Goal: Task Accomplishment & Management: Use online tool/utility

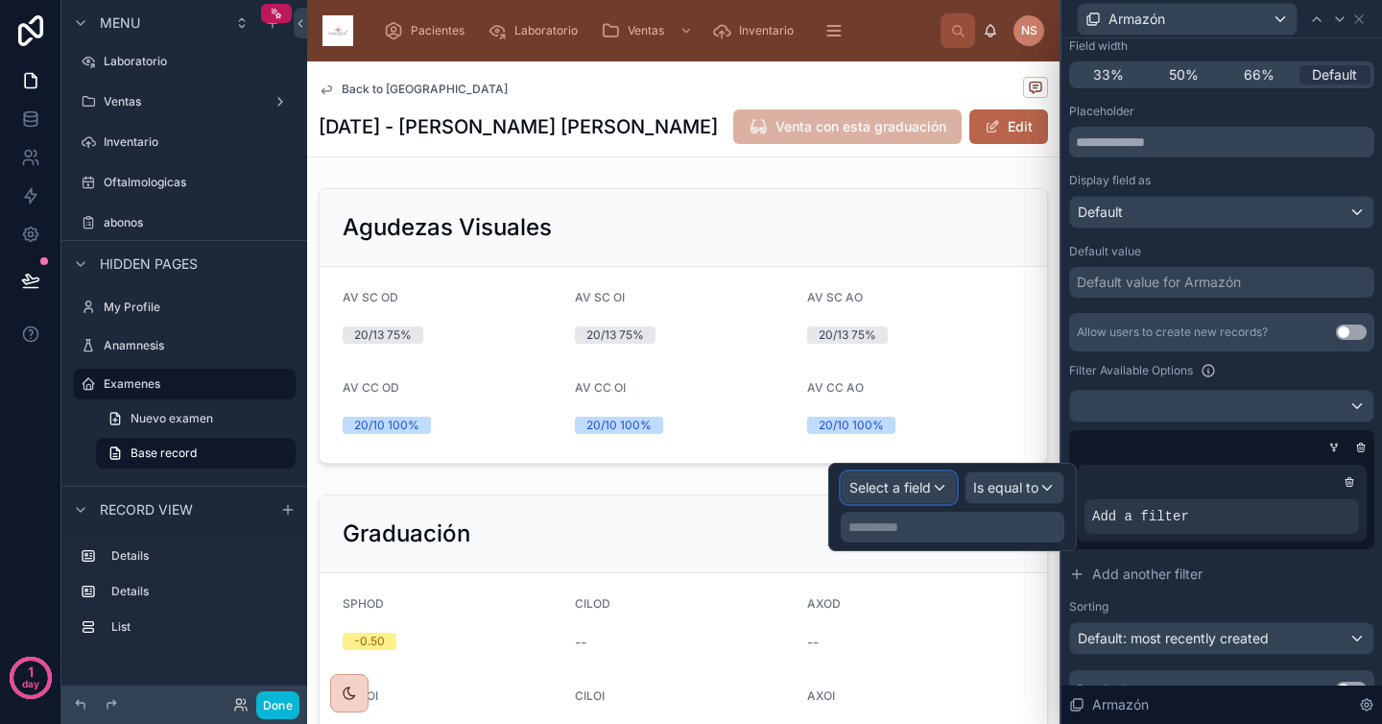
click at [916, 490] on span "Select a field" at bounding box center [890, 487] width 82 height 16
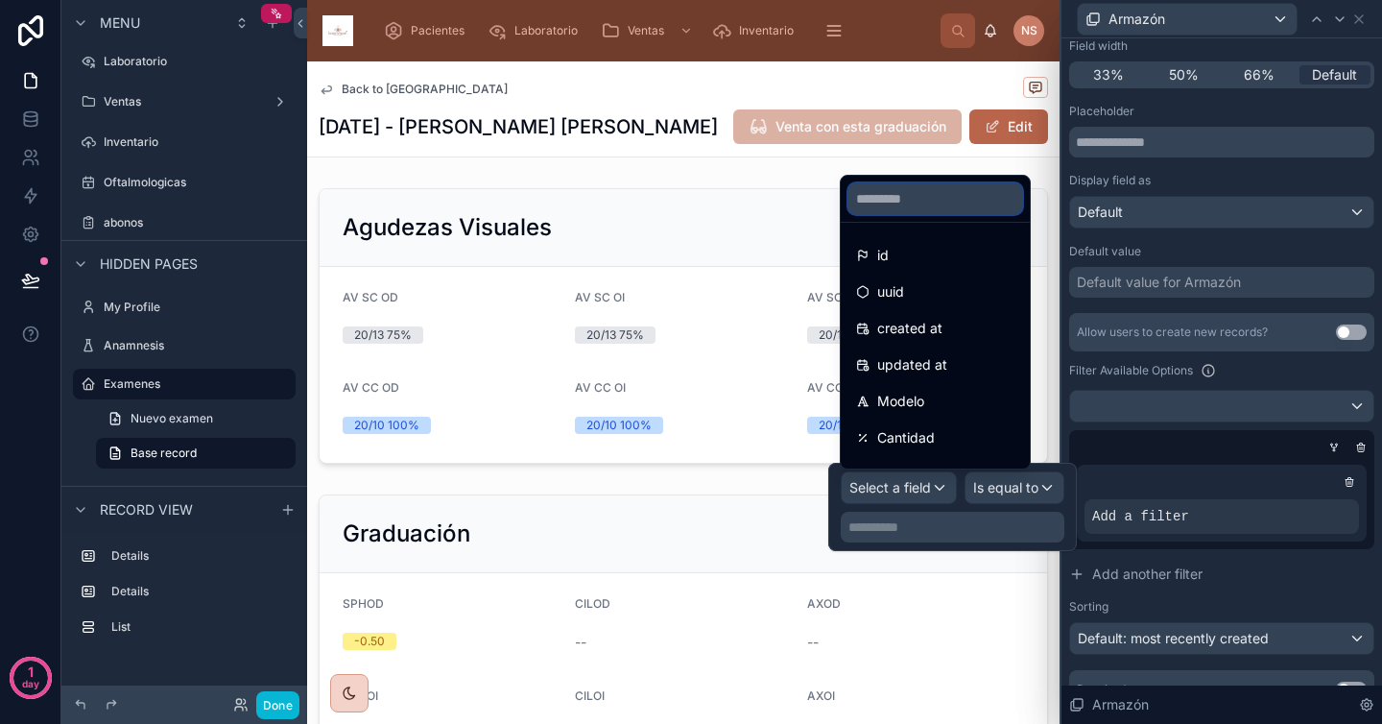
click at [945, 191] on input "text" at bounding box center [936, 198] width 174 height 31
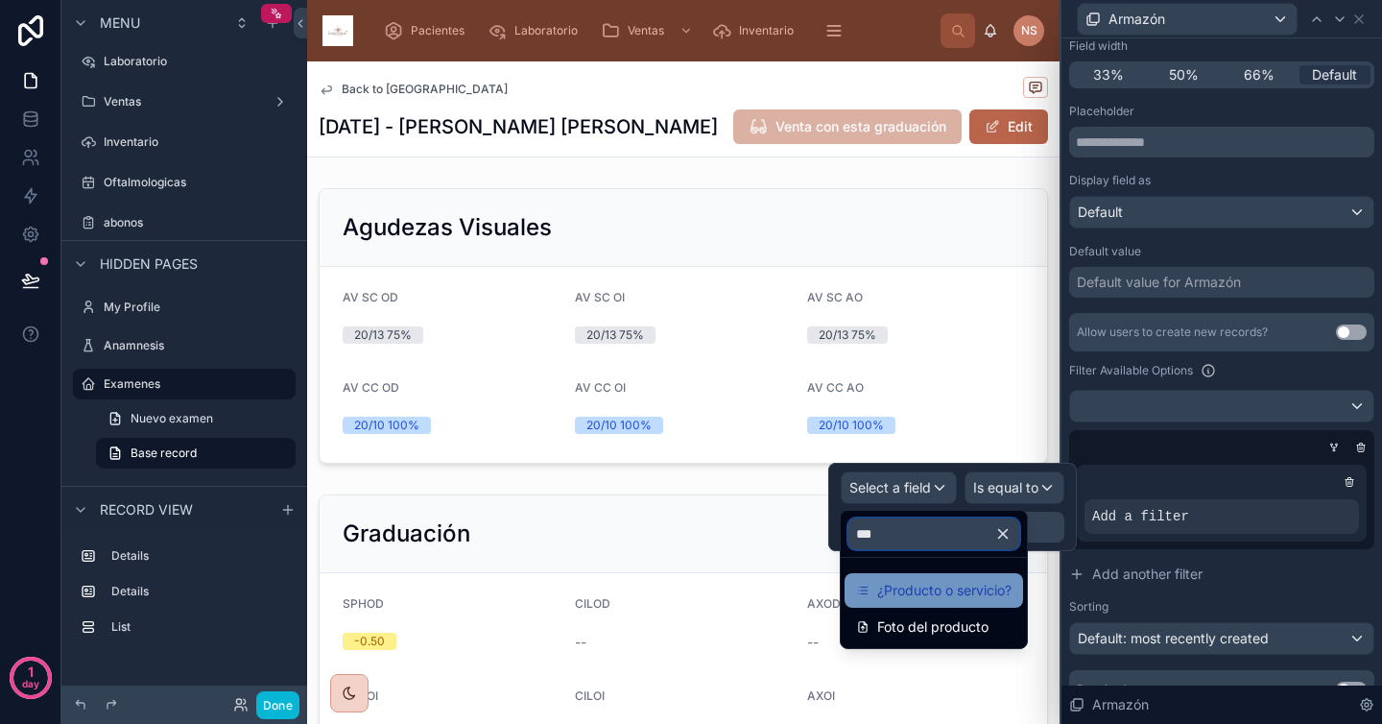
type input "***"
click at [957, 586] on span "¿Producto o servicio?" at bounding box center [944, 590] width 134 height 23
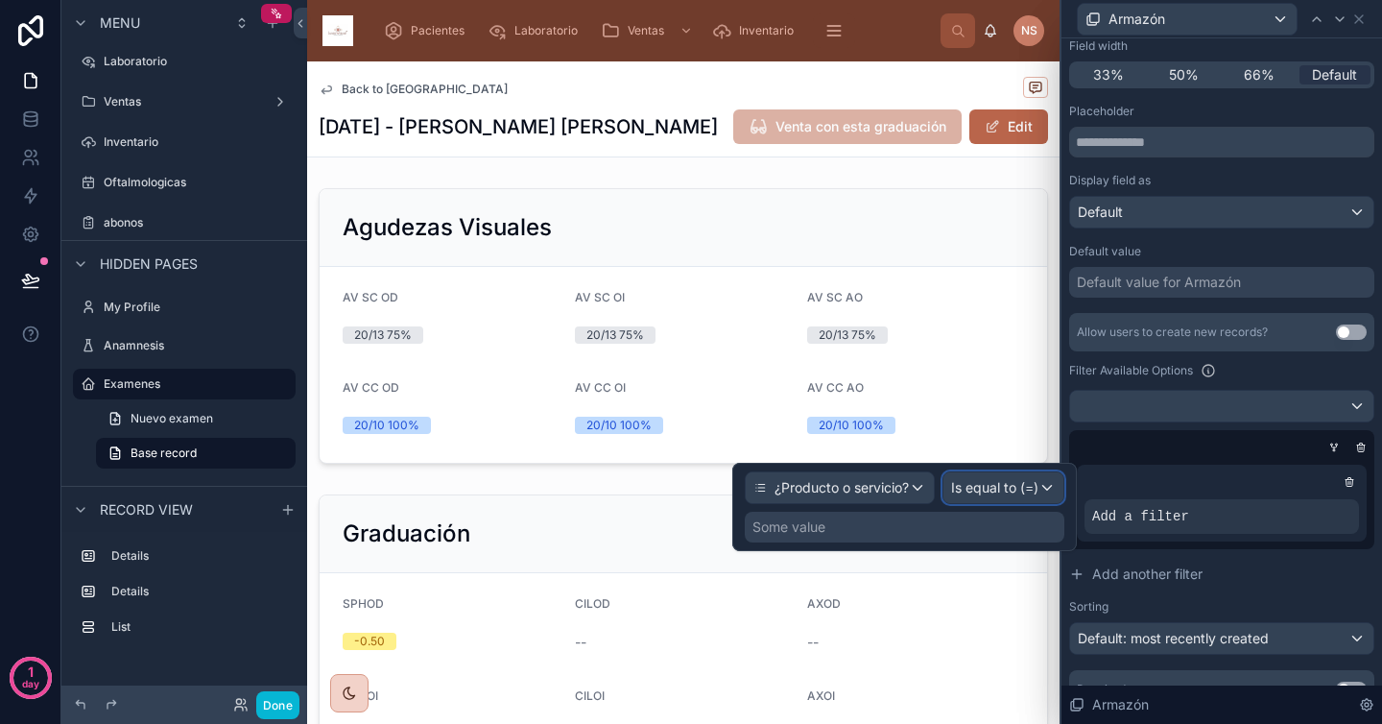
click at [1022, 493] on span "Is equal to (=)" at bounding box center [994, 487] width 87 height 19
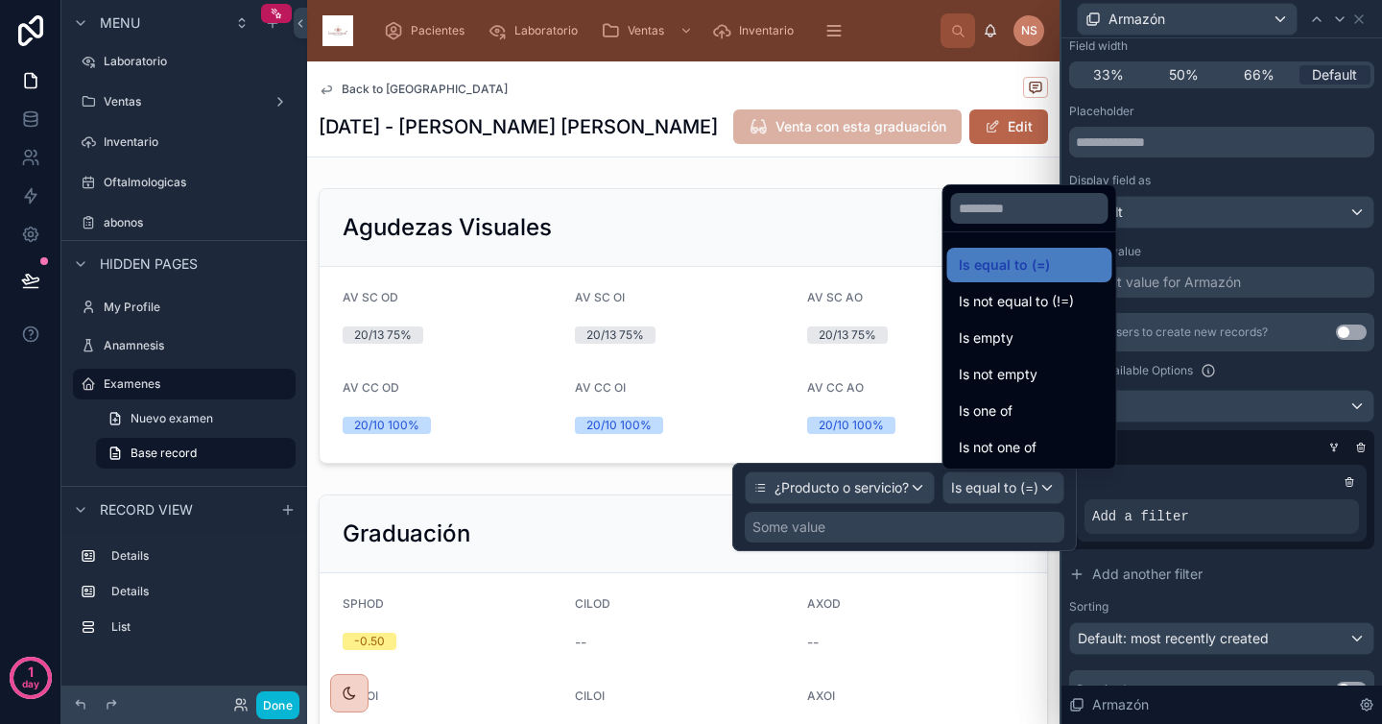
click at [969, 518] on div at bounding box center [904, 507] width 345 height 88
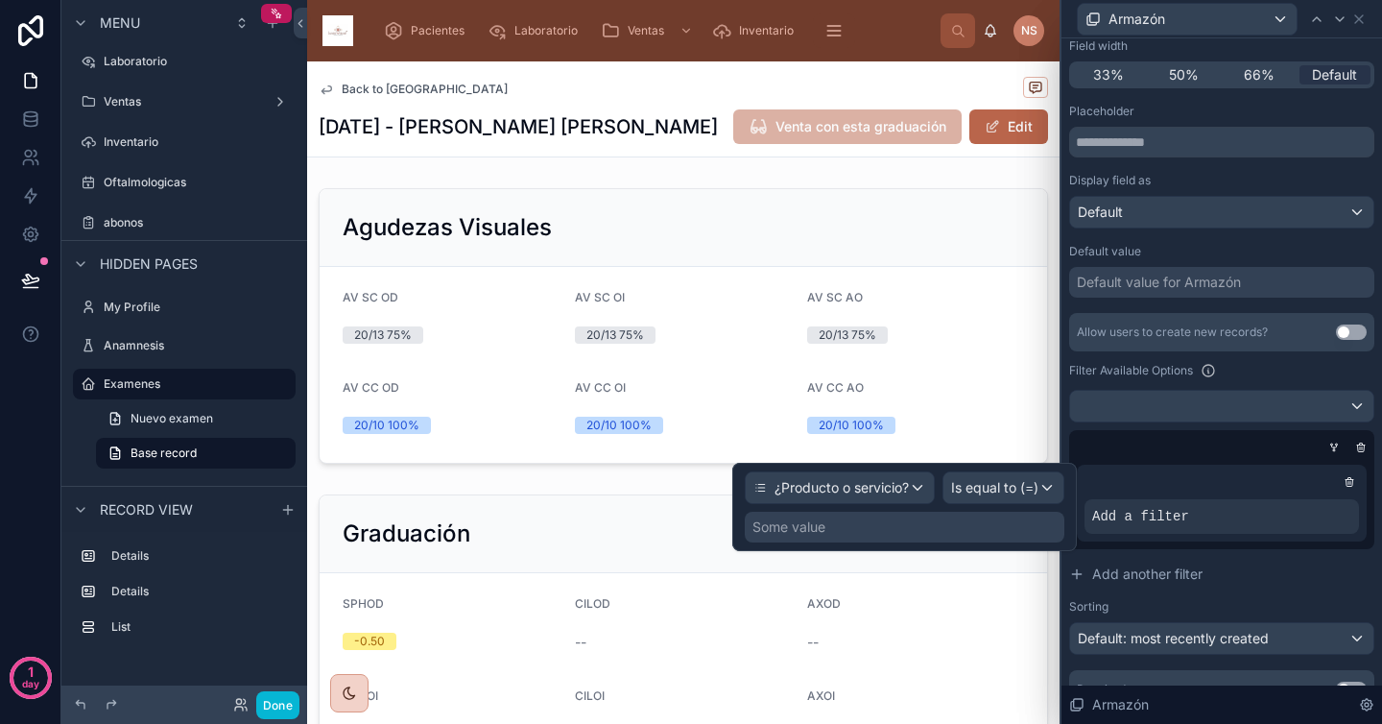
click at [941, 528] on div "Some value" at bounding box center [905, 527] width 320 height 31
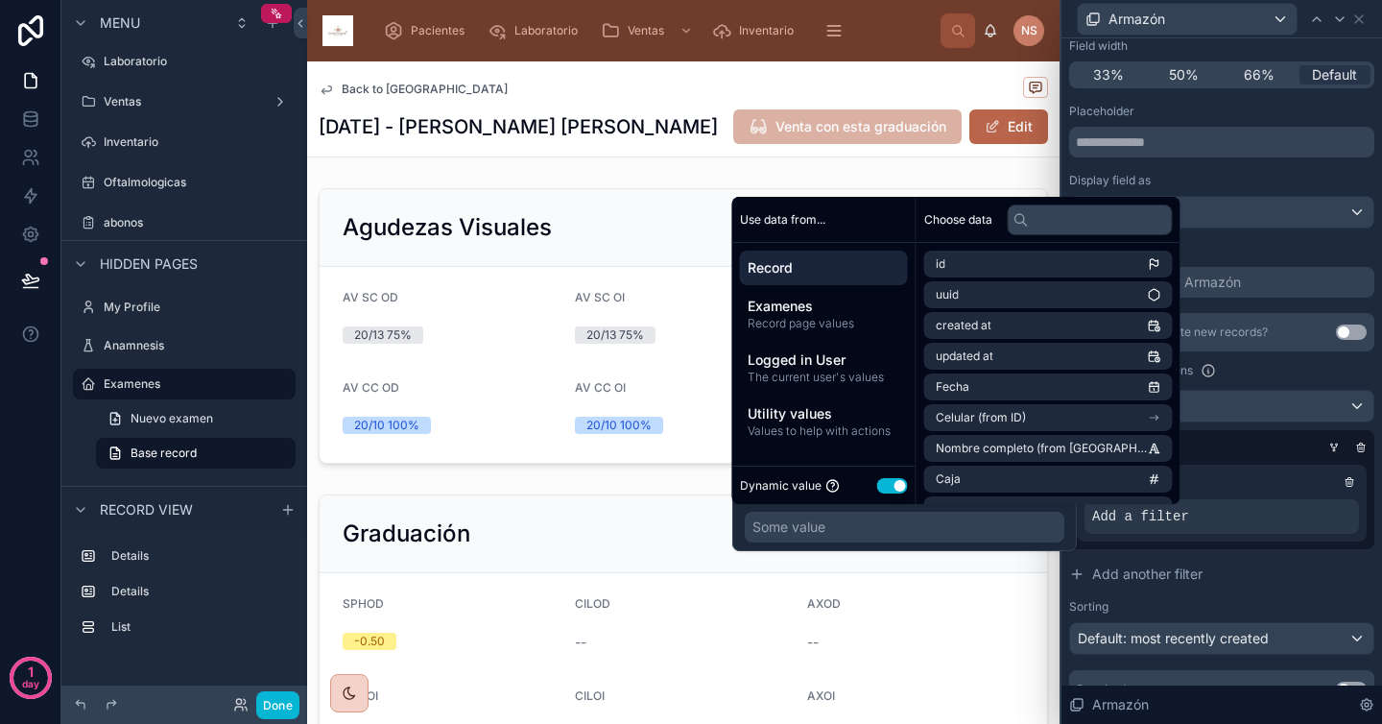
click at [893, 494] on div "Dynamic value Use setting" at bounding box center [824, 485] width 168 height 22
click at [891, 484] on button "Use setting" at bounding box center [892, 485] width 31 height 15
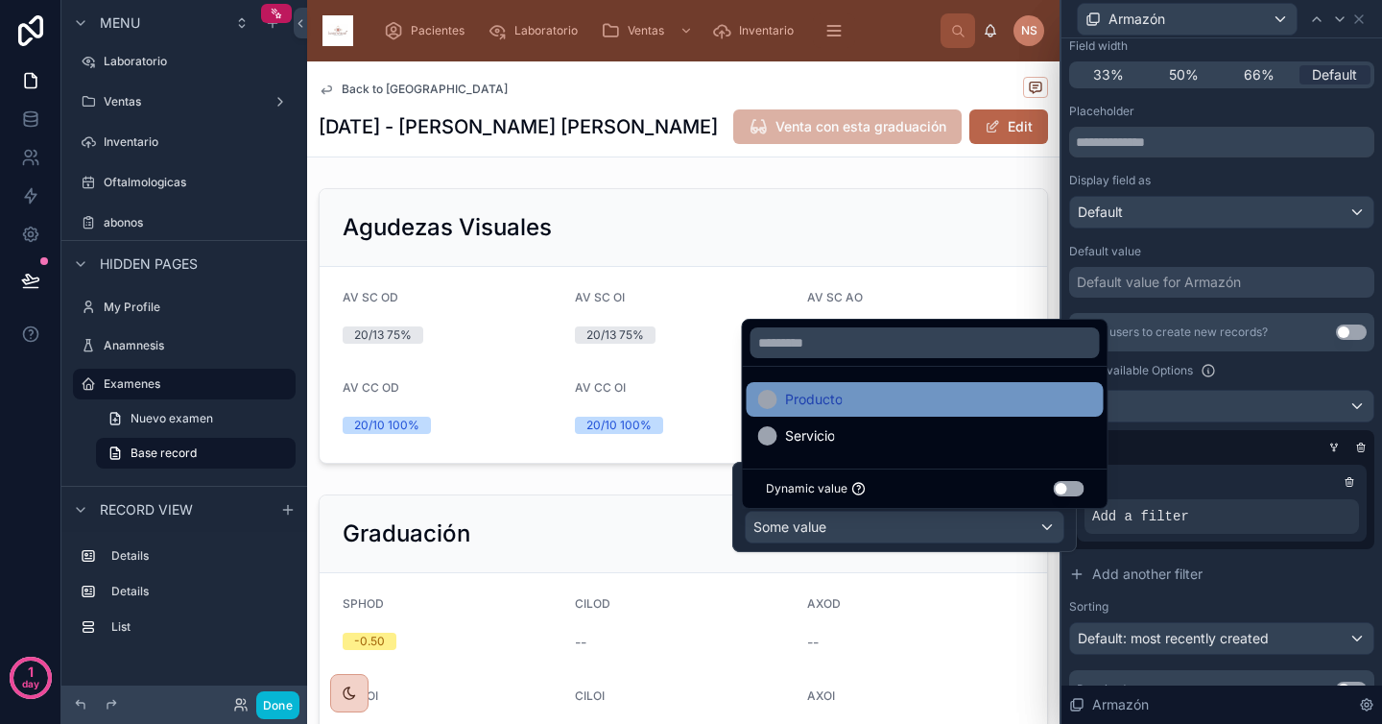
click at [910, 395] on div "Producto" at bounding box center [925, 399] width 334 height 23
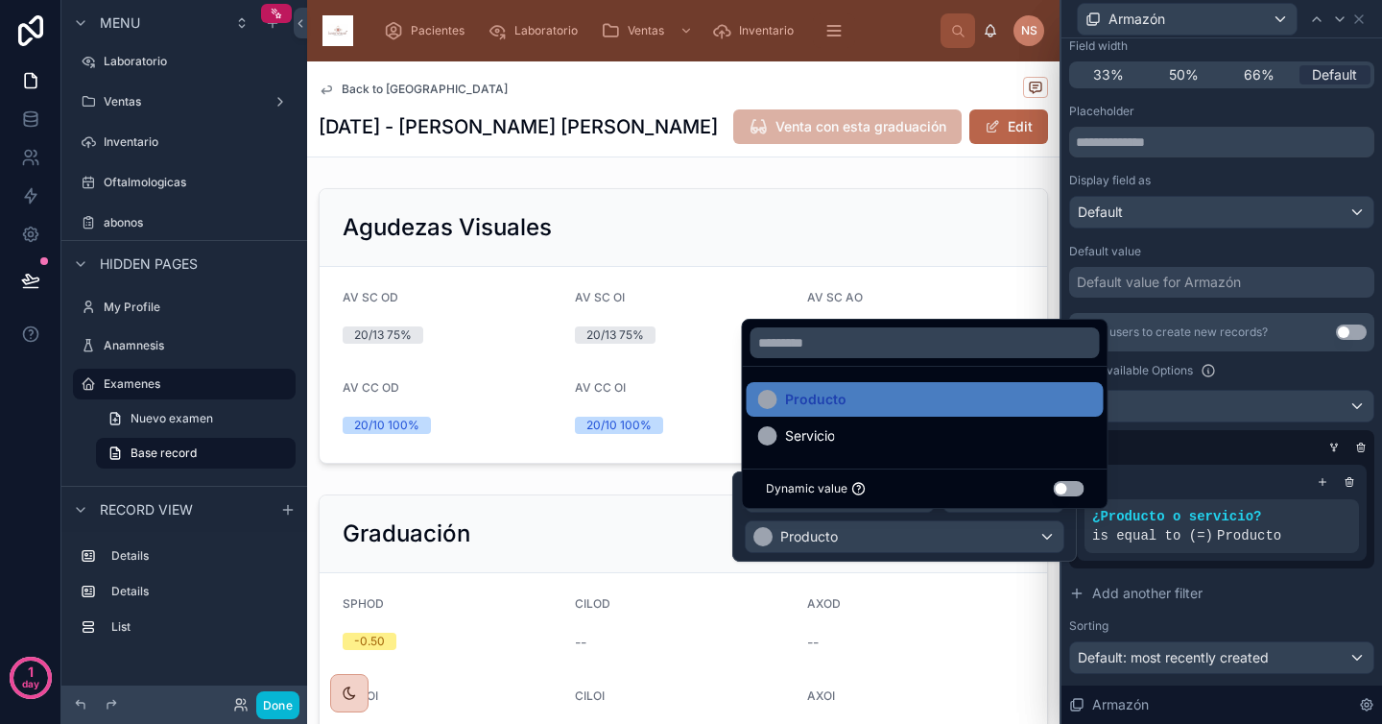
click at [1214, 448] on div at bounding box center [1217, 447] width 305 height 19
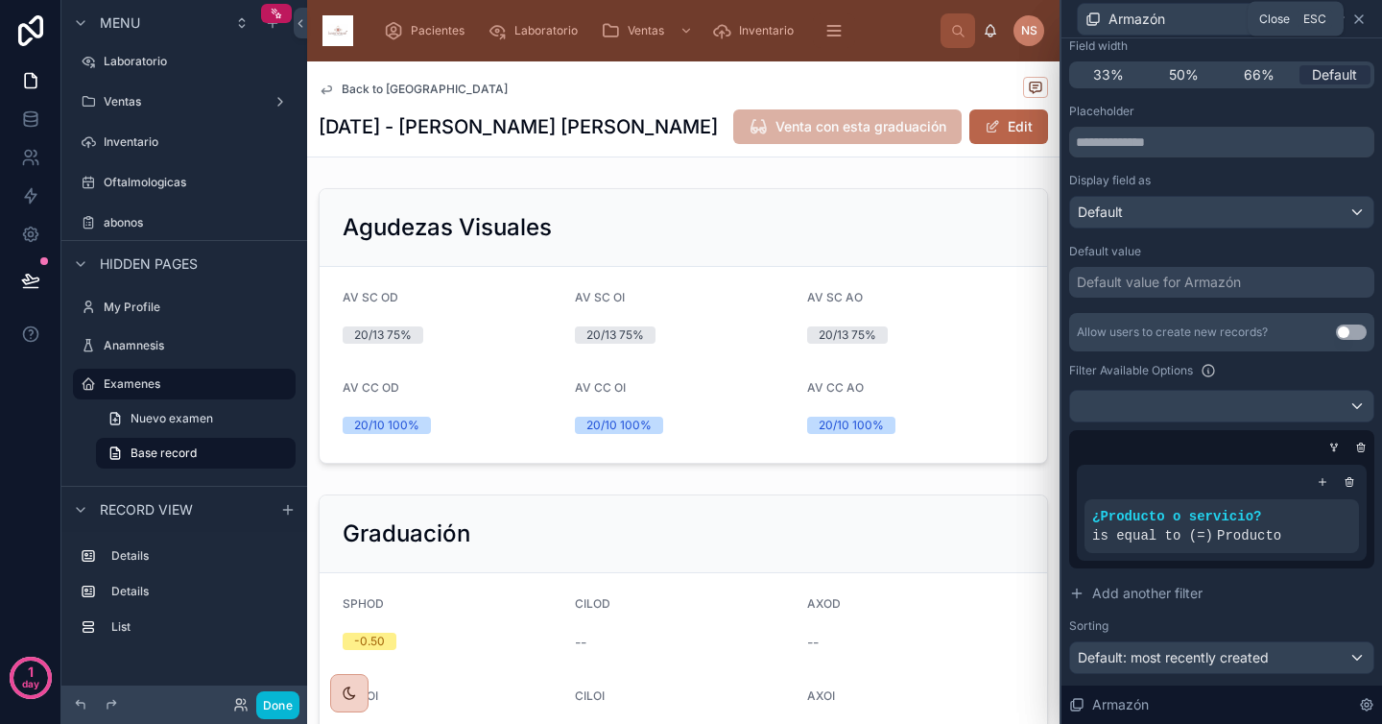
click at [1361, 22] on icon at bounding box center [1358, 19] width 15 height 15
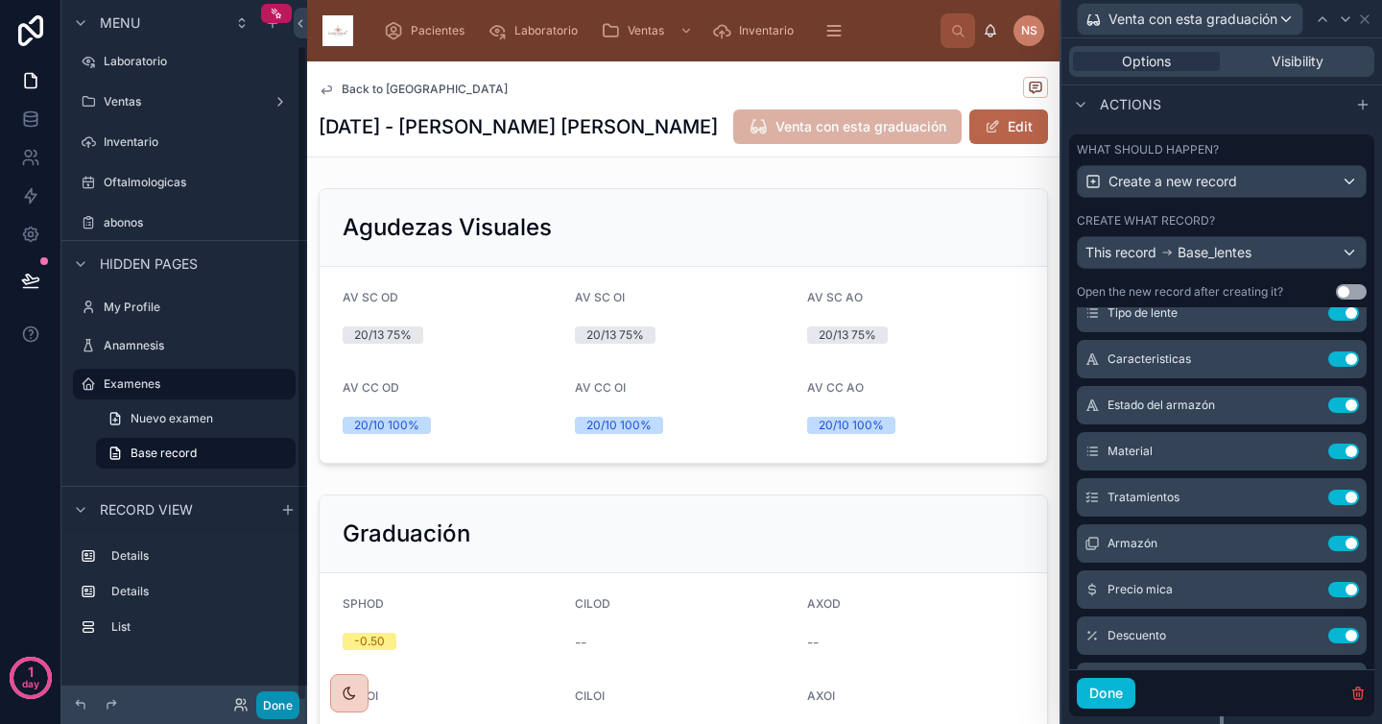
click at [284, 706] on button "Done" at bounding box center [277, 705] width 43 height 28
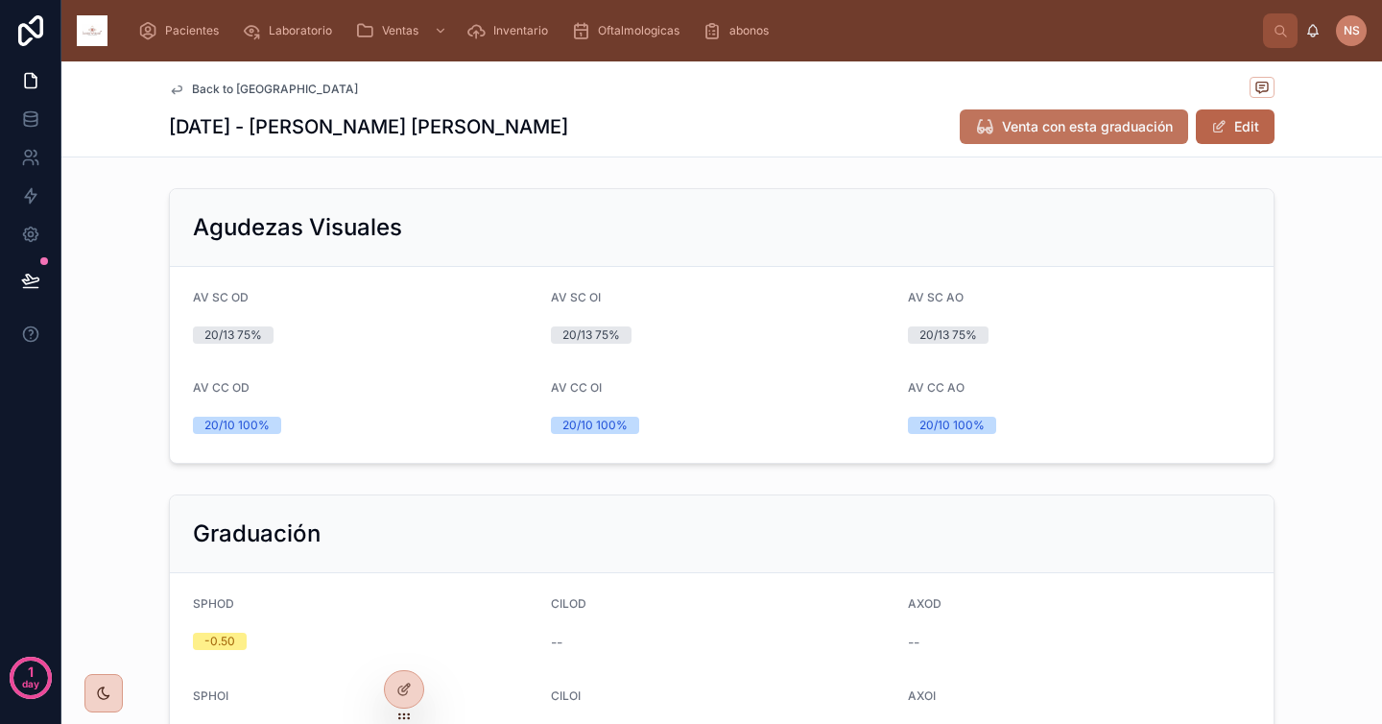
click at [1023, 124] on span "Venta con esta graduación" at bounding box center [1087, 126] width 171 height 19
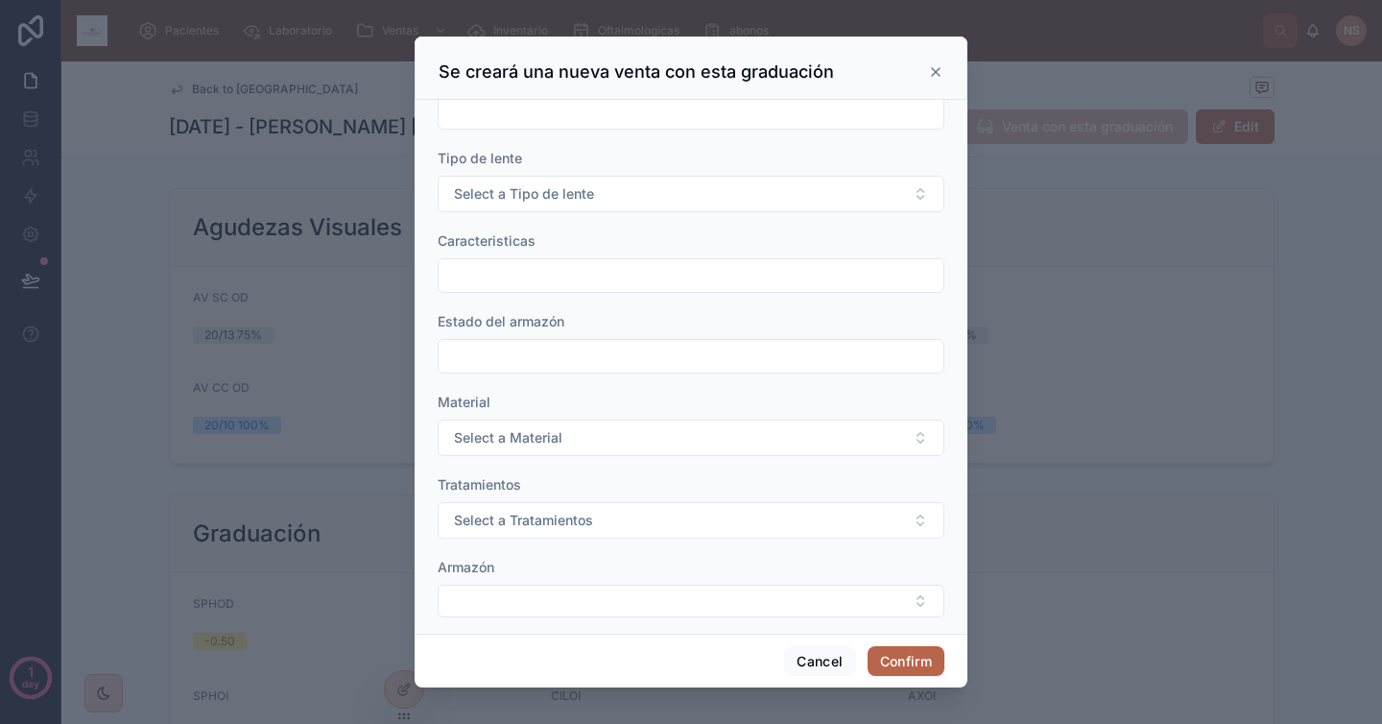
scroll to position [299, 0]
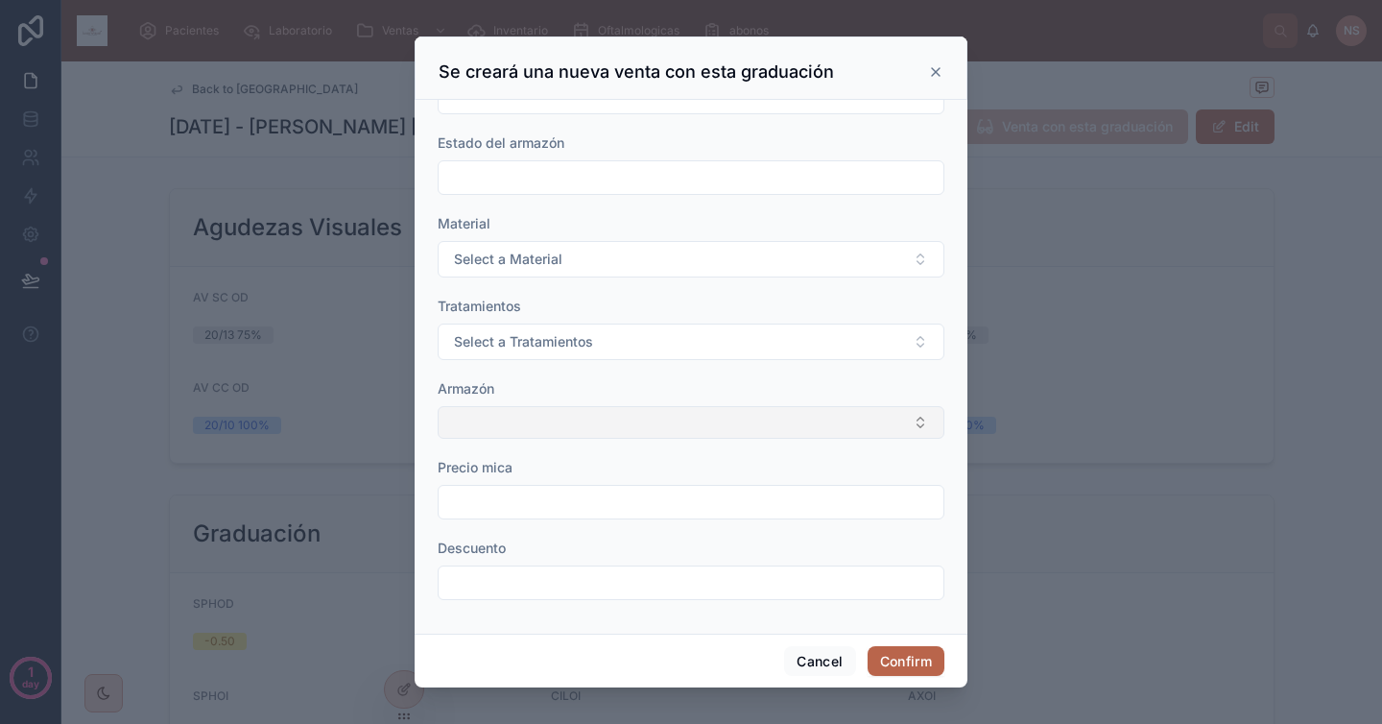
click at [637, 420] on button "Select Button" at bounding box center [691, 422] width 507 height 33
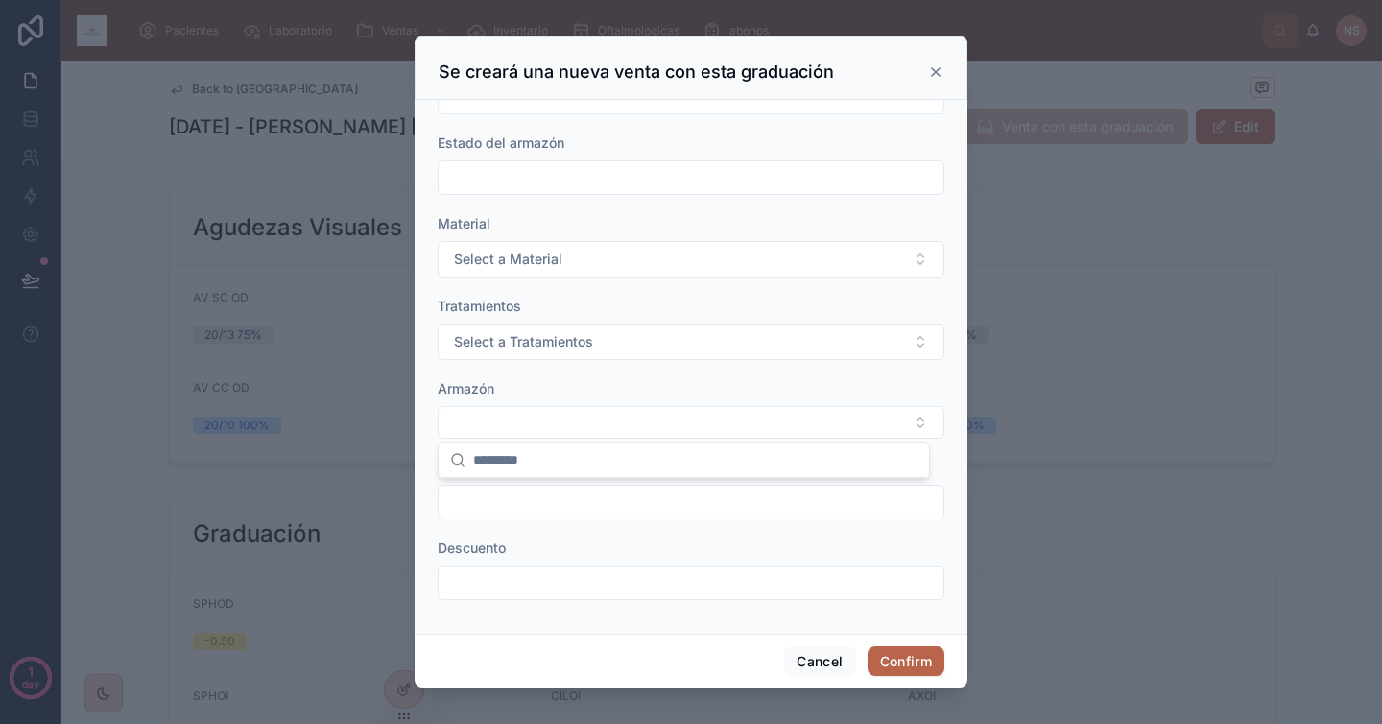
click at [629, 536] on form "Fecha de venta ********* Caja Tipo de lente Select a Tipo de lente Caracteristi…" at bounding box center [691, 214] width 507 height 810
click at [939, 70] on icon at bounding box center [935, 71] width 15 height 15
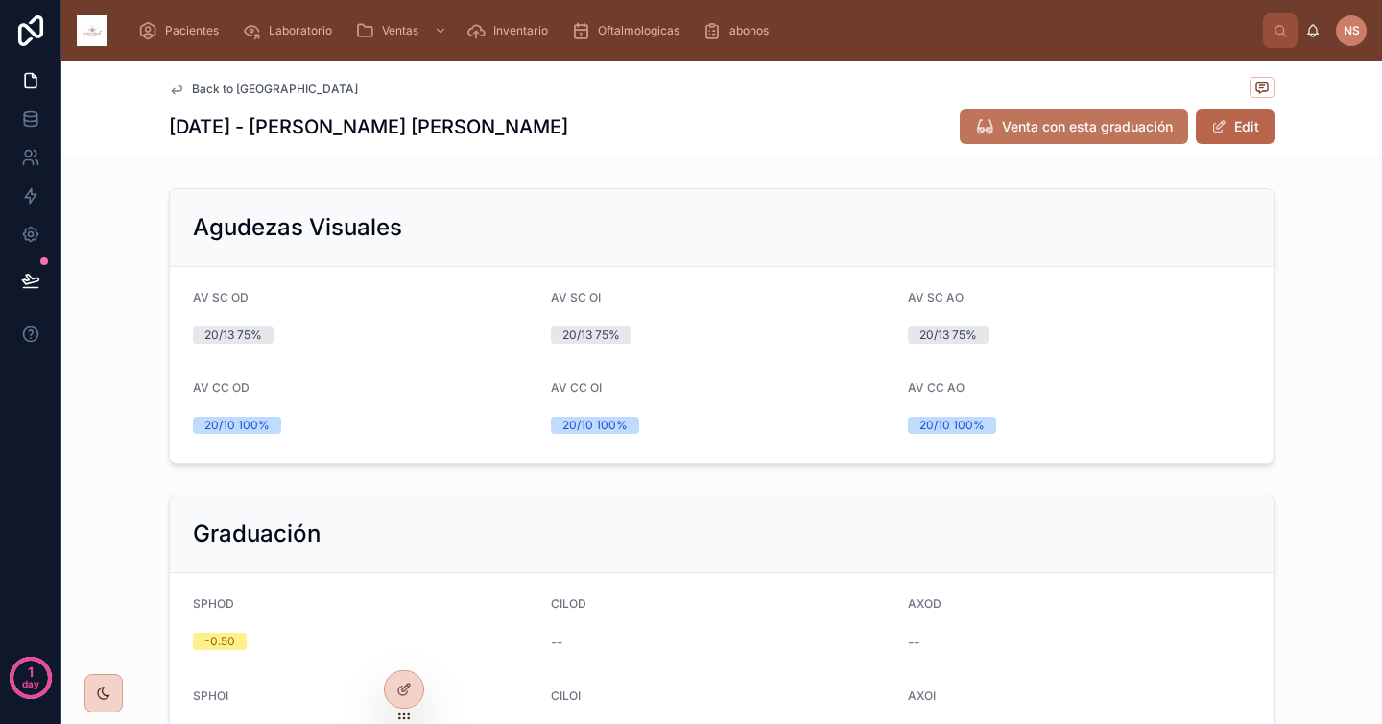
click at [1057, 128] on span "Venta con esta graduación" at bounding box center [1087, 126] width 171 height 19
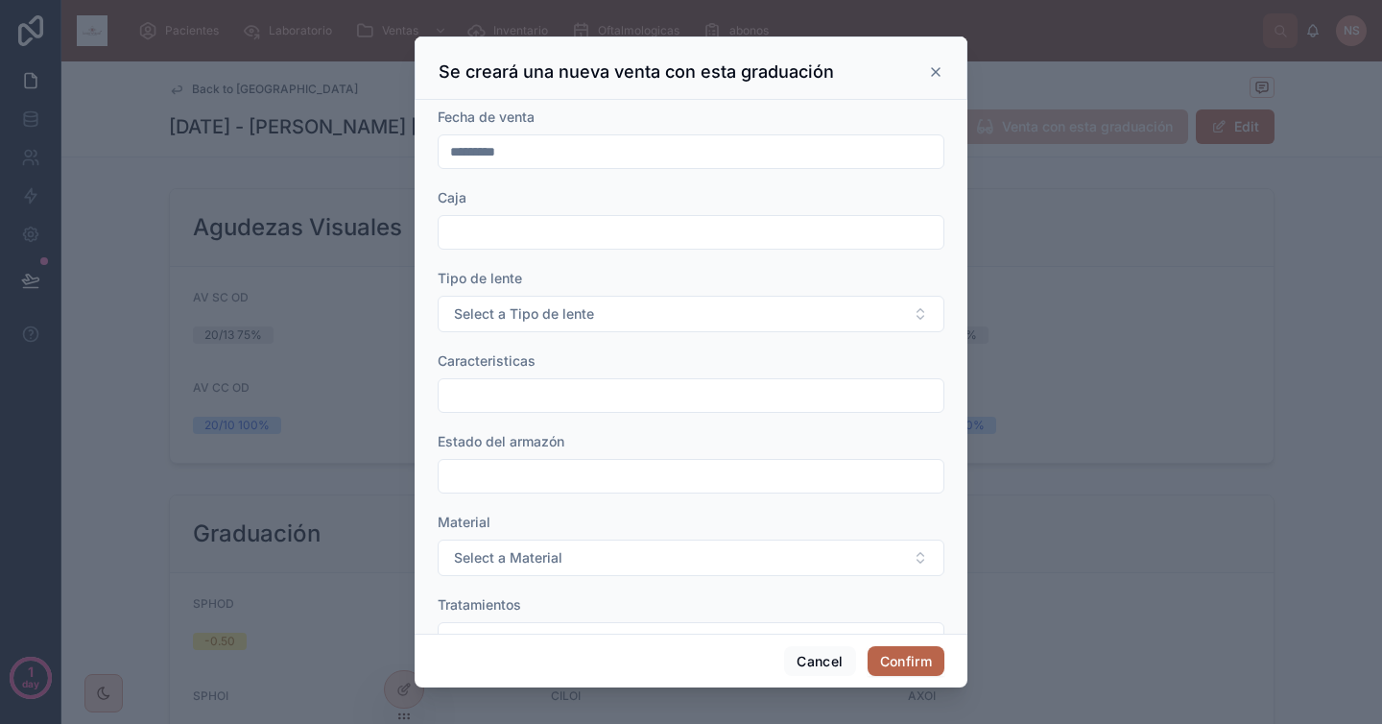
click at [938, 70] on icon at bounding box center [935, 71] width 15 height 15
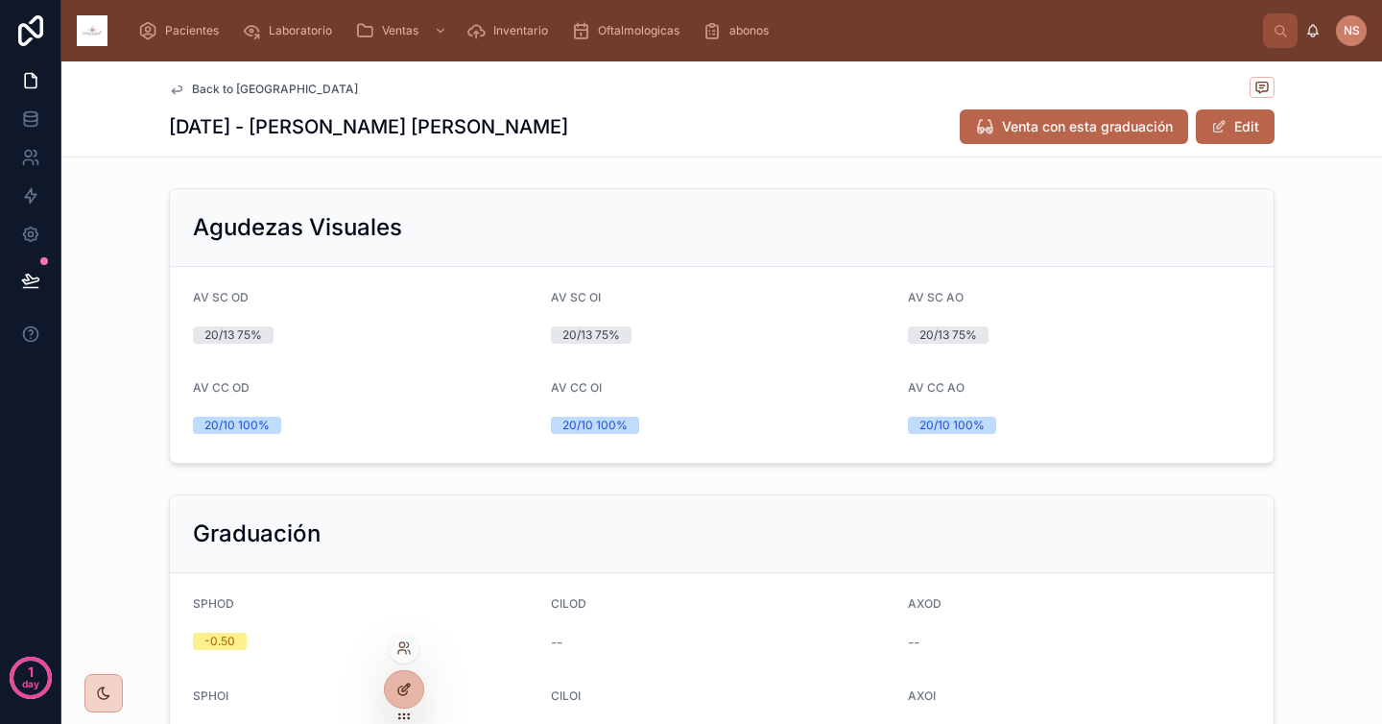
click at [402, 689] on icon at bounding box center [406, 687] width 8 height 8
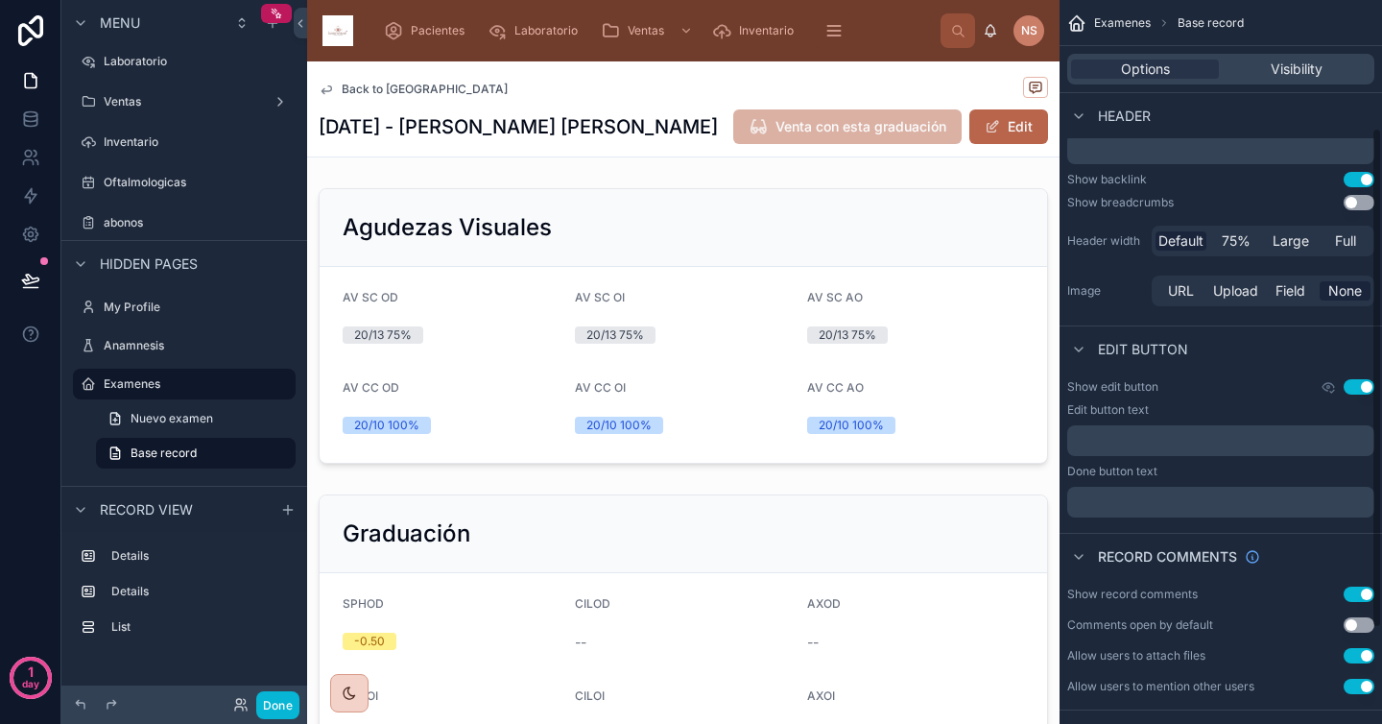
scroll to position [323, 0]
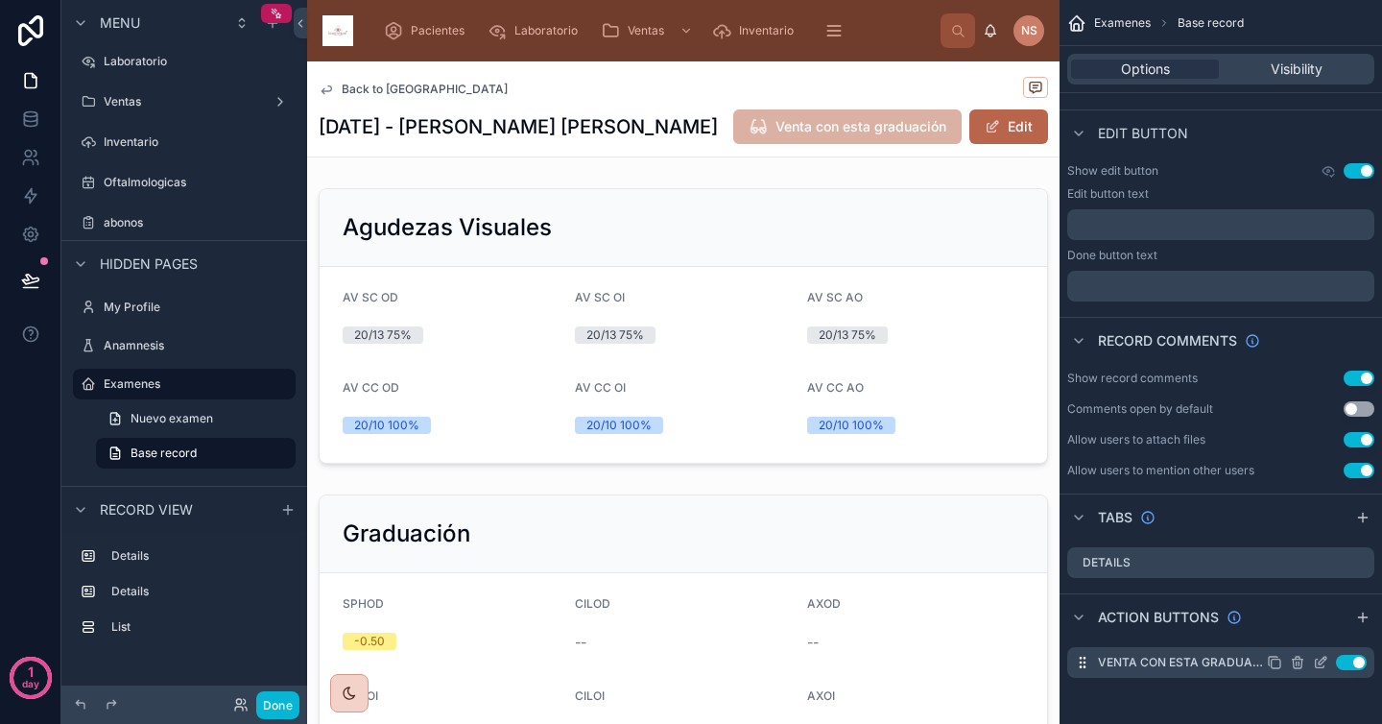
click at [1324, 668] on icon "scrollable content" at bounding box center [1320, 662] width 15 height 15
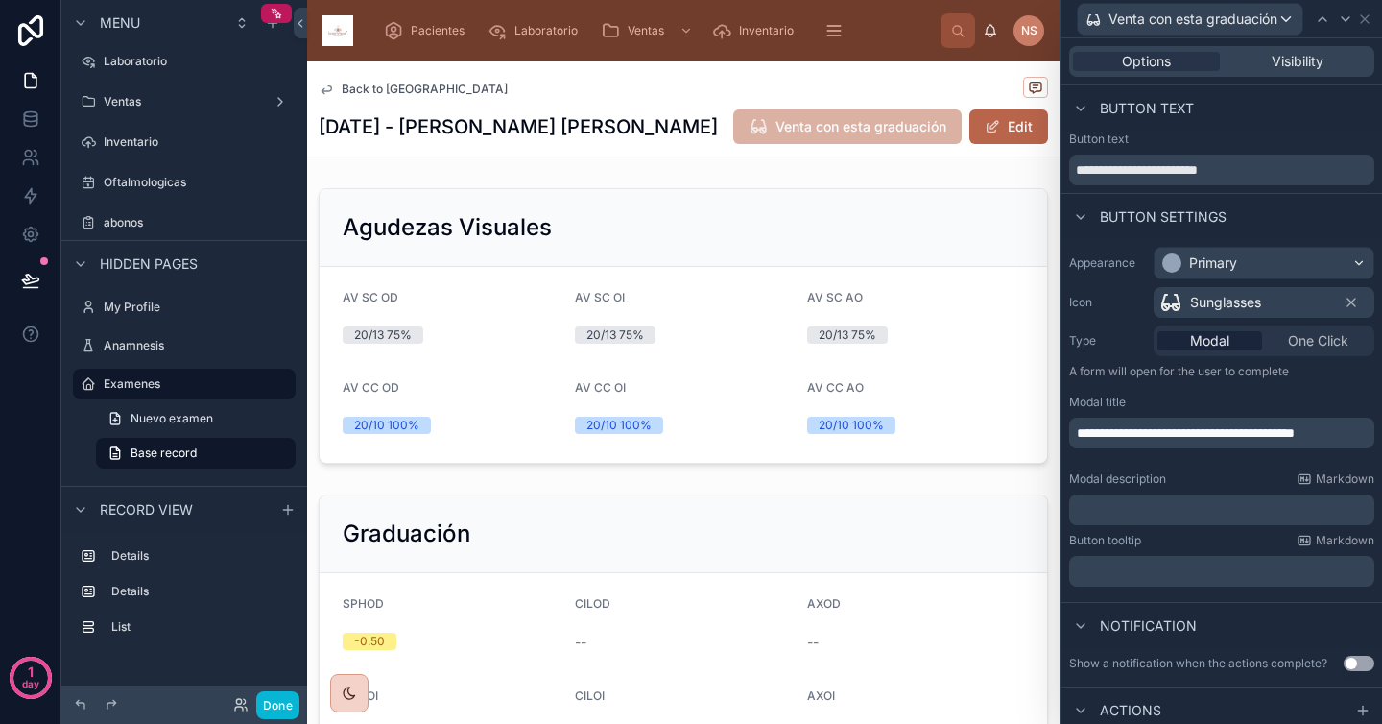
scroll to position [246, 0]
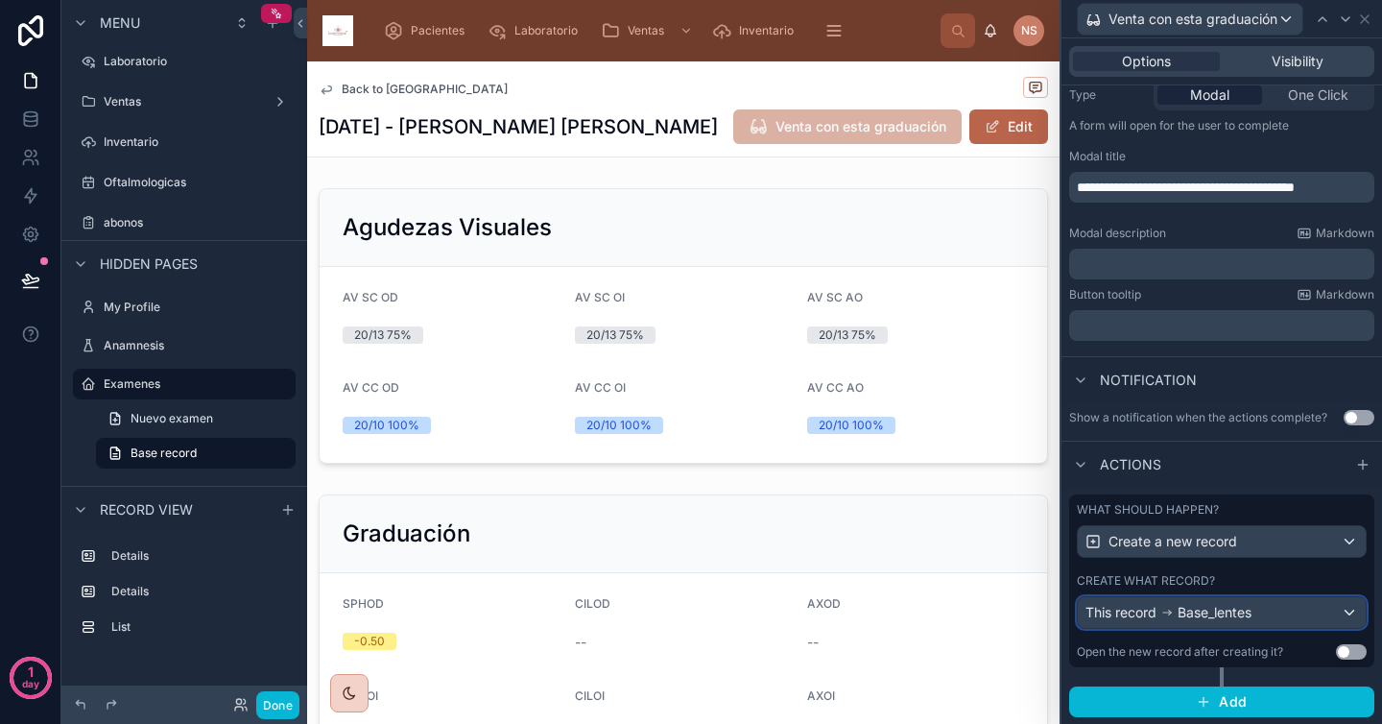
click at [1251, 617] on span "Base_lentes" at bounding box center [1215, 612] width 74 height 19
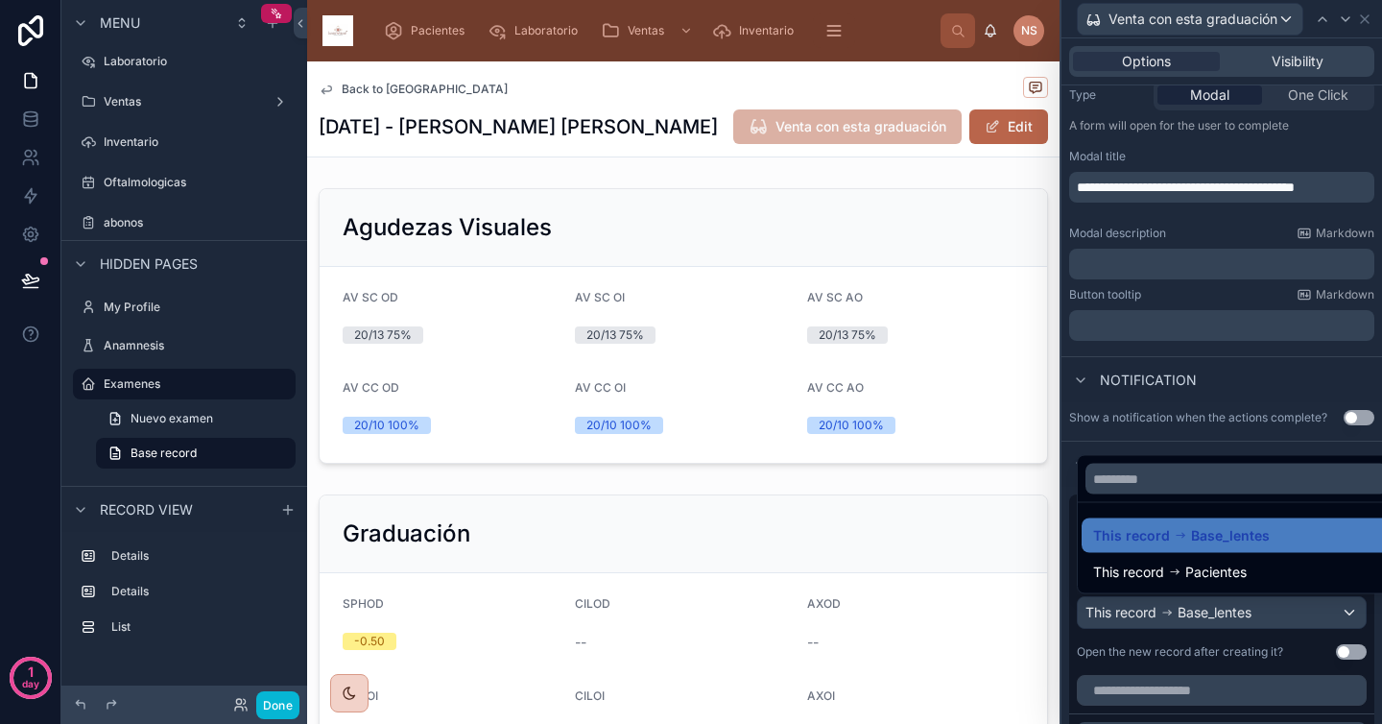
click at [1260, 617] on div at bounding box center [1222, 362] width 321 height 724
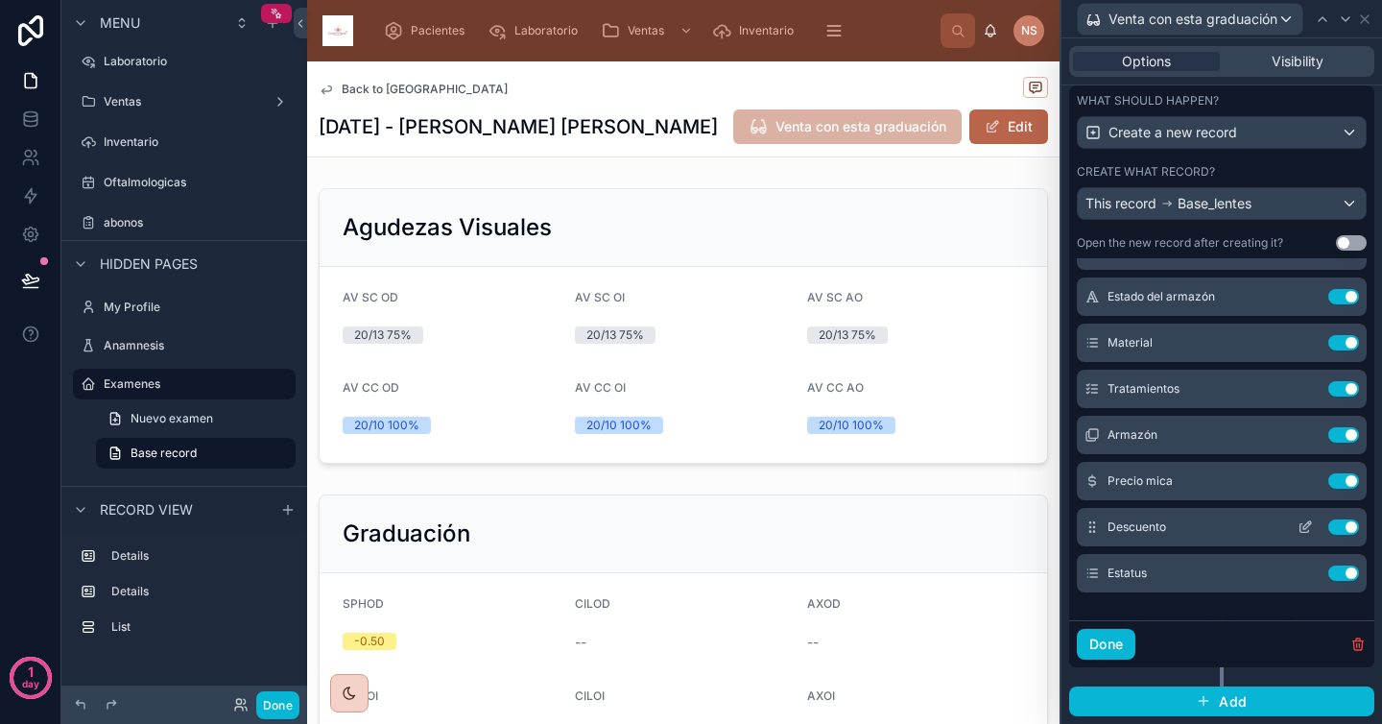
scroll to position [282, 0]
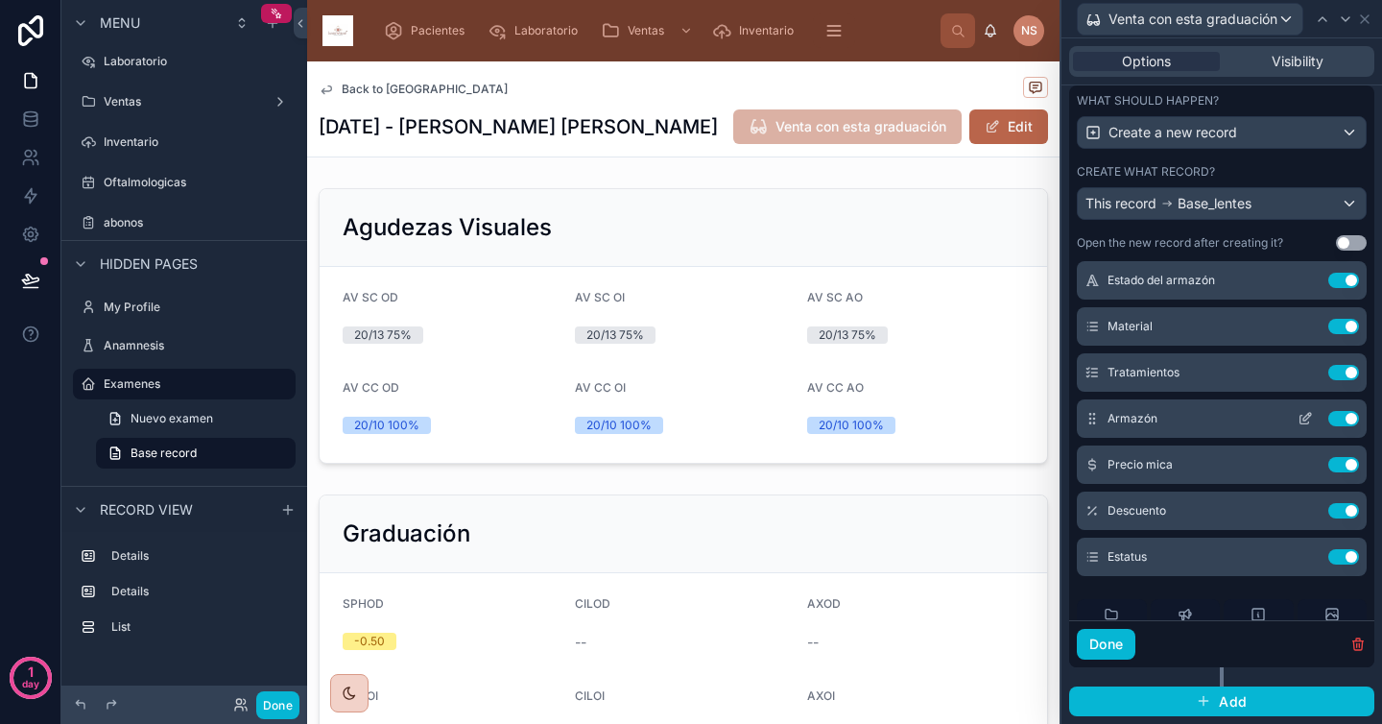
click at [1298, 419] on icon at bounding box center [1305, 418] width 15 height 15
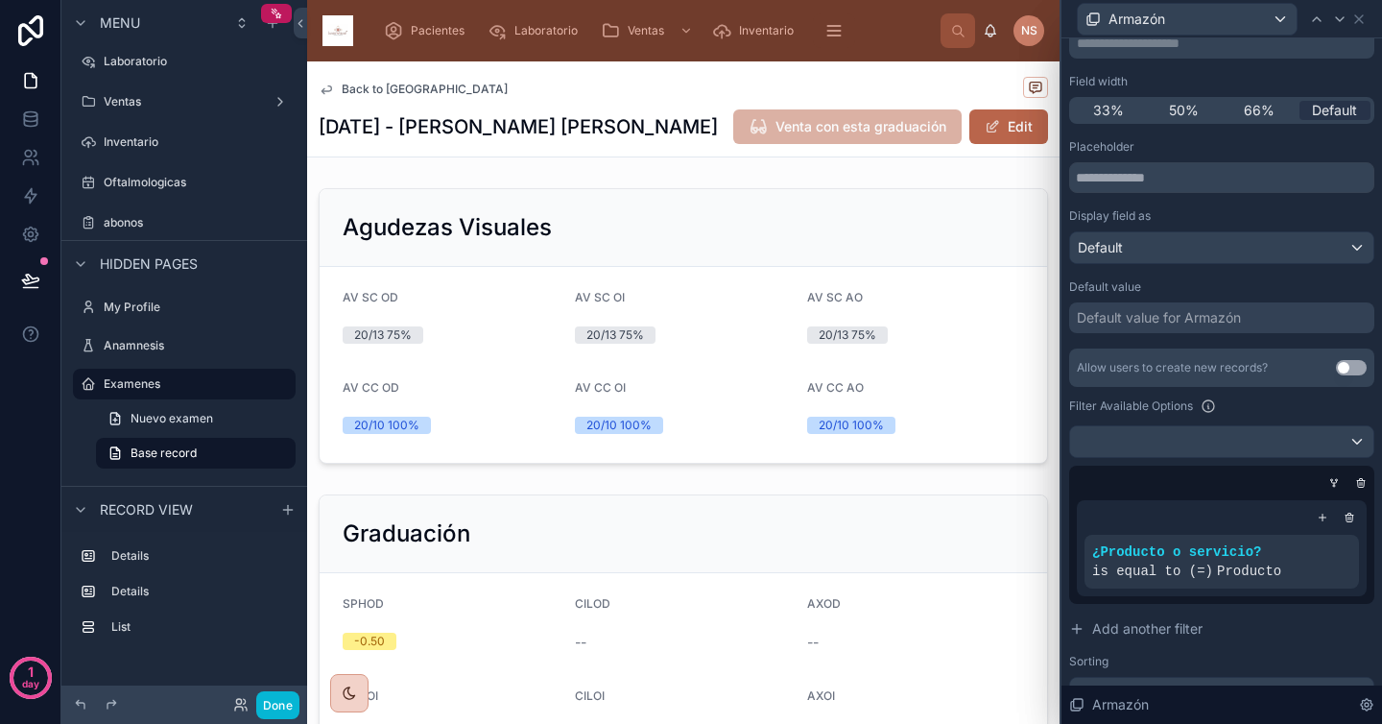
scroll to position [284, 0]
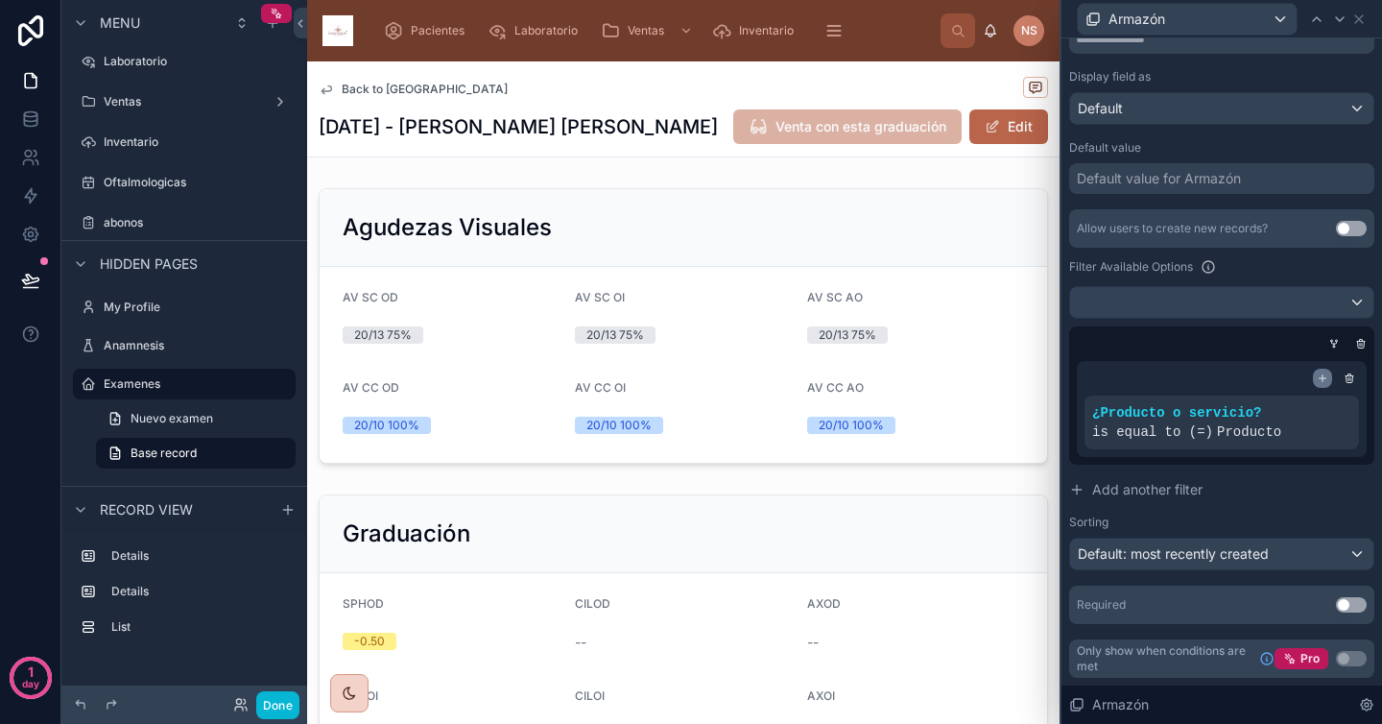
click at [1317, 379] on icon at bounding box center [1323, 378] width 12 height 12
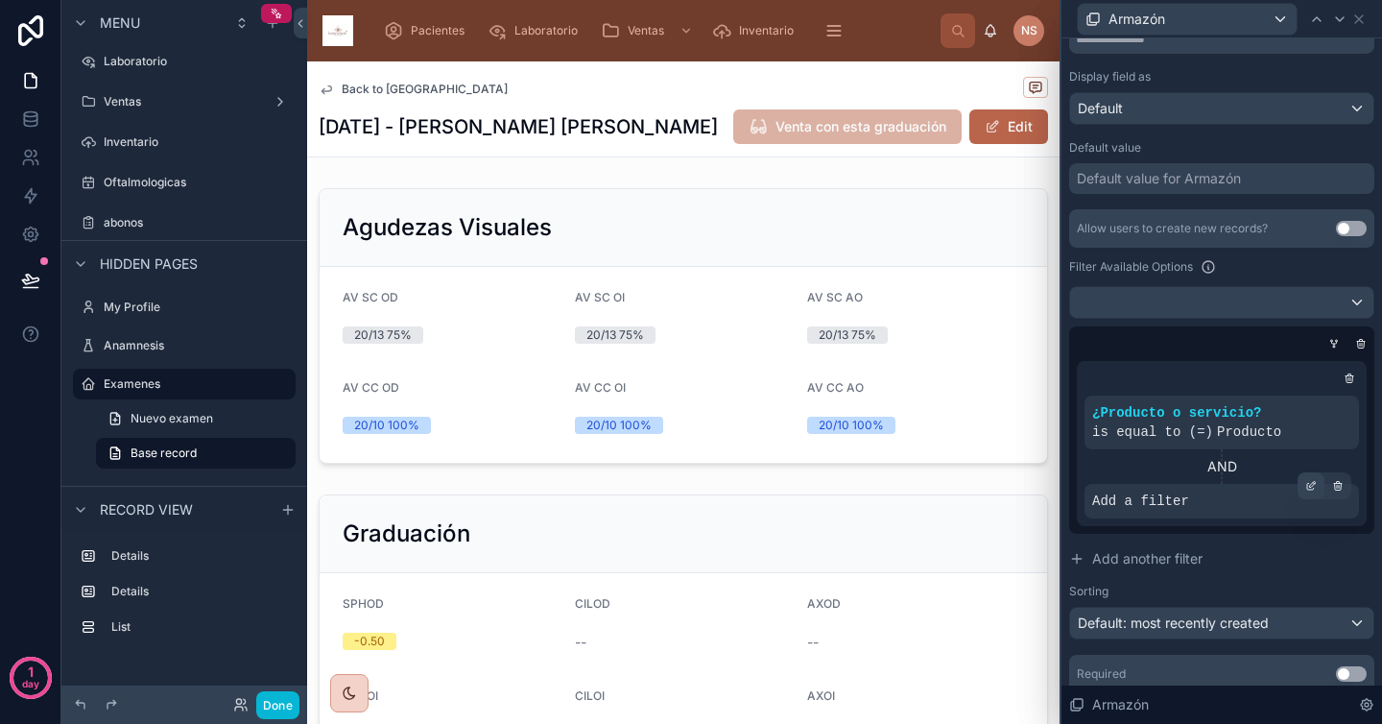
click at [1305, 490] on icon at bounding box center [1311, 486] width 12 height 12
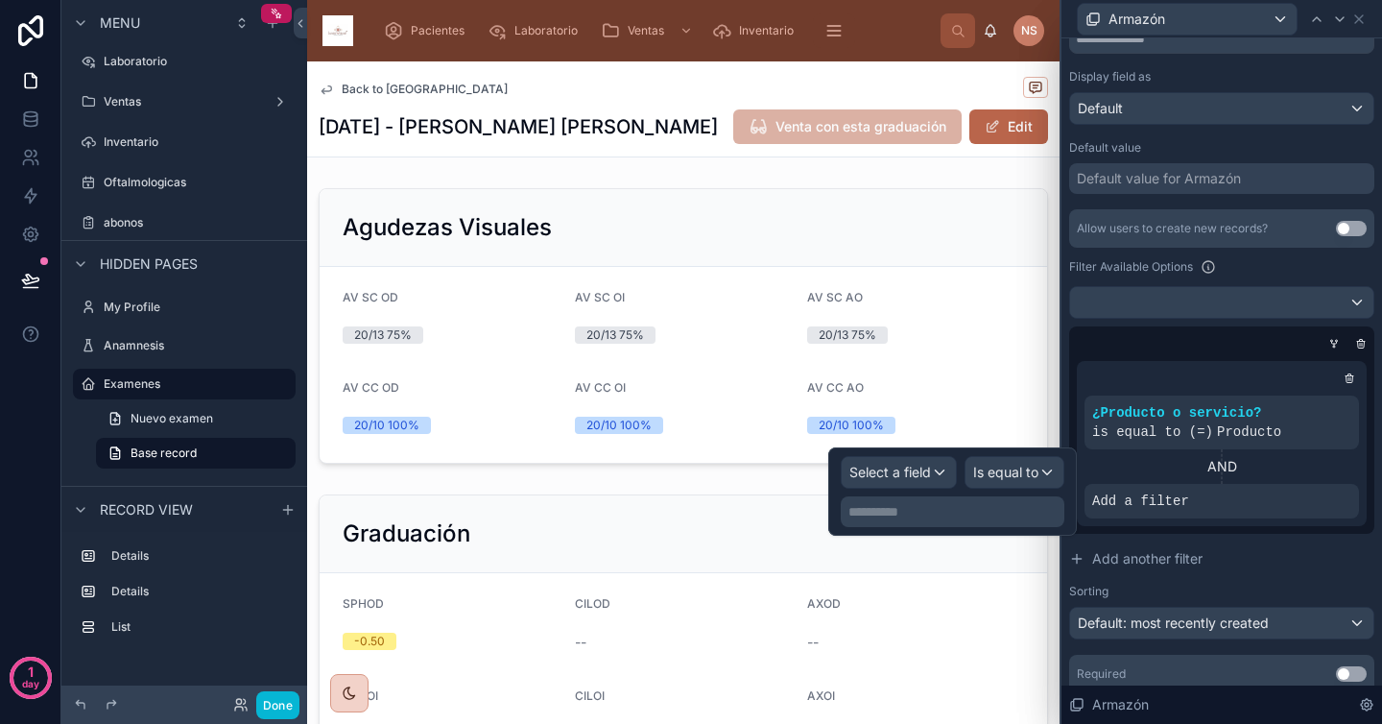
click at [1189, 336] on div at bounding box center [1217, 343] width 305 height 19
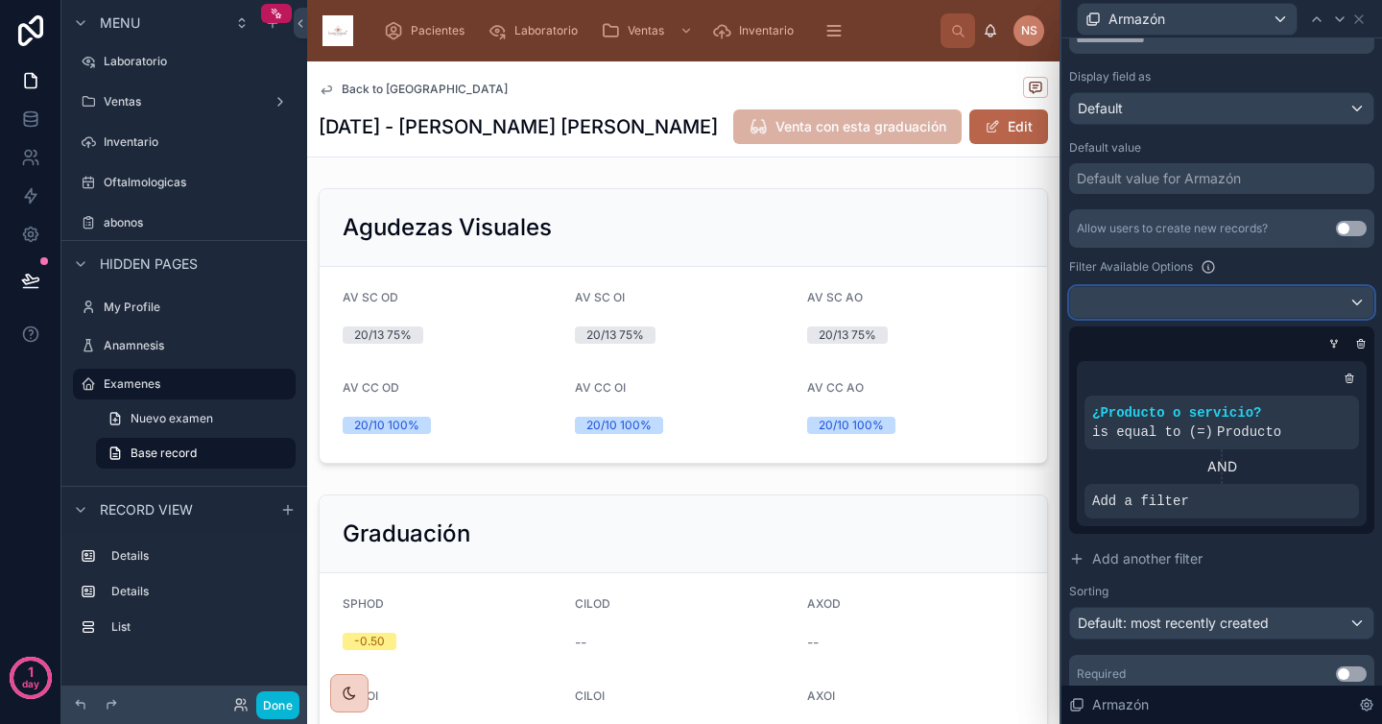
click at [1198, 302] on div at bounding box center [1221, 302] width 303 height 31
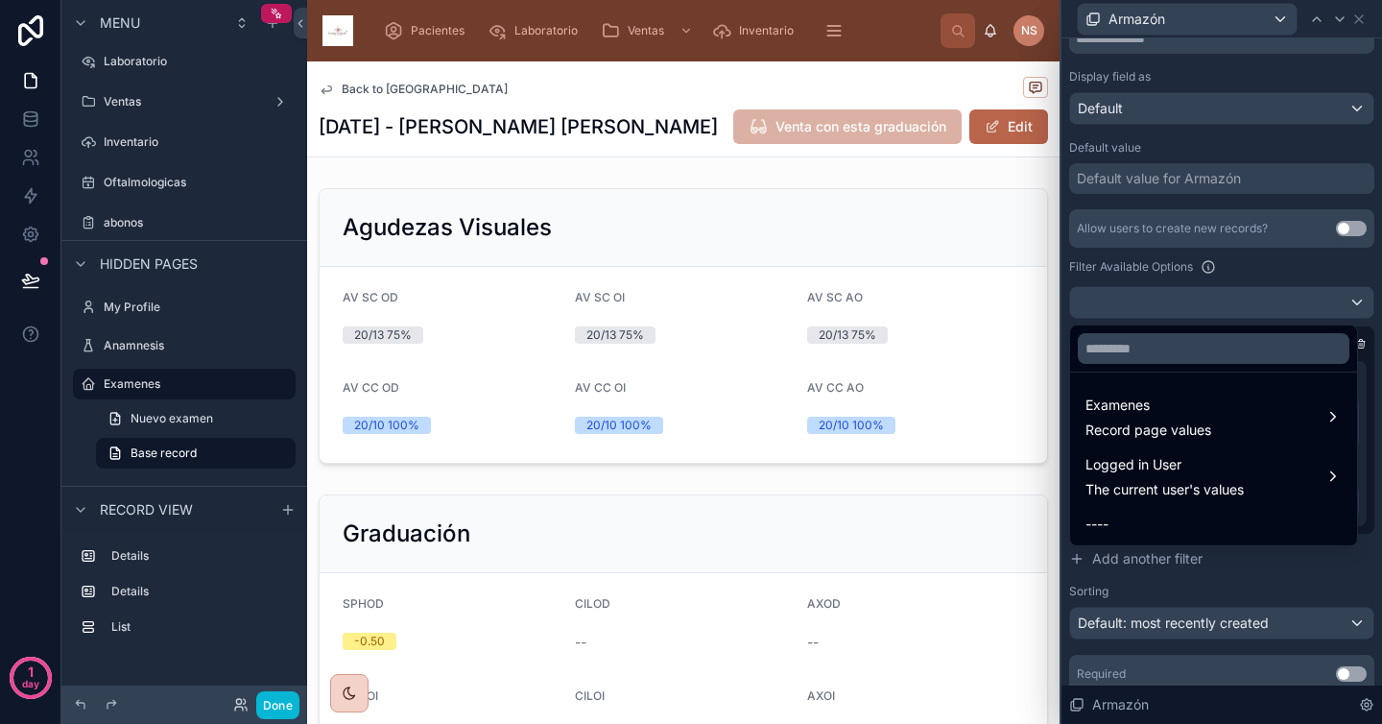
click at [1238, 260] on div at bounding box center [1222, 362] width 321 height 724
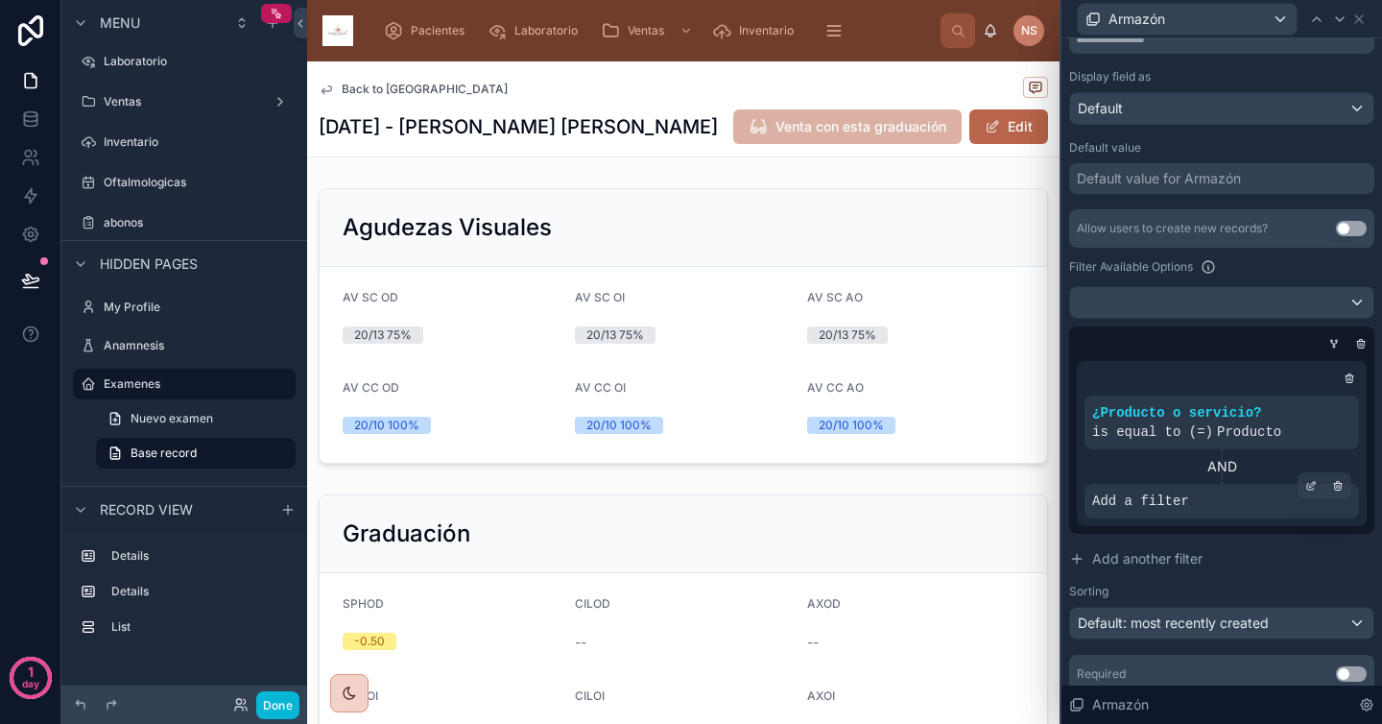
click at [1195, 498] on div "Add a filter" at bounding box center [1222, 501] width 275 height 35
click at [1305, 490] on icon at bounding box center [1311, 486] width 12 height 12
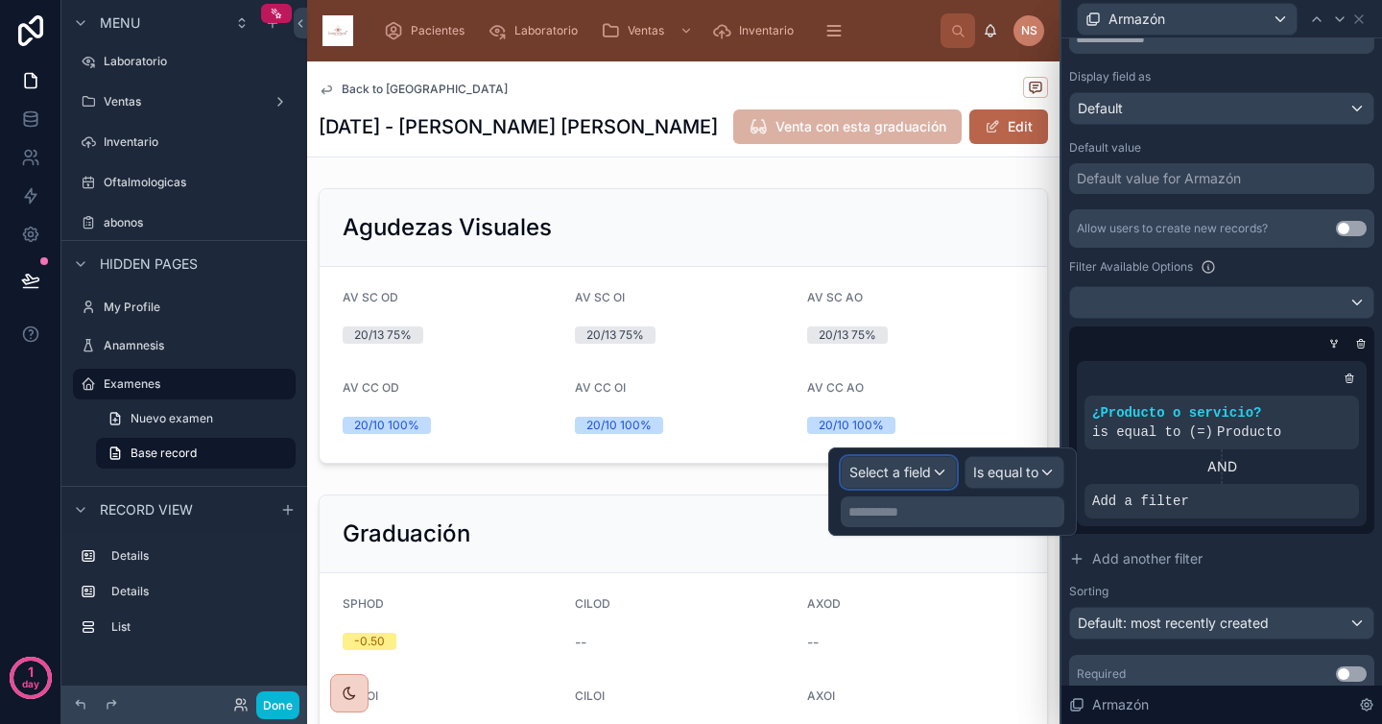
click at [929, 479] on span "Select a field" at bounding box center [890, 472] width 82 height 16
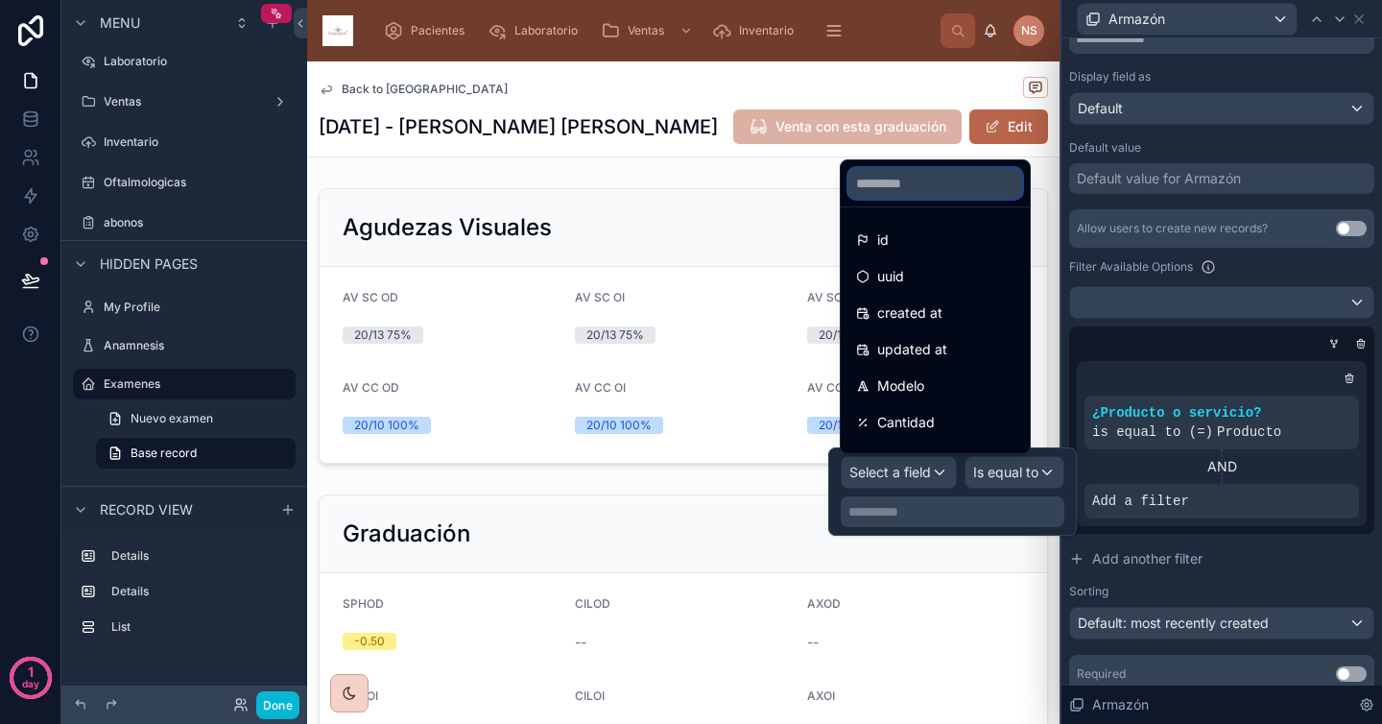
click at [901, 186] on input "text" at bounding box center [936, 183] width 174 height 31
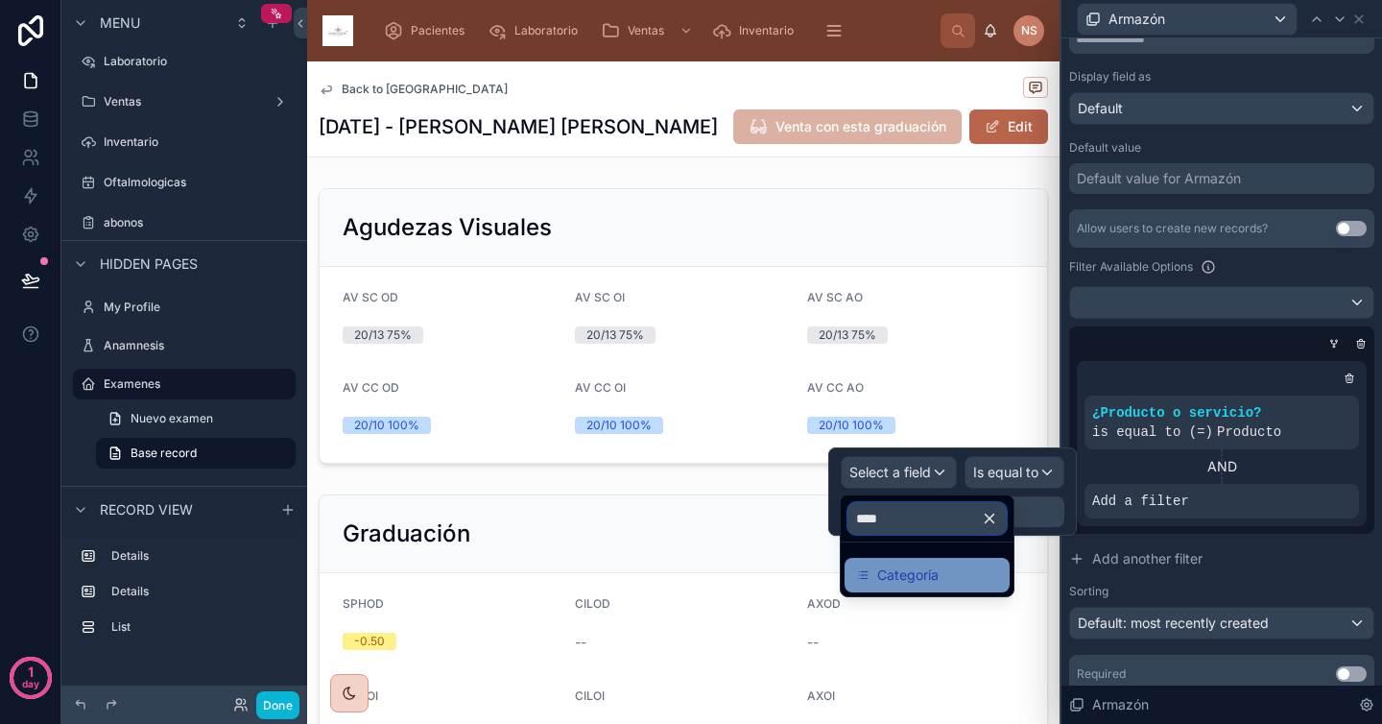
type input "****"
click at [919, 569] on span "Categoría" at bounding box center [907, 574] width 61 height 23
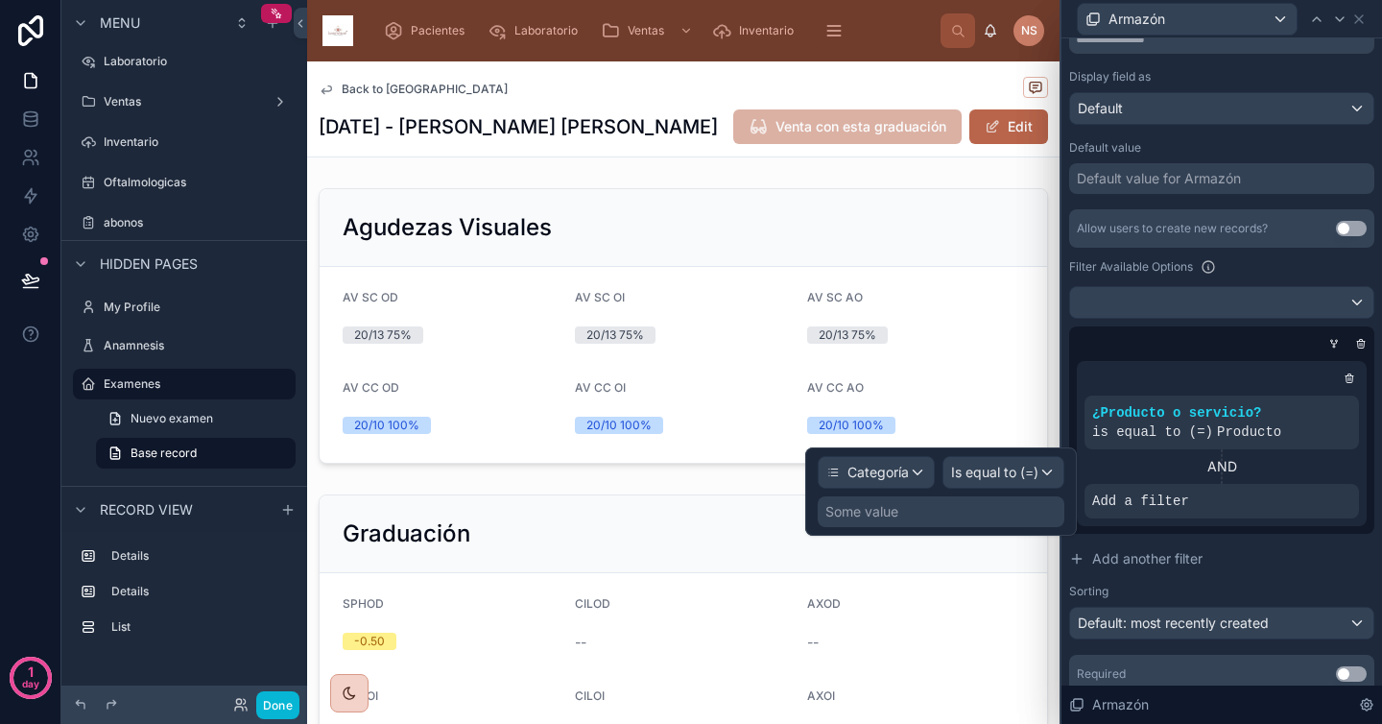
click at [968, 512] on div "Some value" at bounding box center [941, 511] width 247 height 31
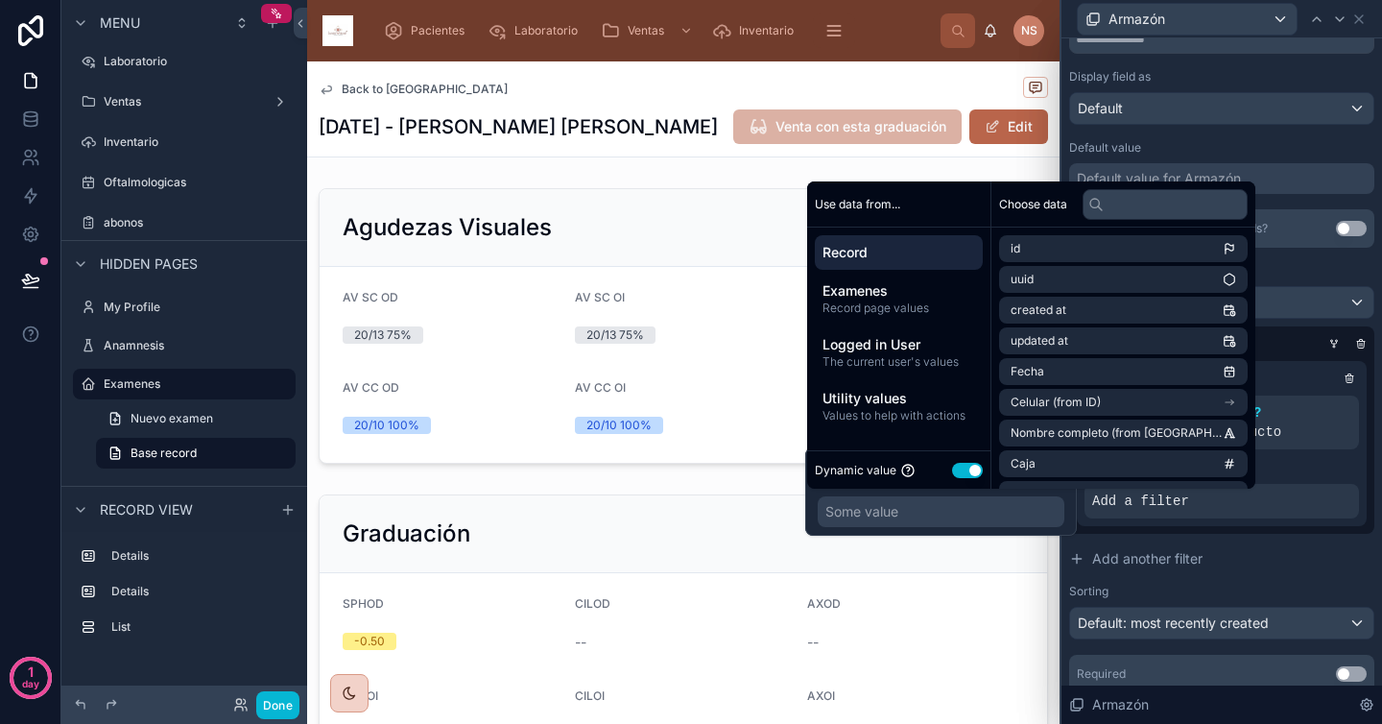
click at [967, 480] on div "Dynamic value Use setting" at bounding box center [899, 470] width 168 height 22
click at [967, 474] on button "Use setting" at bounding box center [967, 470] width 31 height 15
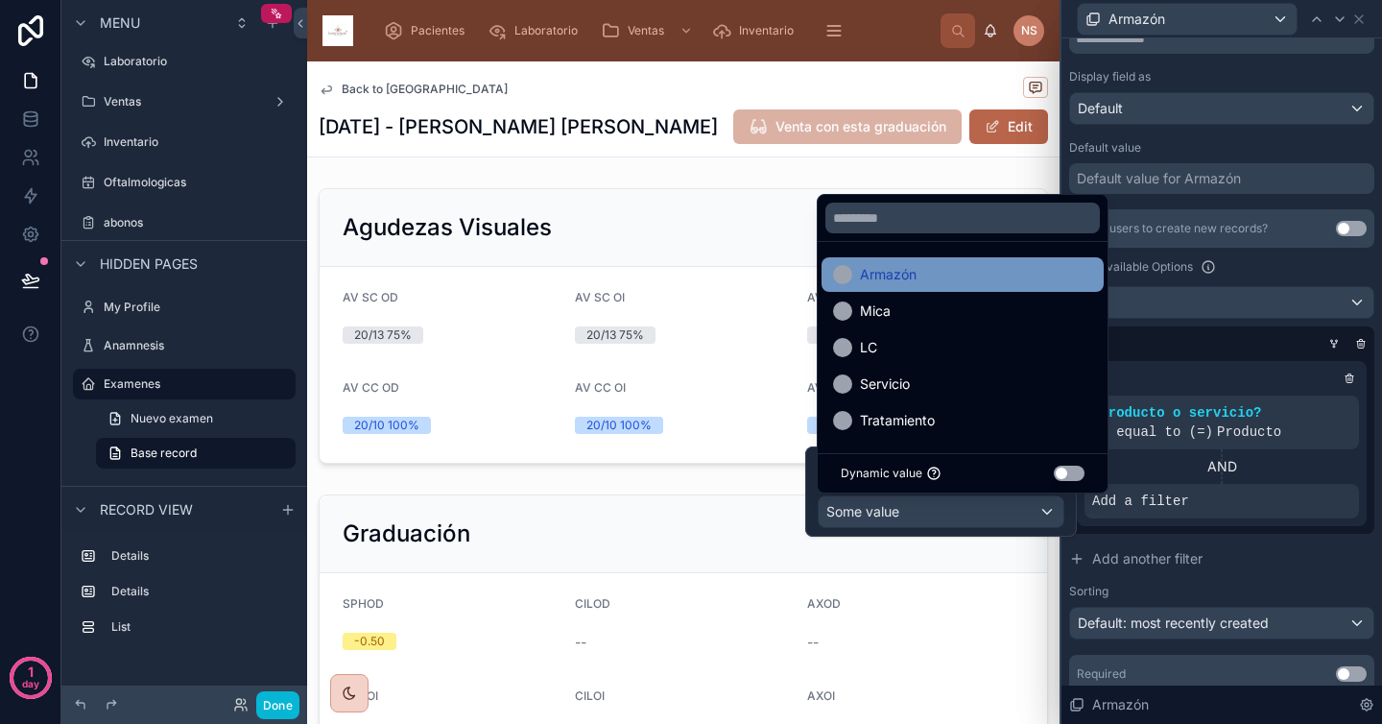
click at [935, 276] on div "Armazón" at bounding box center [962, 274] width 259 height 23
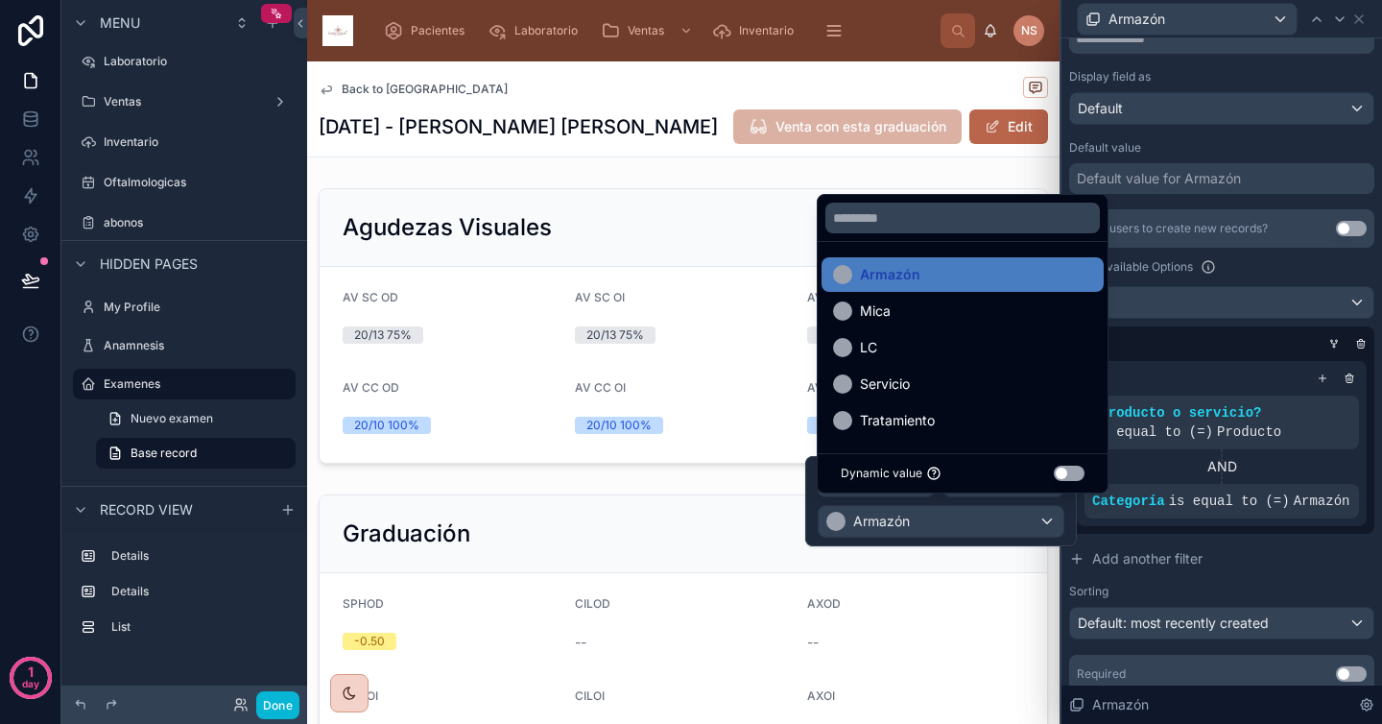
click at [1245, 555] on div "Allow users to create new records? Use setting Filter Available Options ¿Produc…" at bounding box center [1221, 424] width 305 height 430
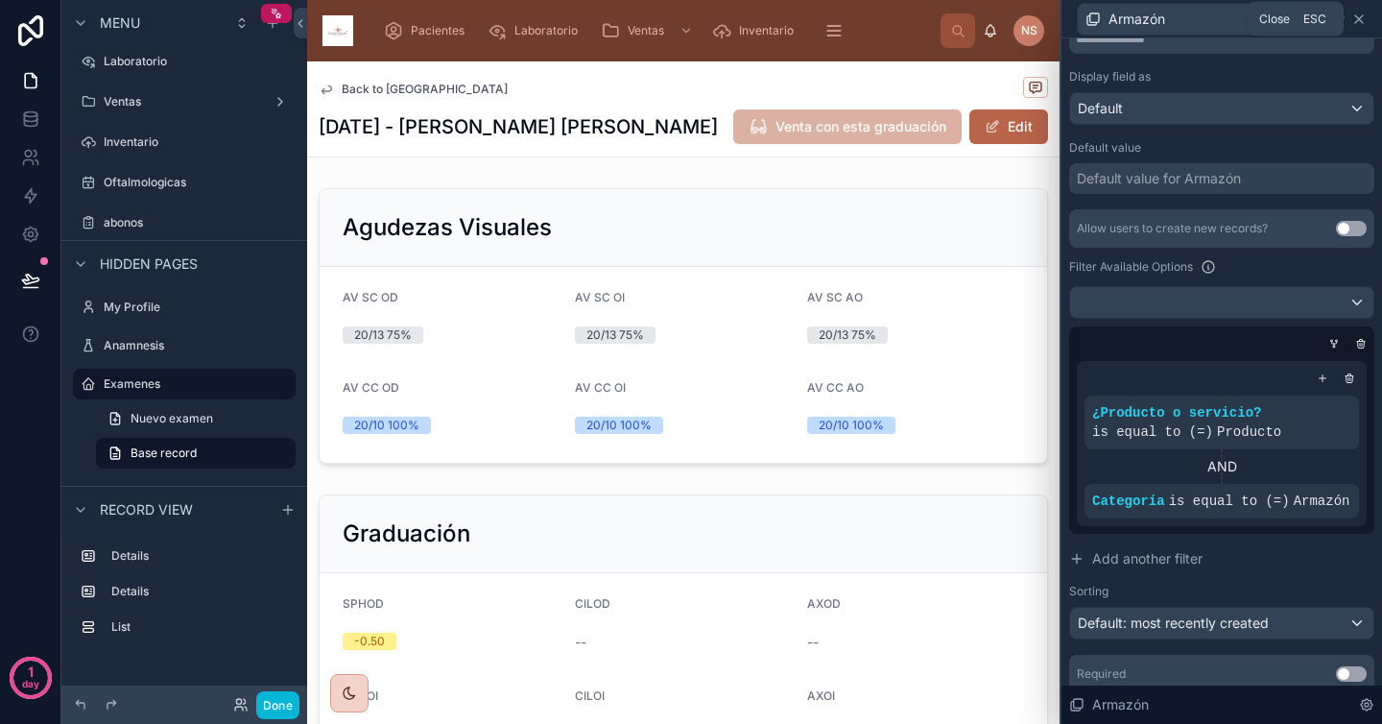
click at [1362, 20] on icon at bounding box center [1358, 19] width 15 height 15
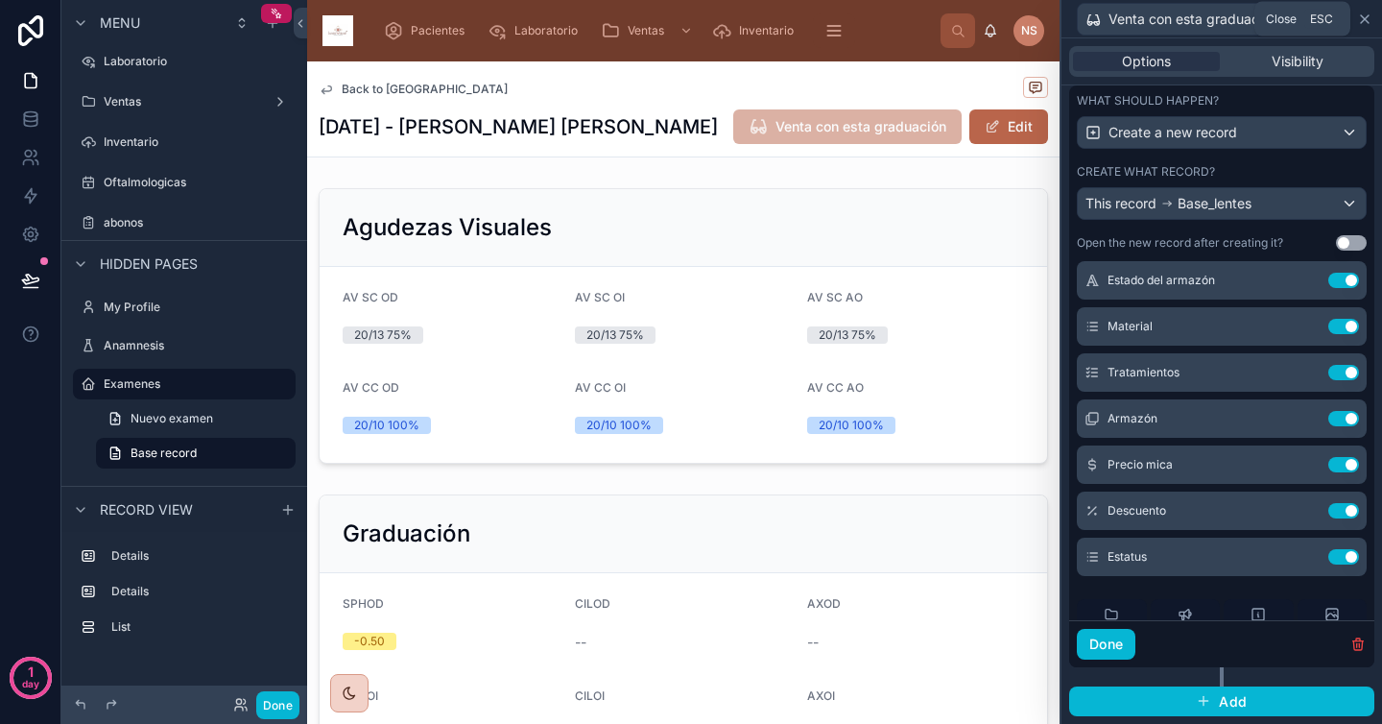
click at [1371, 14] on icon at bounding box center [1364, 19] width 15 height 15
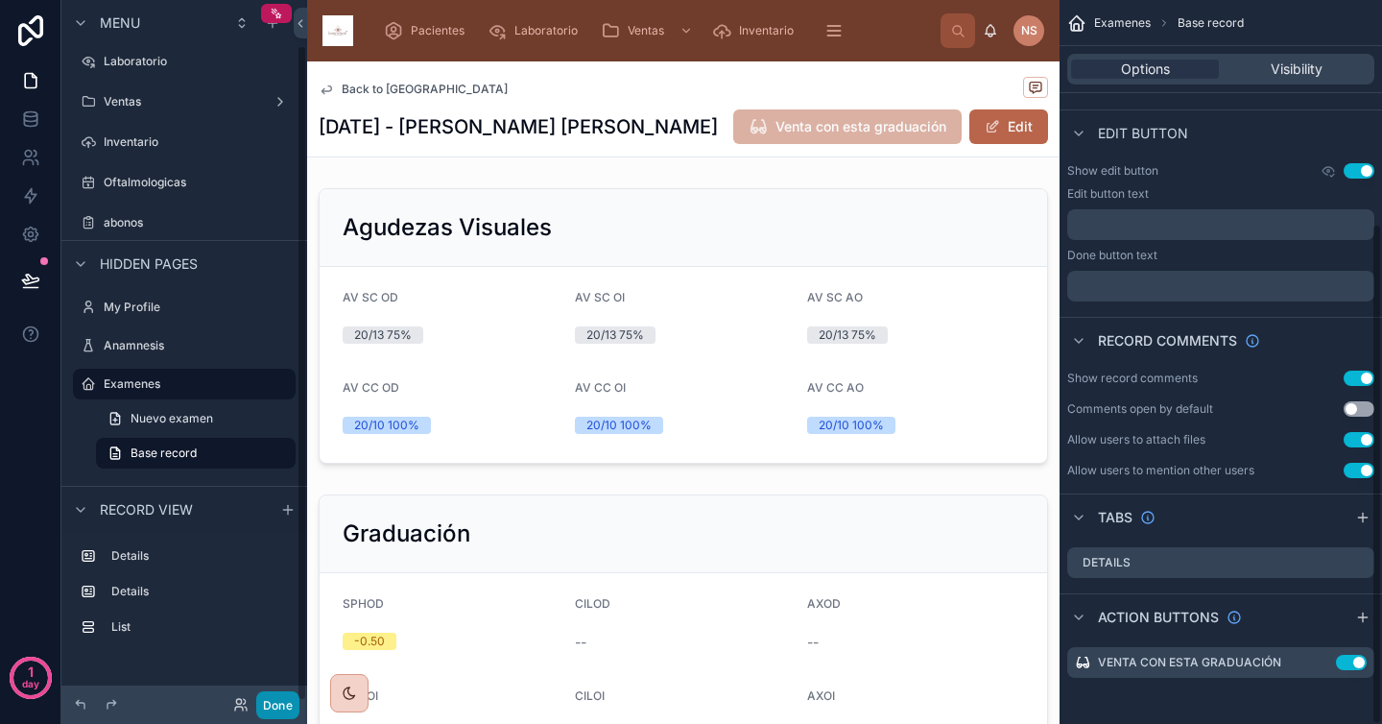
click at [280, 699] on button "Done" at bounding box center [277, 705] width 43 height 28
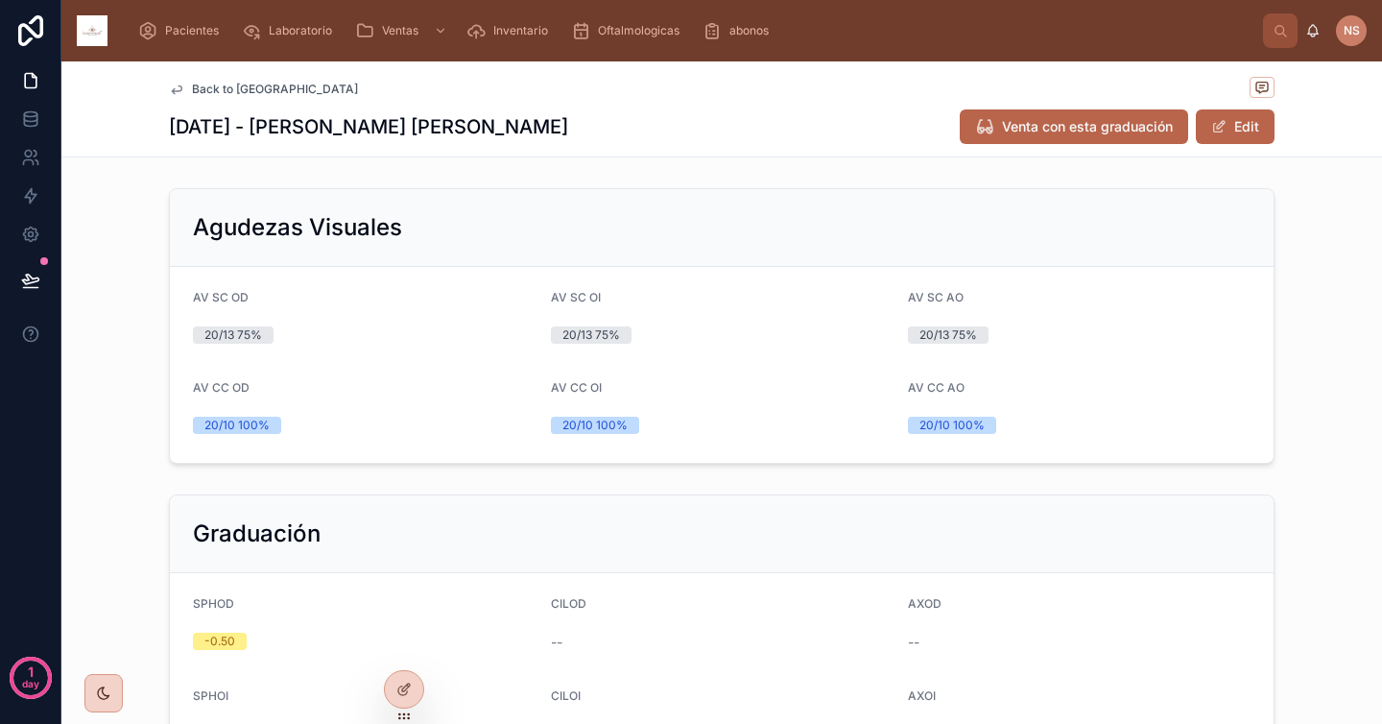
click at [1331, 477] on div "Agudezas Visuales AV SC OD 20/13 75% AV SC OI 20/13 75% AV SC AO 20/13 75% AV C…" at bounding box center [721, 662] width 1321 height 964
click at [1120, 133] on span "Venta con esta graduación" at bounding box center [1087, 126] width 171 height 19
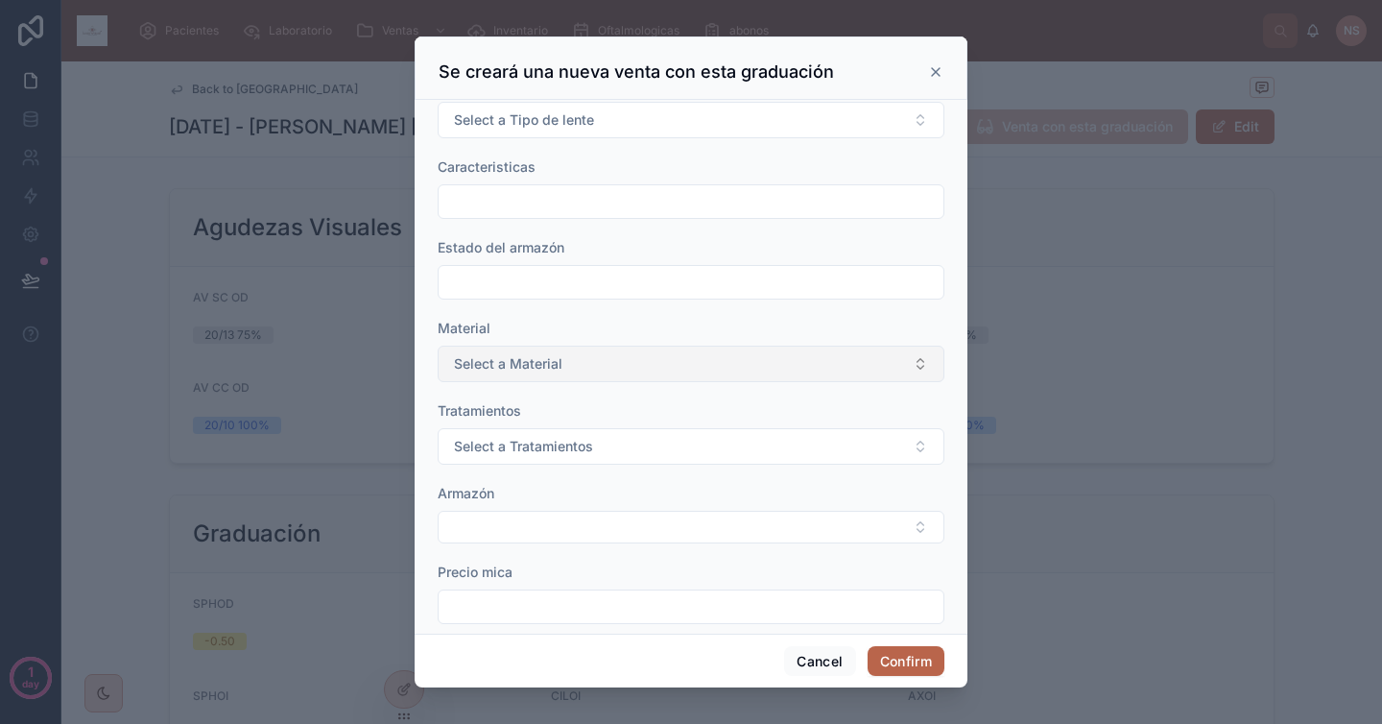
scroll to position [299, 0]
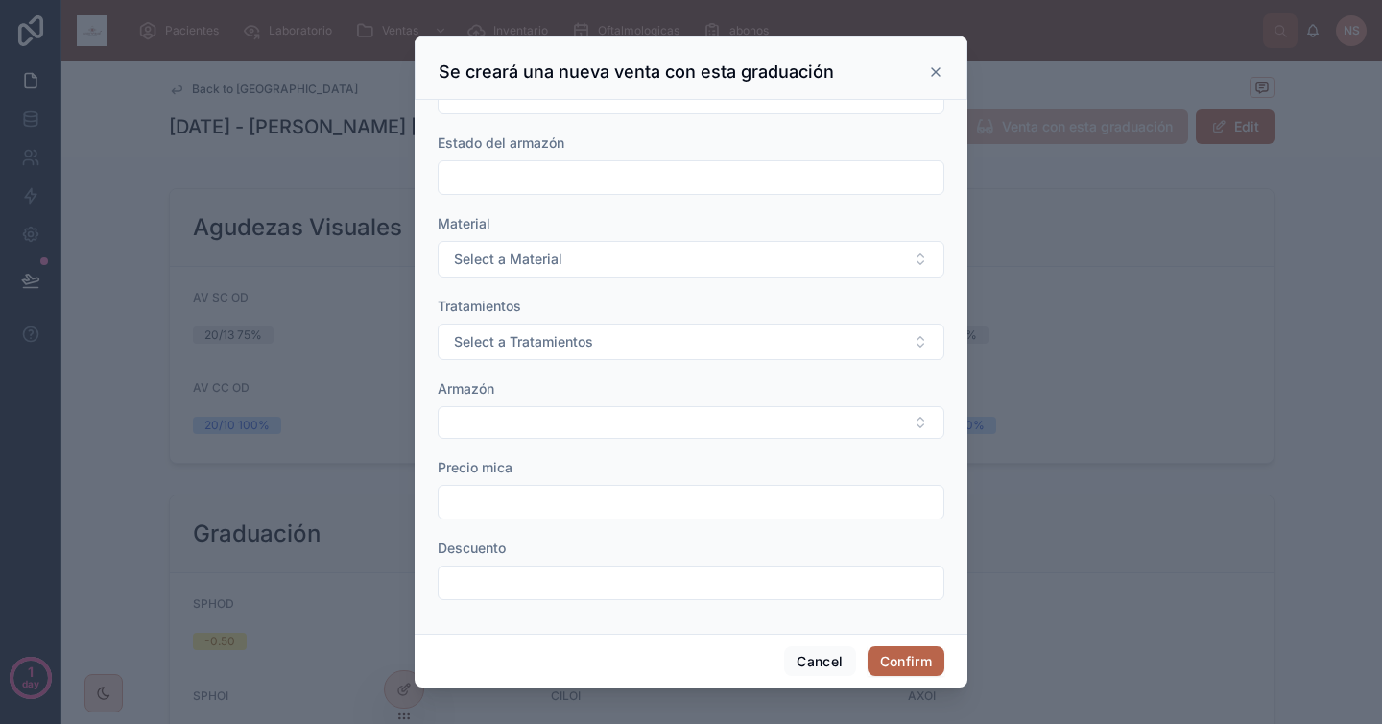
click at [594, 441] on form "Fecha de venta ********* Caja Tipo de lente Select a Tipo de lente Caracteristi…" at bounding box center [691, 214] width 507 height 810
click at [594, 420] on button "Select Button" at bounding box center [691, 422] width 507 height 33
click at [663, 380] on div "Armazón" at bounding box center [691, 388] width 507 height 19
click at [932, 74] on icon at bounding box center [936, 72] width 8 height 8
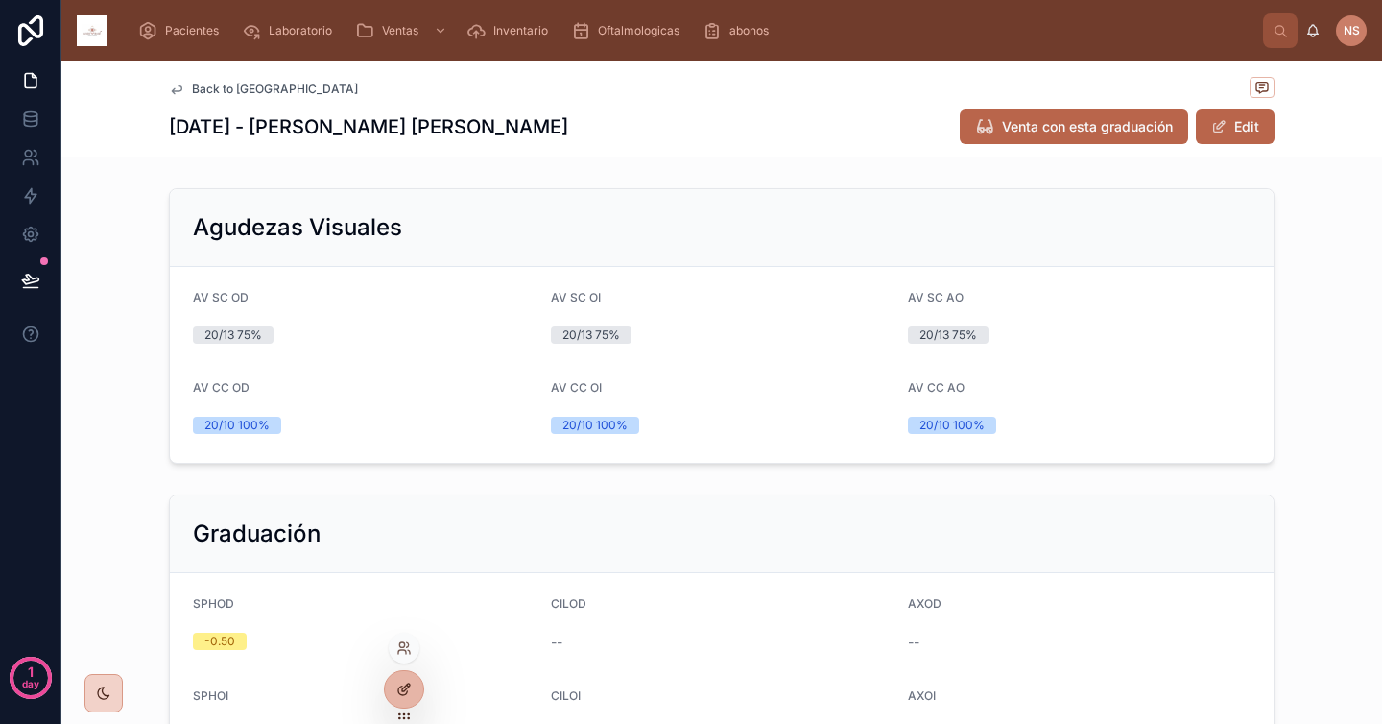
click at [408, 691] on icon at bounding box center [403, 688] width 15 height 15
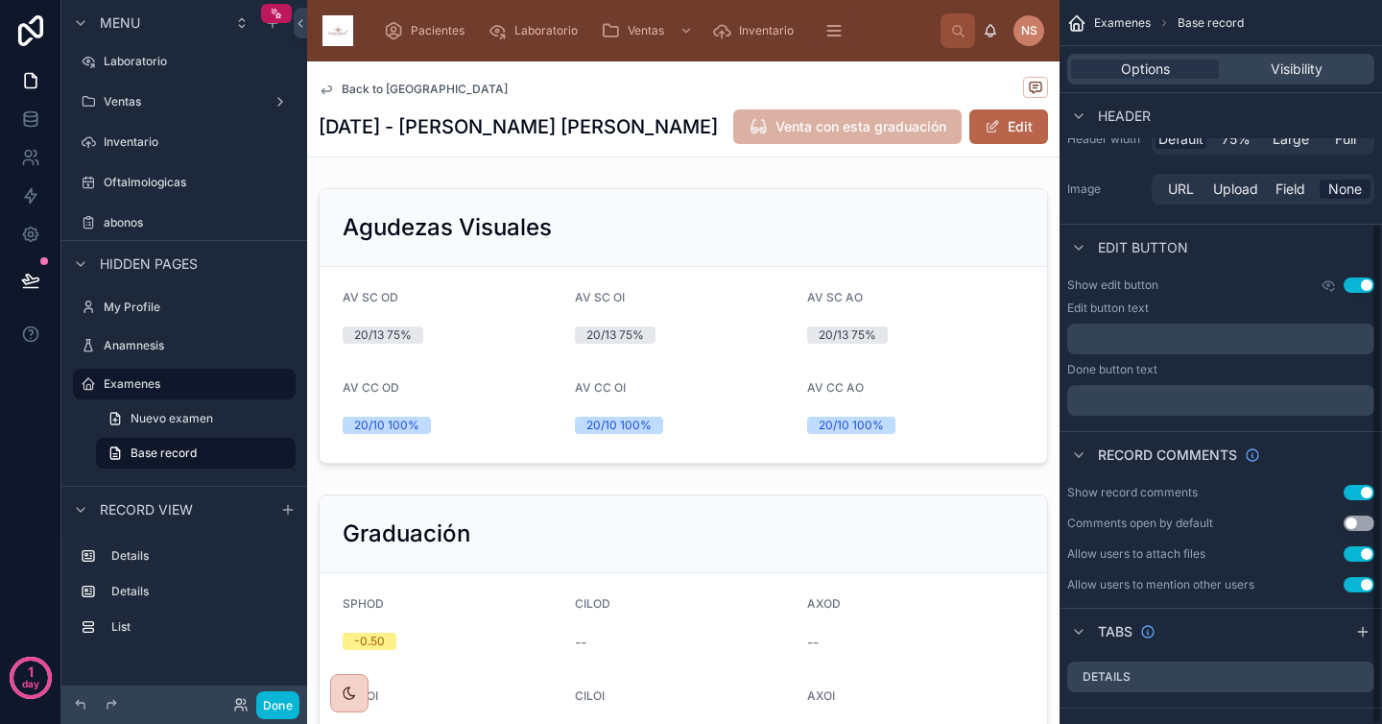
scroll to position [323, 0]
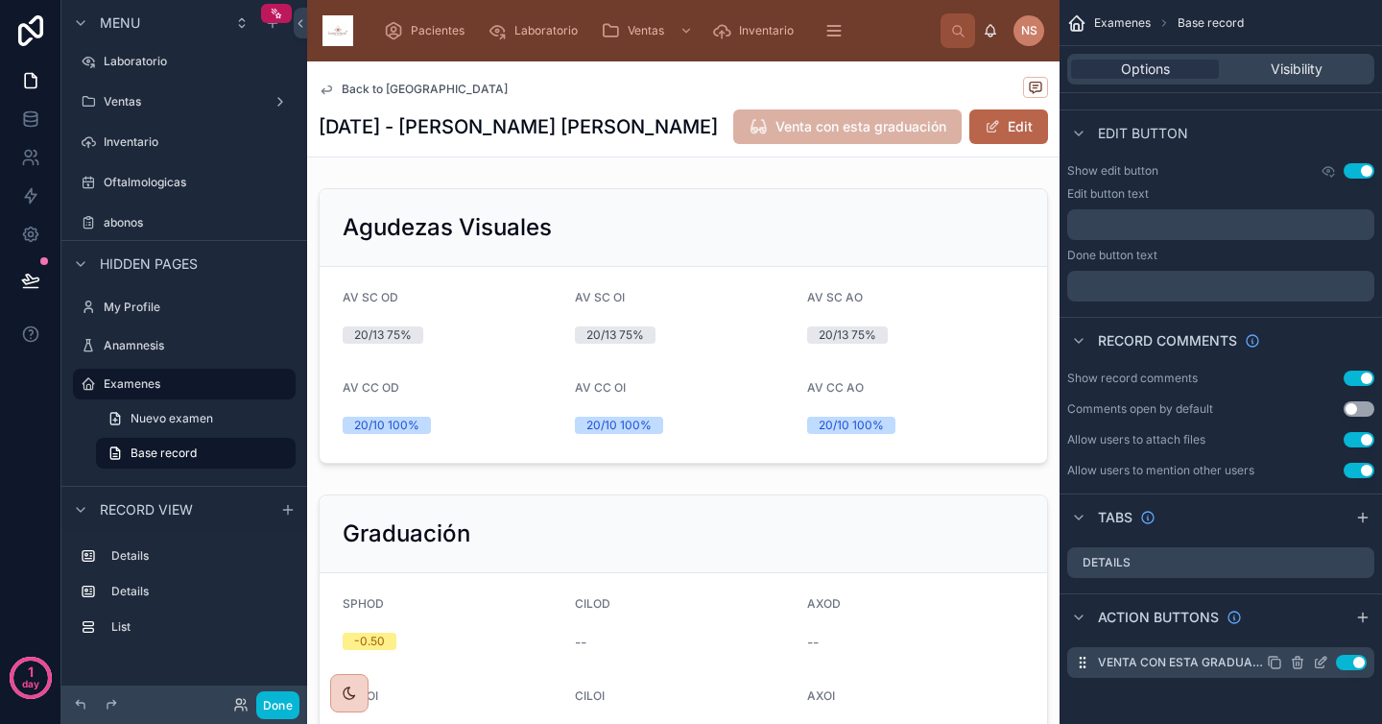
click at [1321, 664] on icon "scrollable content" at bounding box center [1323, 661] width 8 height 8
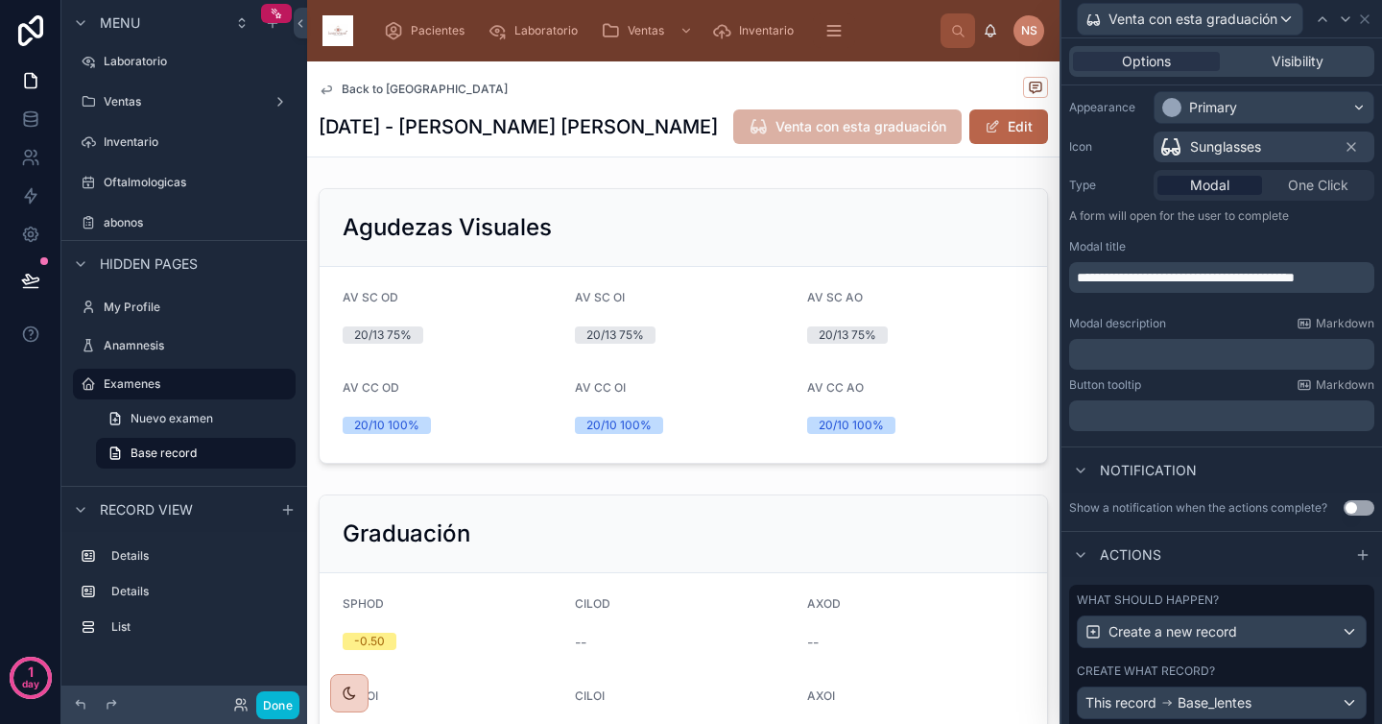
scroll to position [246, 0]
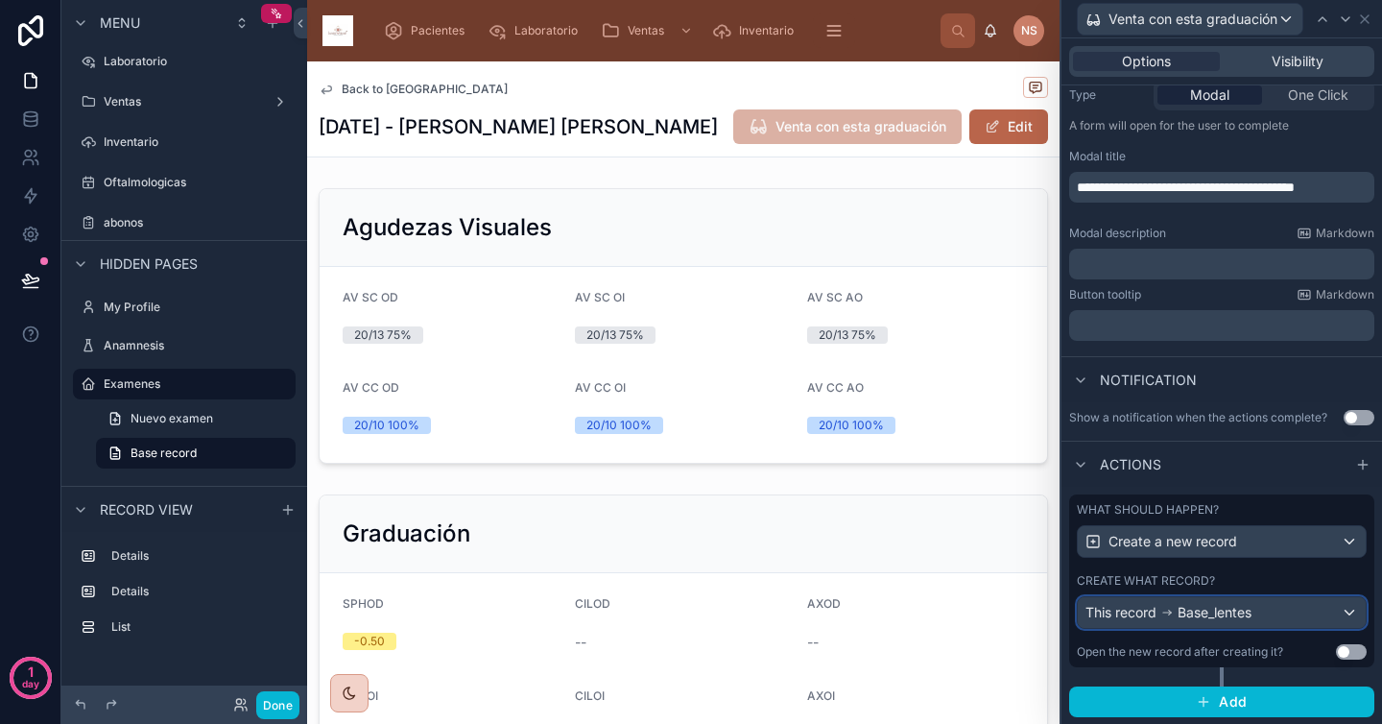
click at [1257, 611] on div "This record Base_lentes" at bounding box center [1222, 612] width 288 height 31
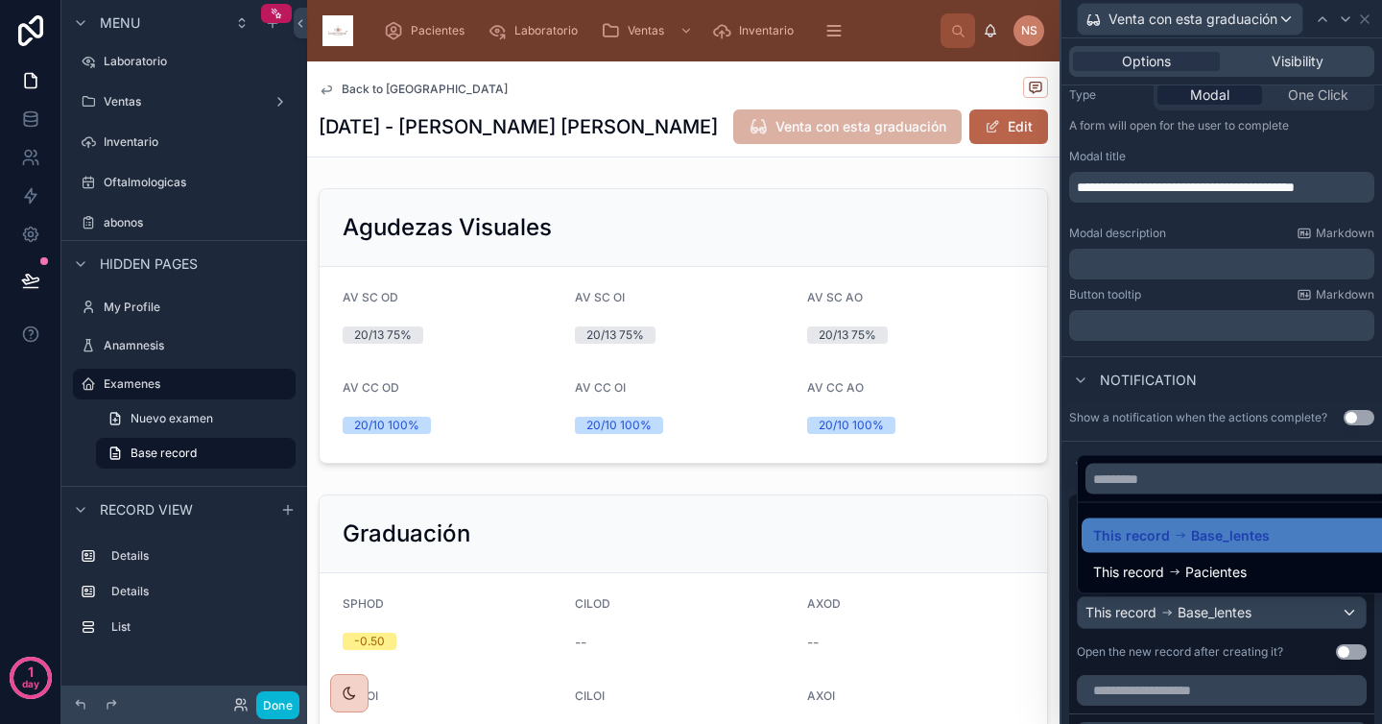
click at [1257, 611] on div at bounding box center [1222, 362] width 321 height 724
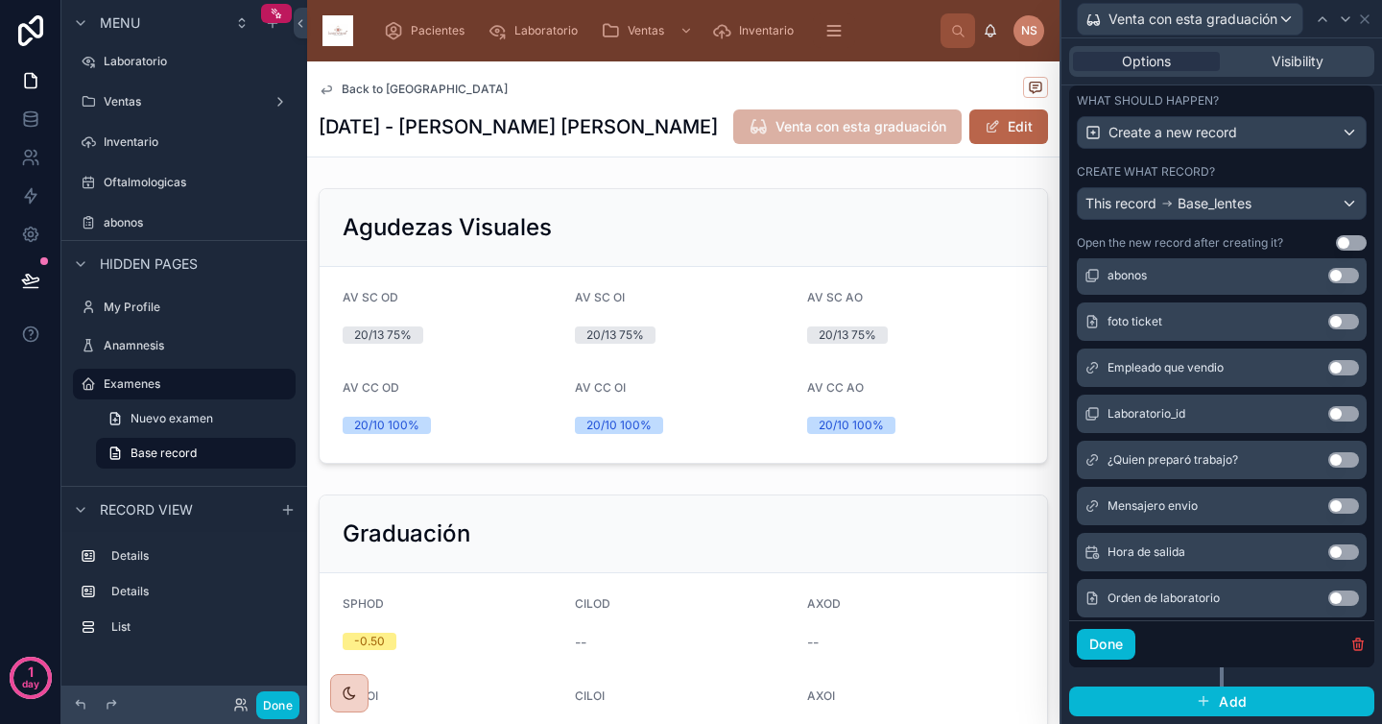
scroll to position [870, 0]
click at [1328, 368] on button "Use setting" at bounding box center [1343, 365] width 31 height 15
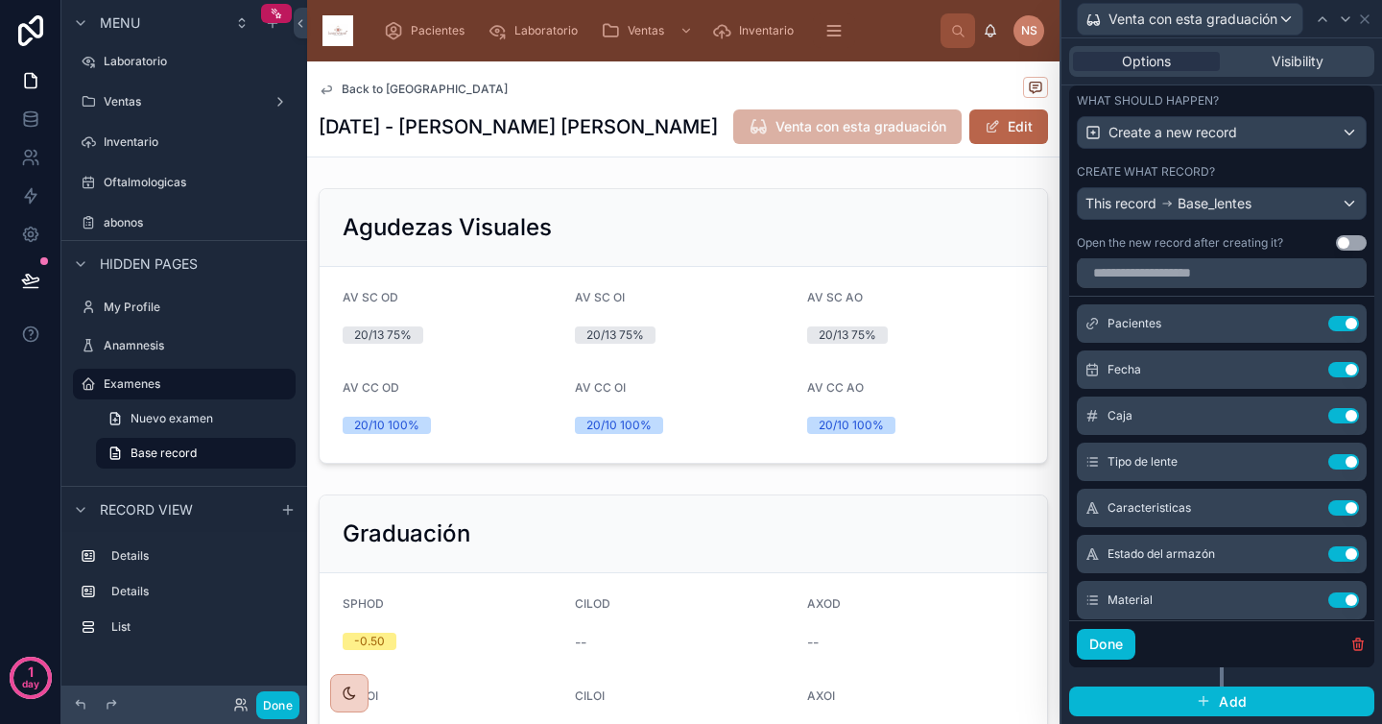
scroll to position [0, 0]
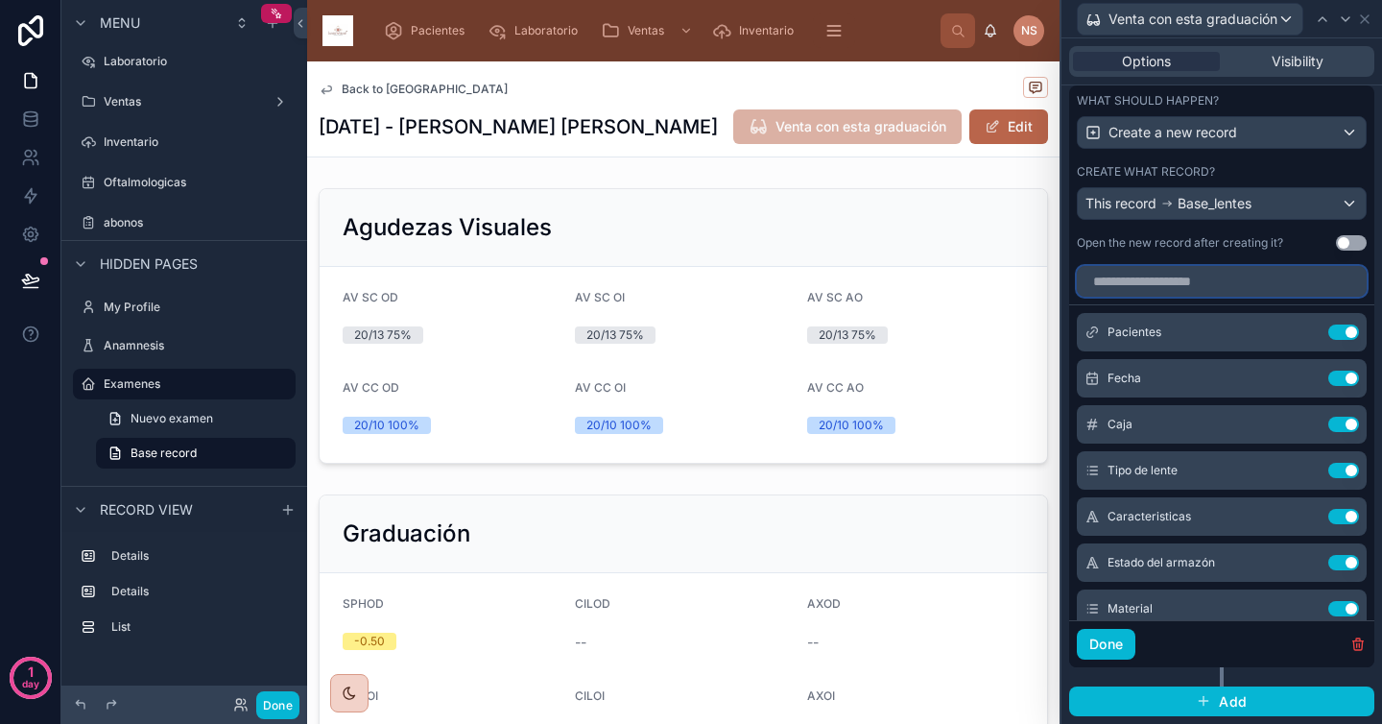
click at [1178, 284] on input "text" at bounding box center [1222, 281] width 290 height 31
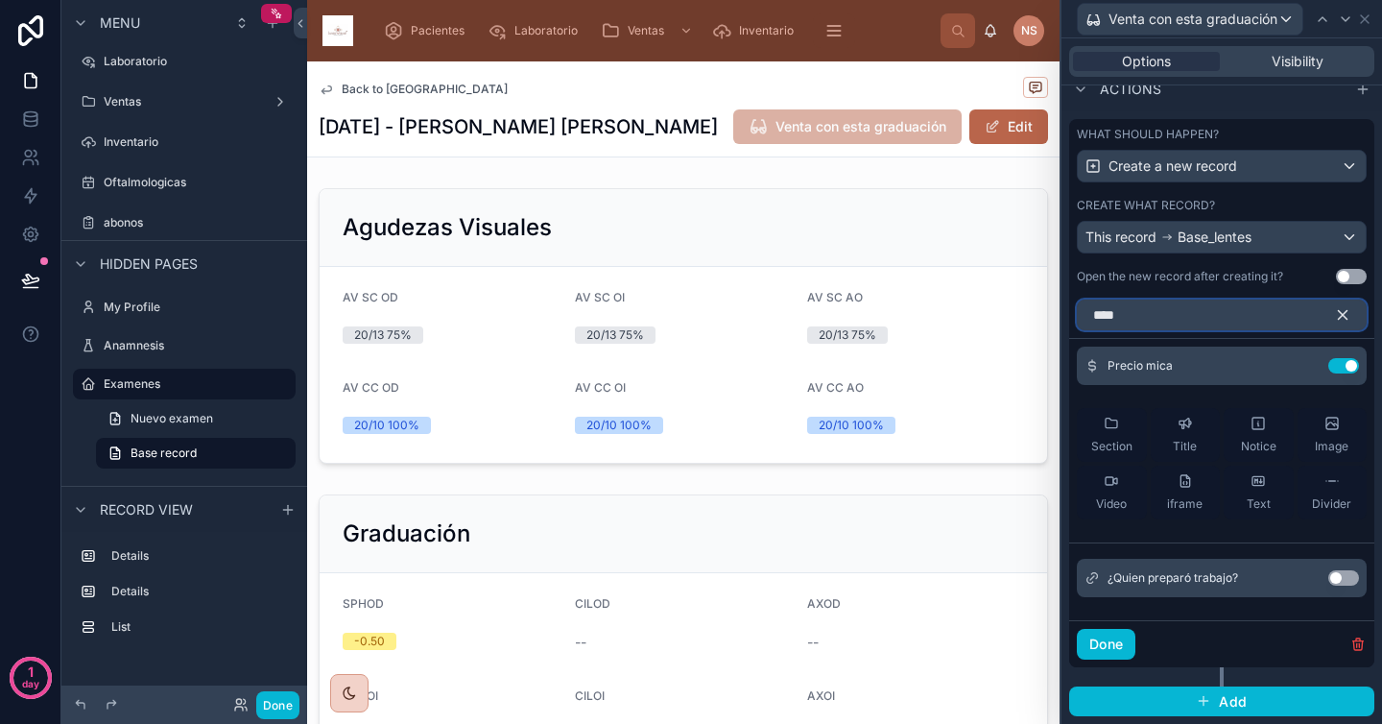
scroll to position [583, 0]
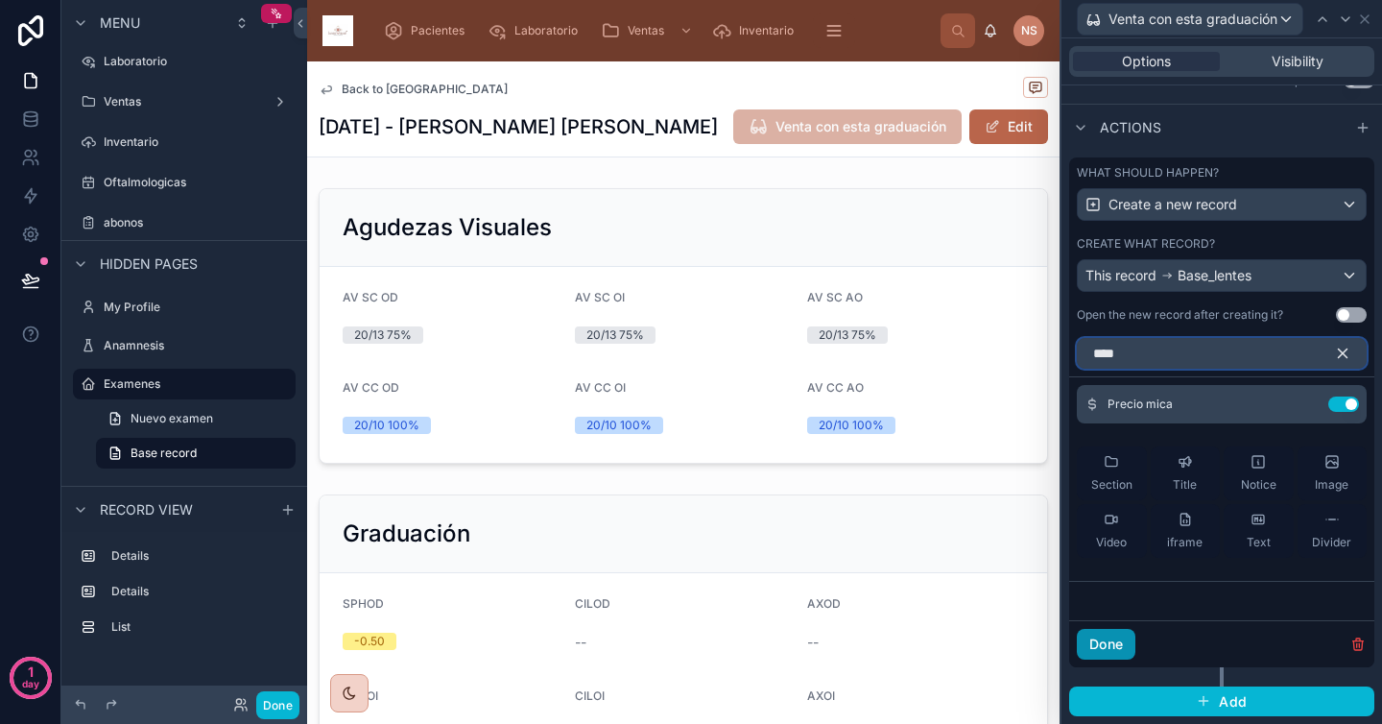
type input "****"
click at [1123, 645] on button "Done" at bounding box center [1106, 644] width 59 height 31
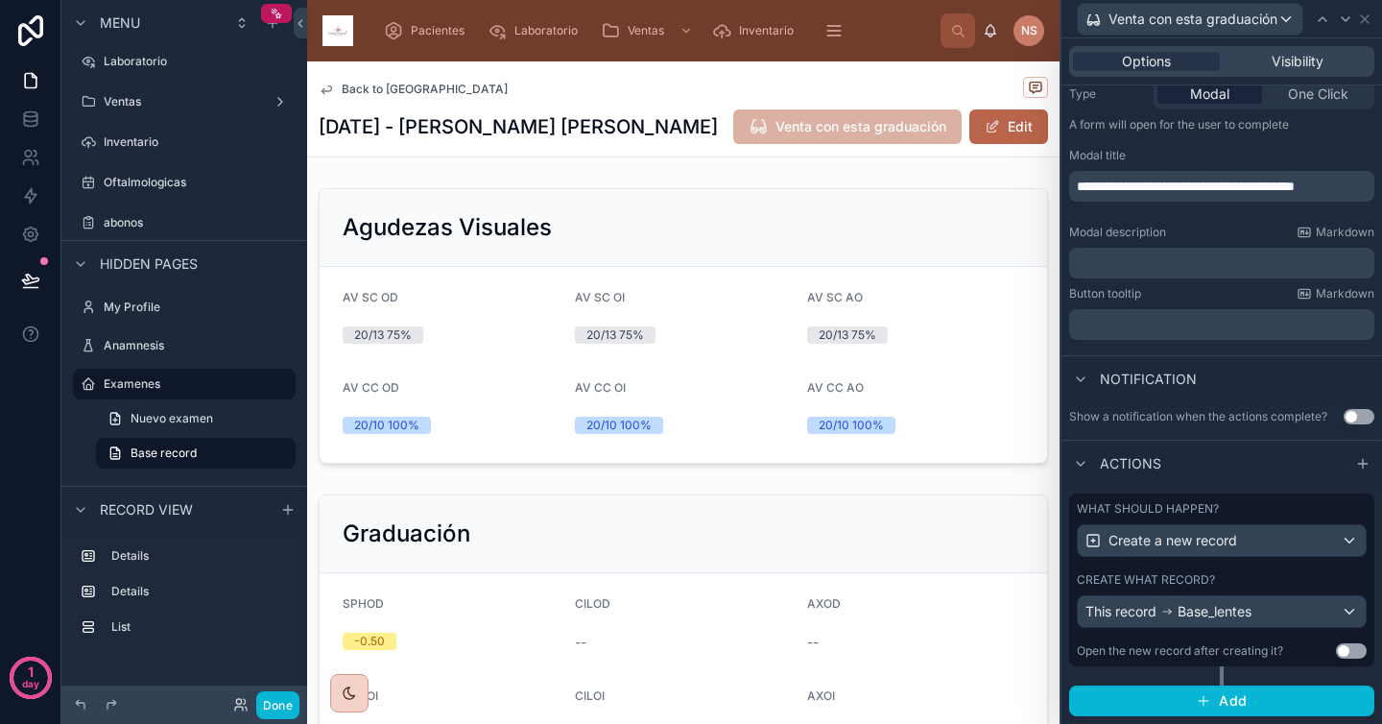
scroll to position [246, 0]
click at [1277, 601] on div "This record Base_lentes" at bounding box center [1222, 612] width 288 height 31
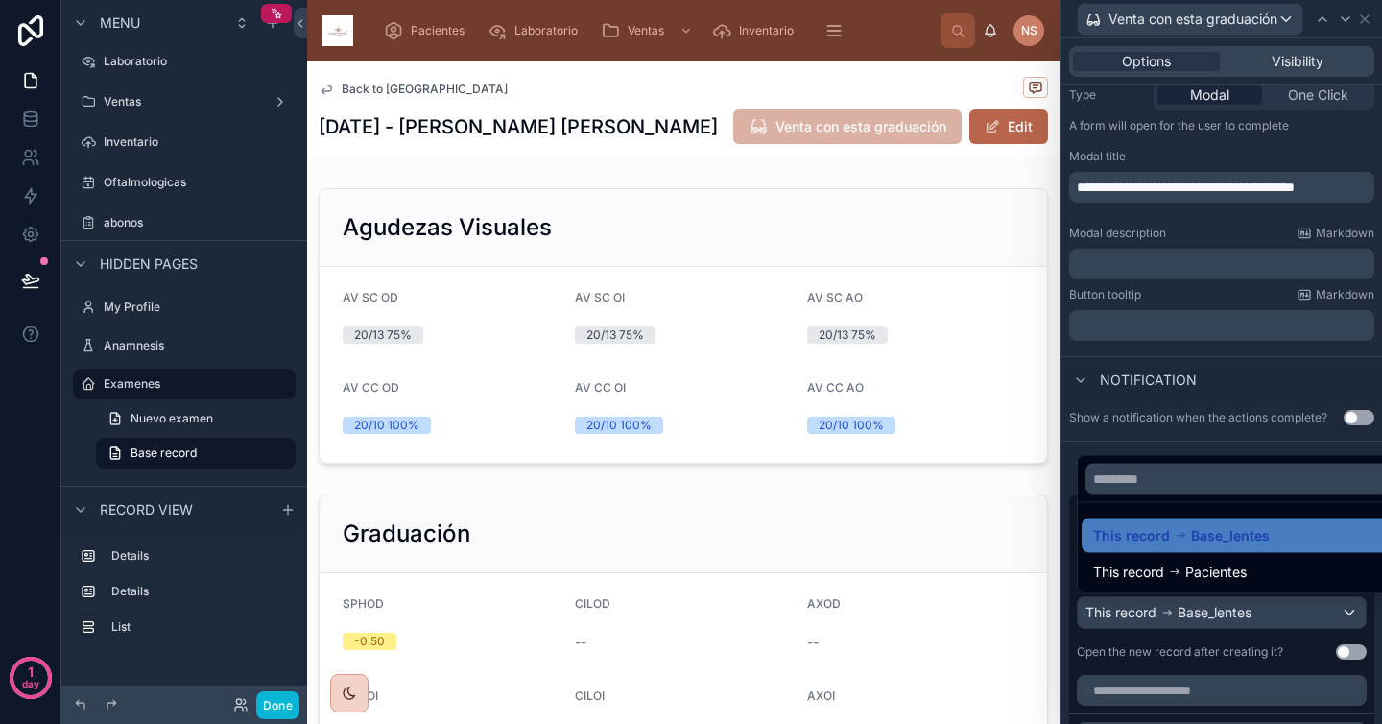
click at [1277, 601] on div at bounding box center [1222, 362] width 321 height 724
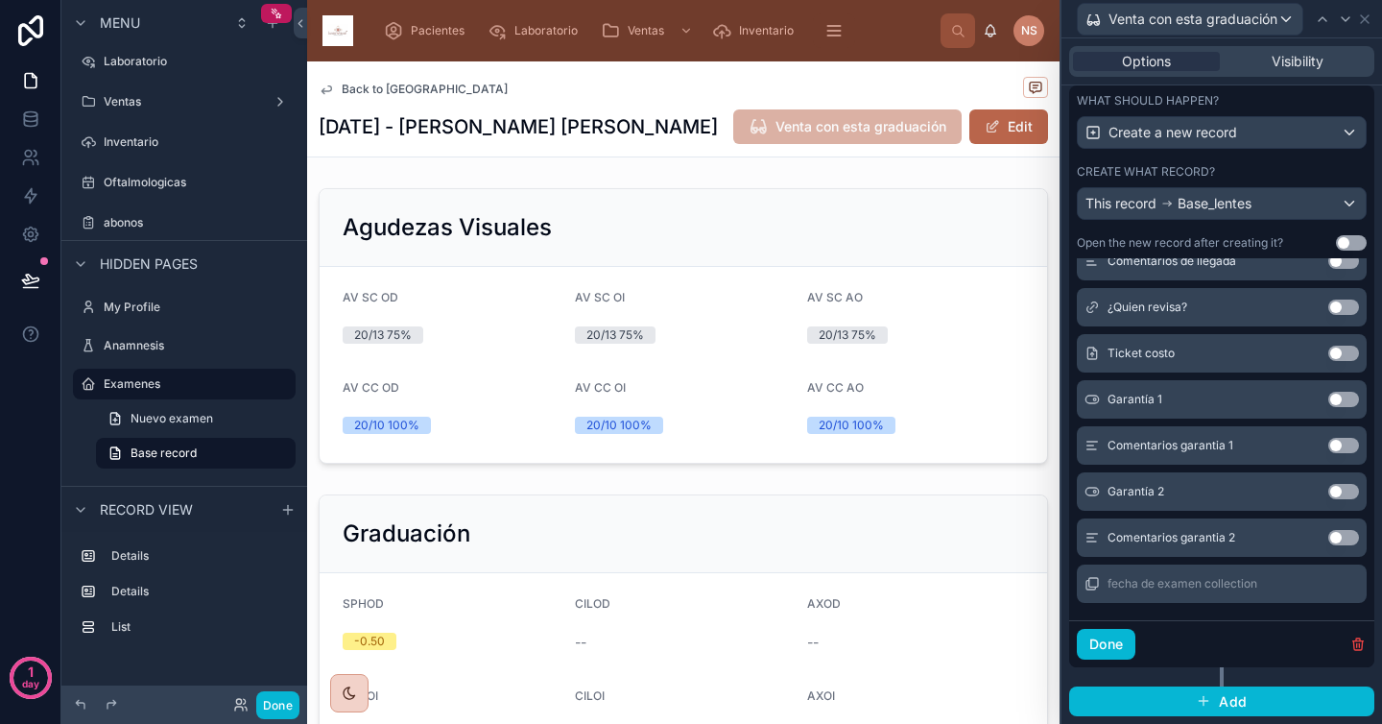
scroll to position [1349, 0]
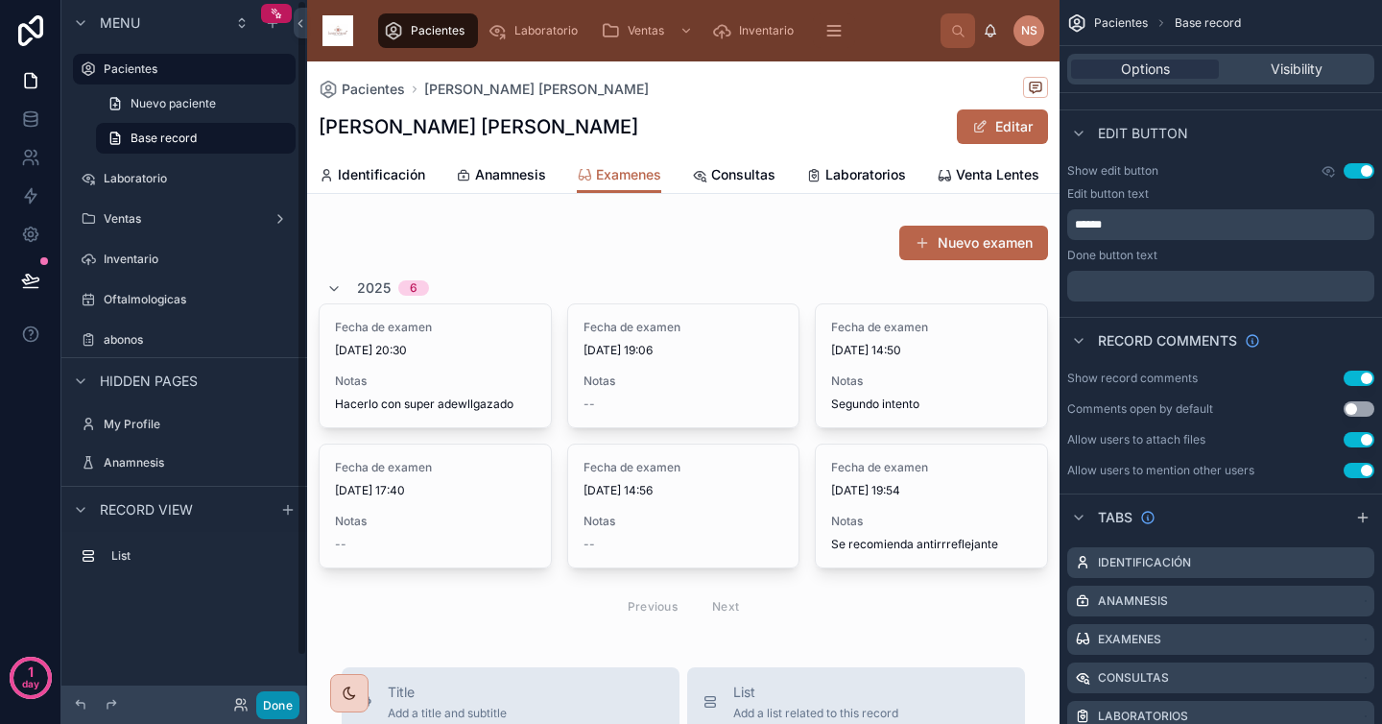
click at [277, 705] on button "Done" at bounding box center [277, 705] width 43 height 28
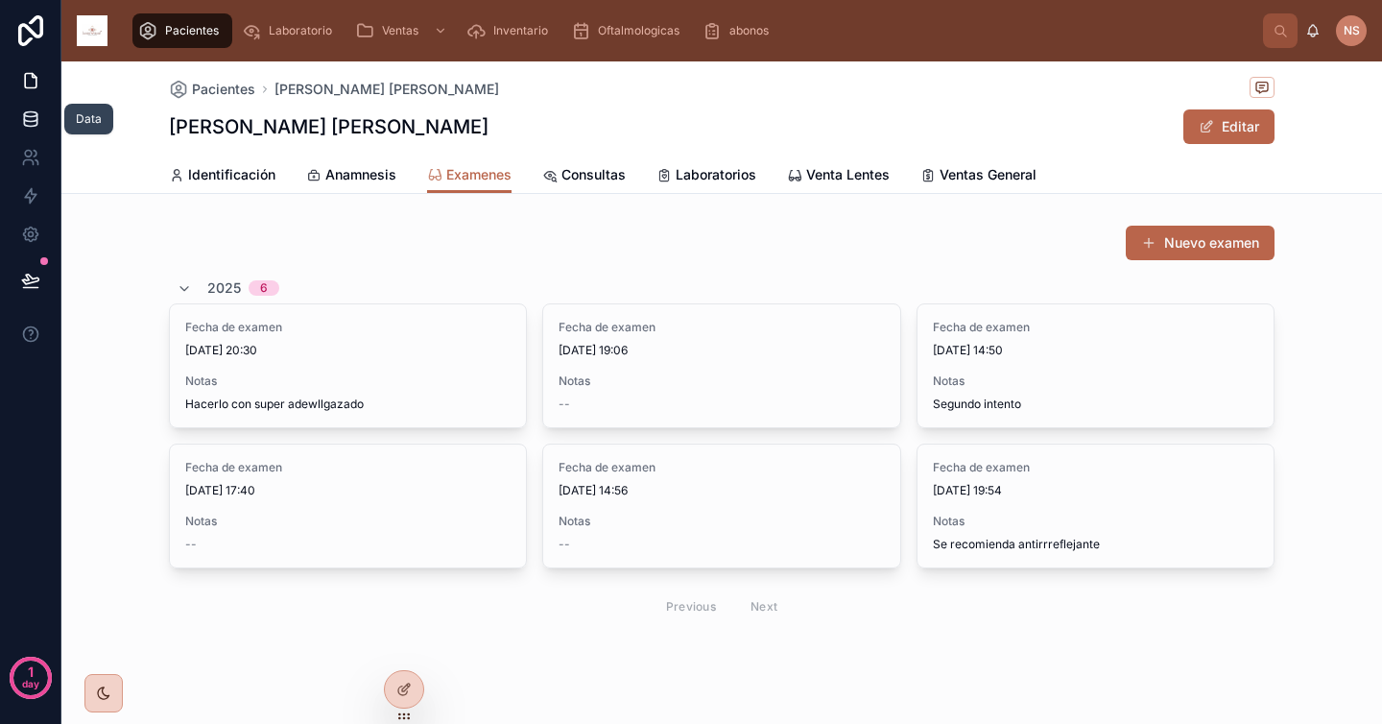
click at [30, 116] on icon at bounding box center [30, 114] width 12 height 5
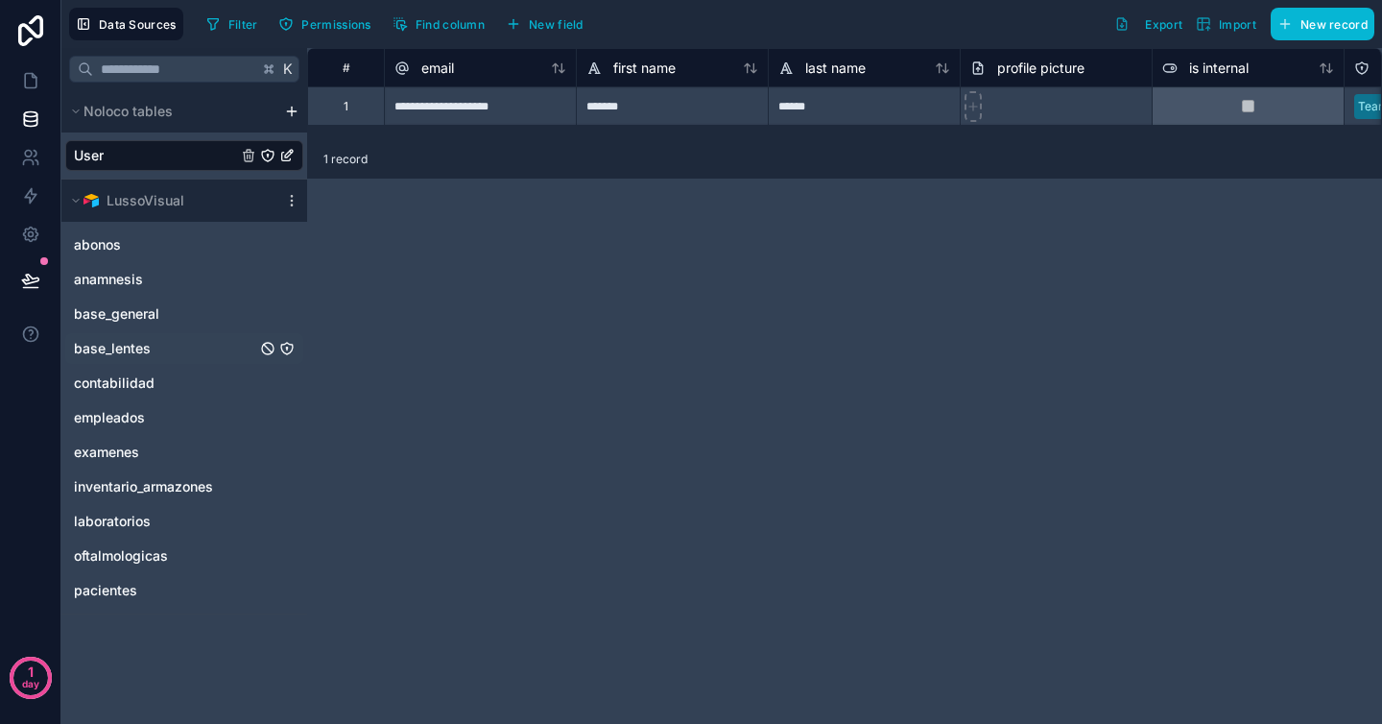
click at [171, 348] on link "base_lentes" at bounding box center [165, 348] width 182 height 19
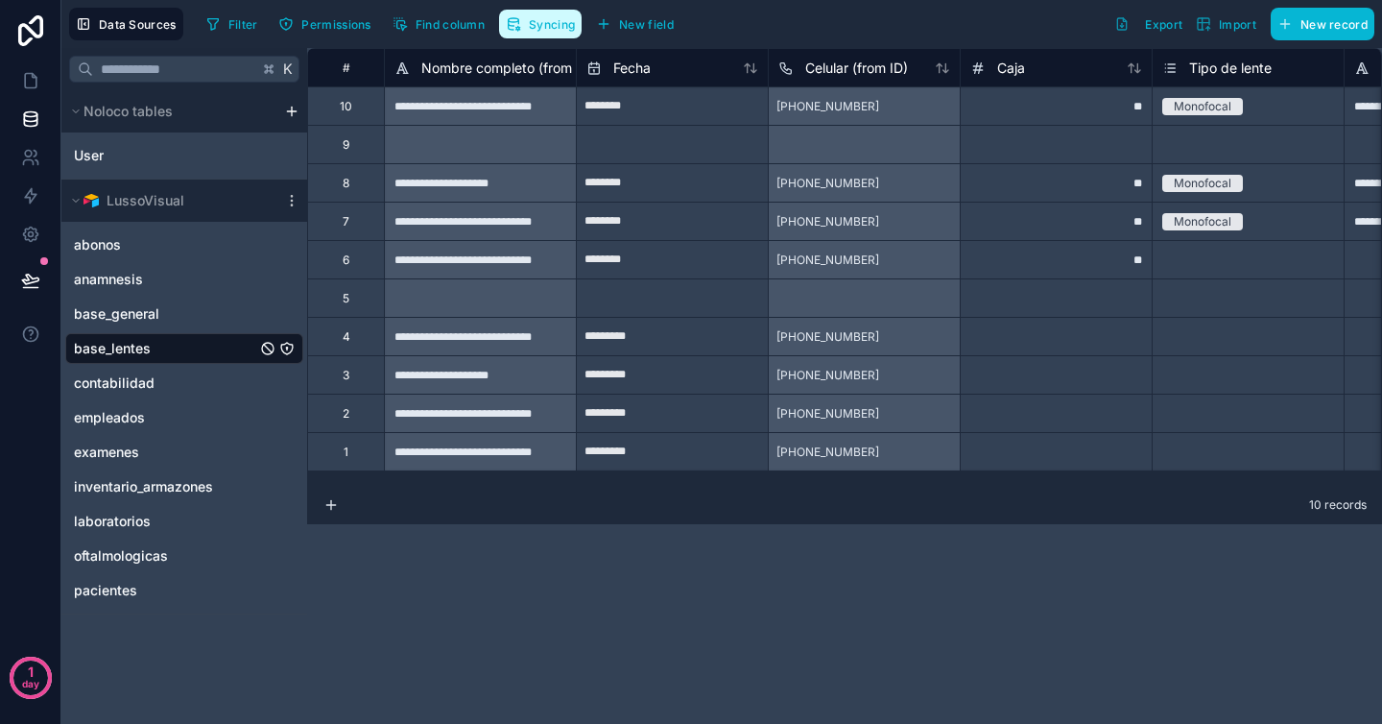
click at [535, 18] on span "Syncing" at bounding box center [552, 24] width 46 height 14
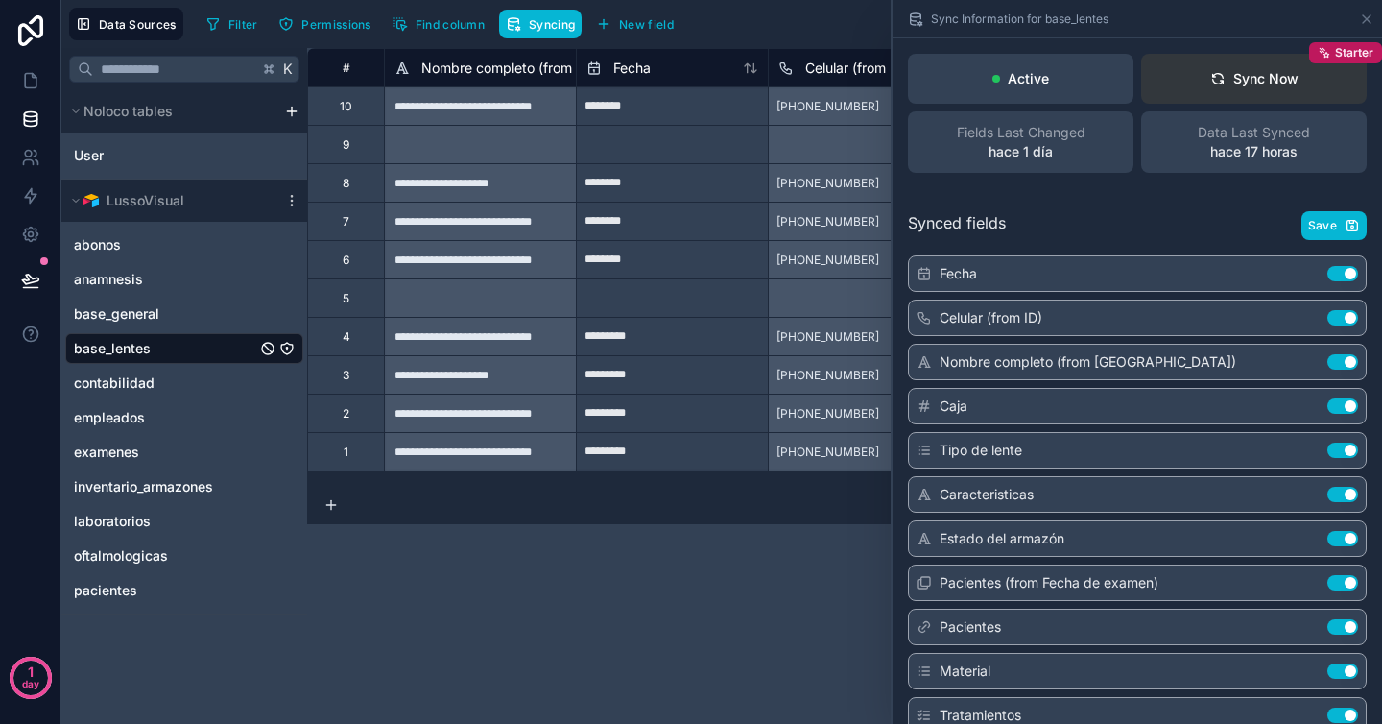
click at [1243, 80] on div "Sync Now" at bounding box center [1254, 78] width 88 height 19
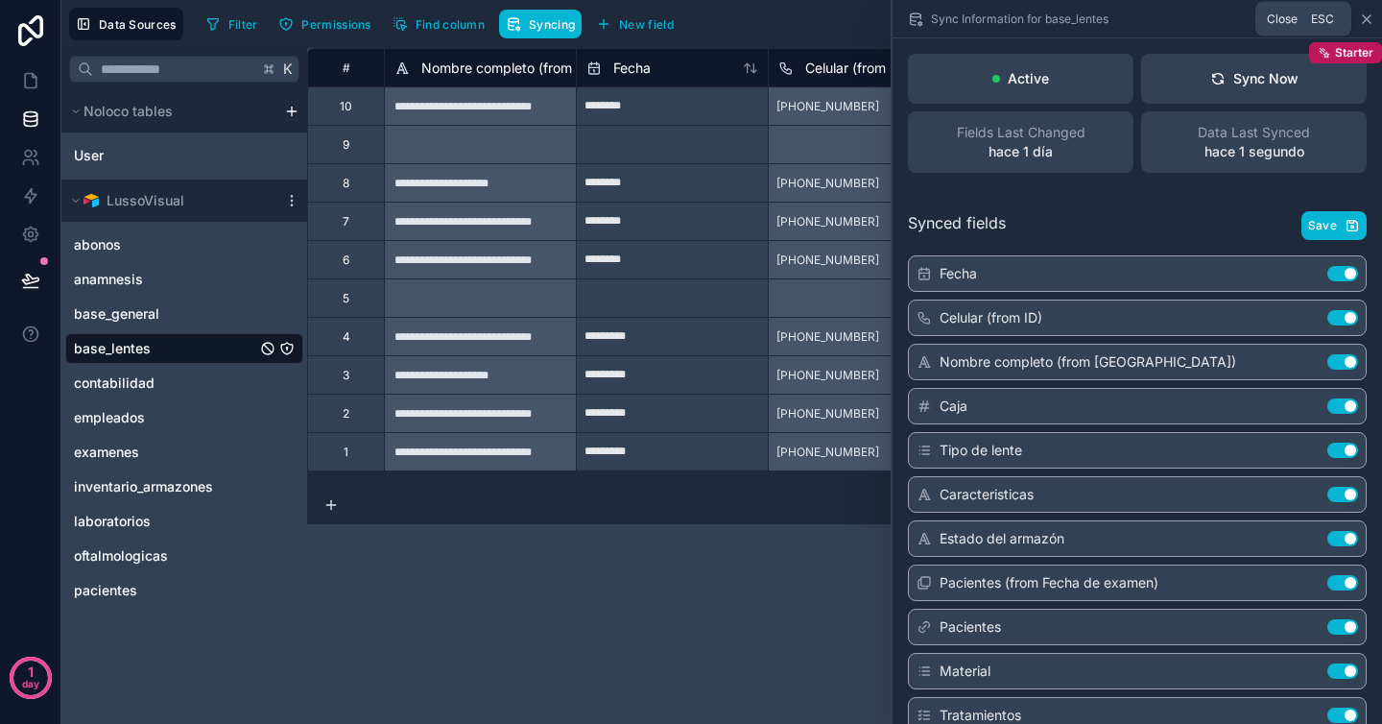
click at [1368, 14] on icon at bounding box center [1366, 19] width 15 height 15
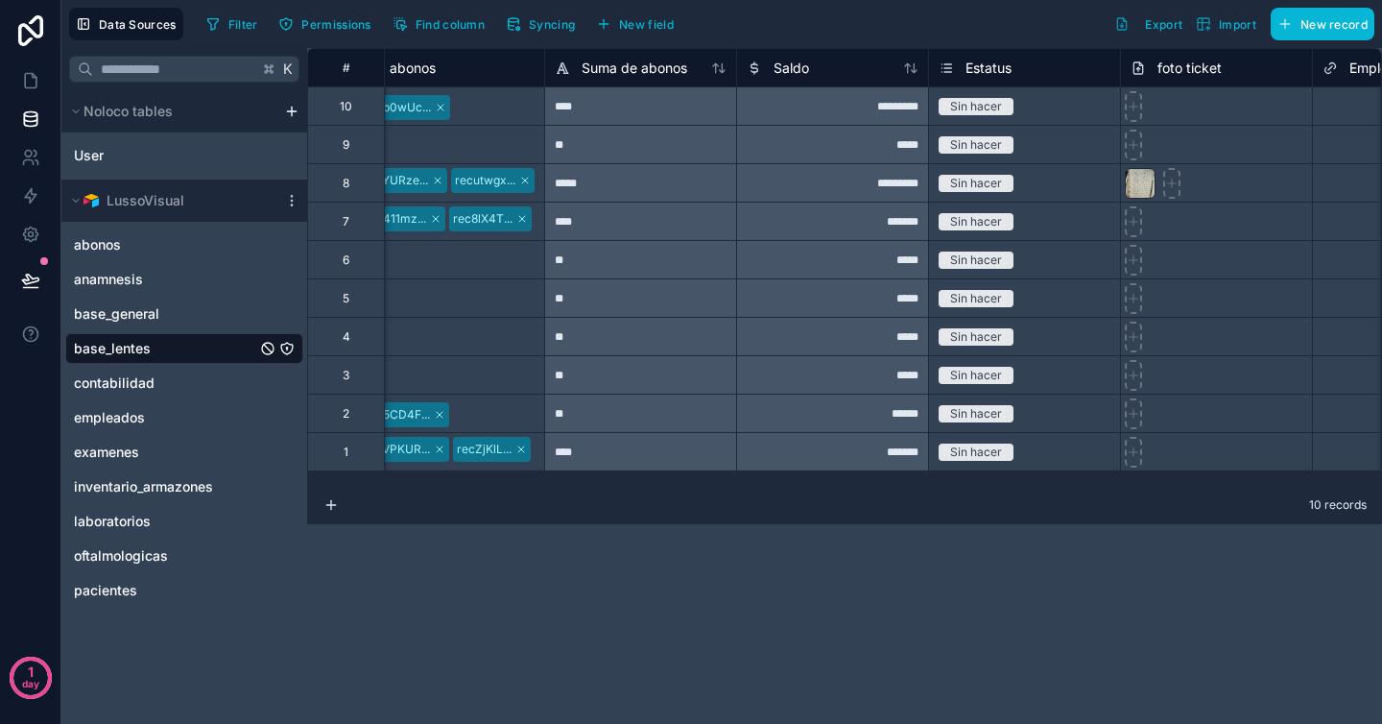
scroll to position [0, 4317]
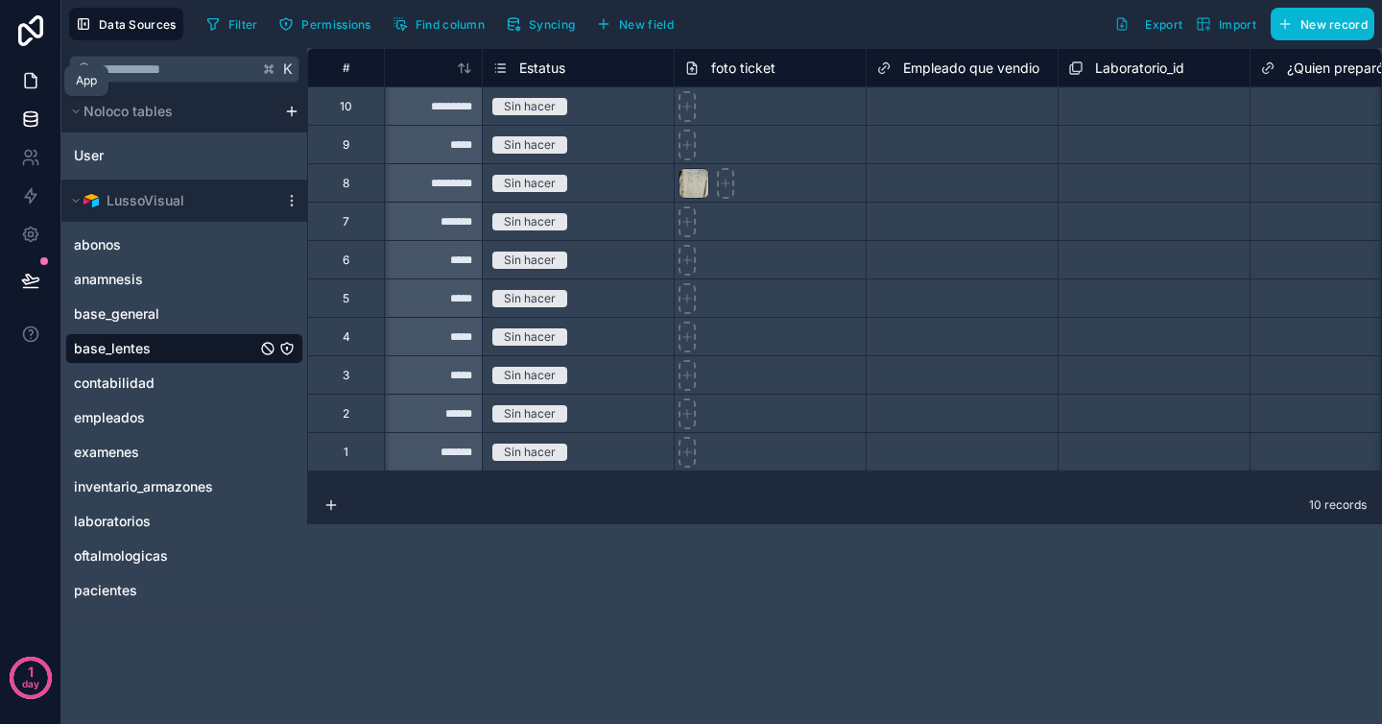
click at [28, 91] on link at bounding box center [30, 80] width 60 height 38
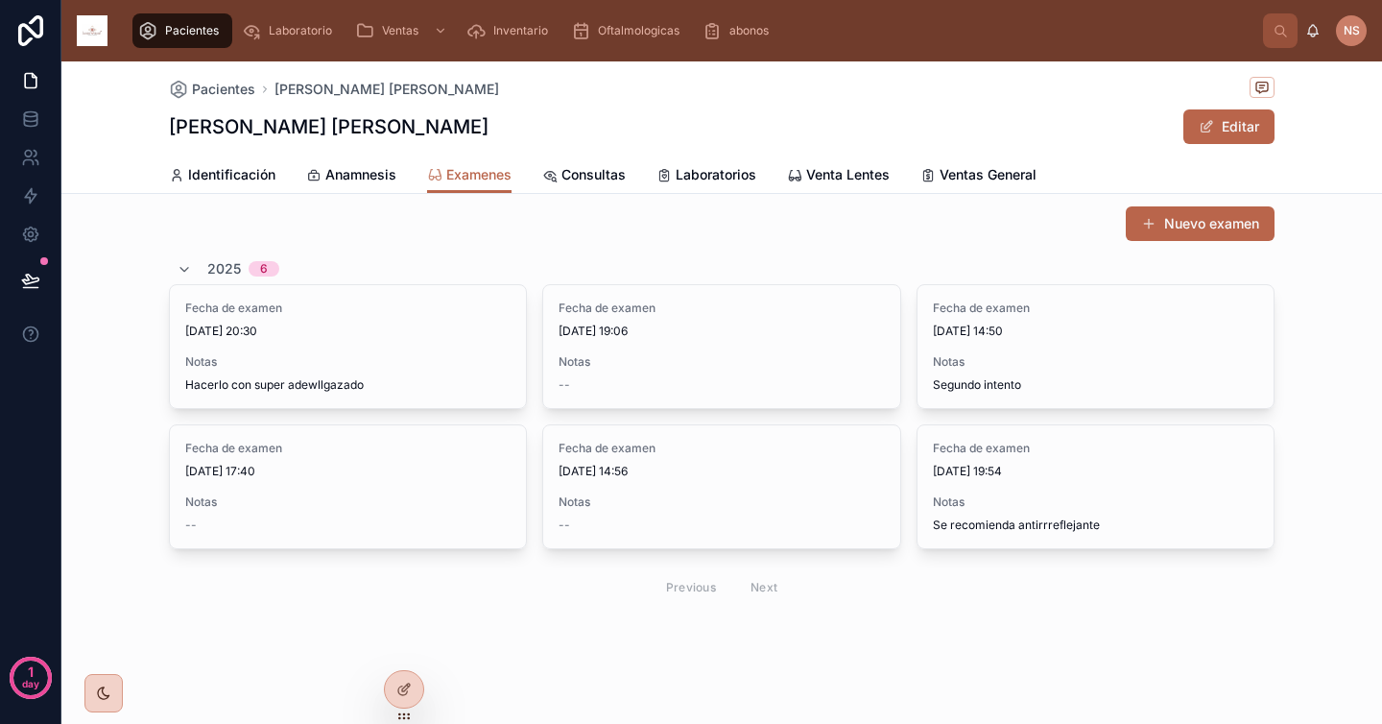
scroll to position [36, 0]
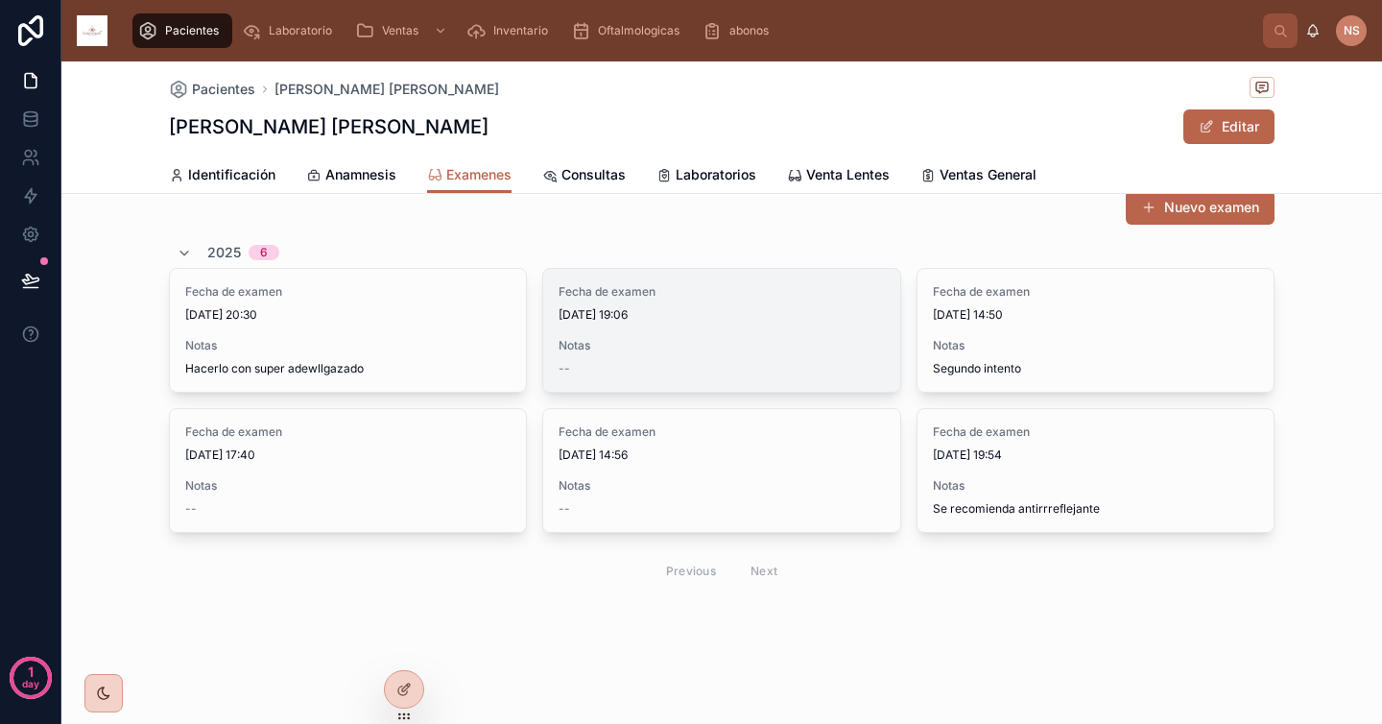
click at [801, 332] on div "Fecha de examen [DATE] 19:06 Notas --" at bounding box center [721, 330] width 356 height 123
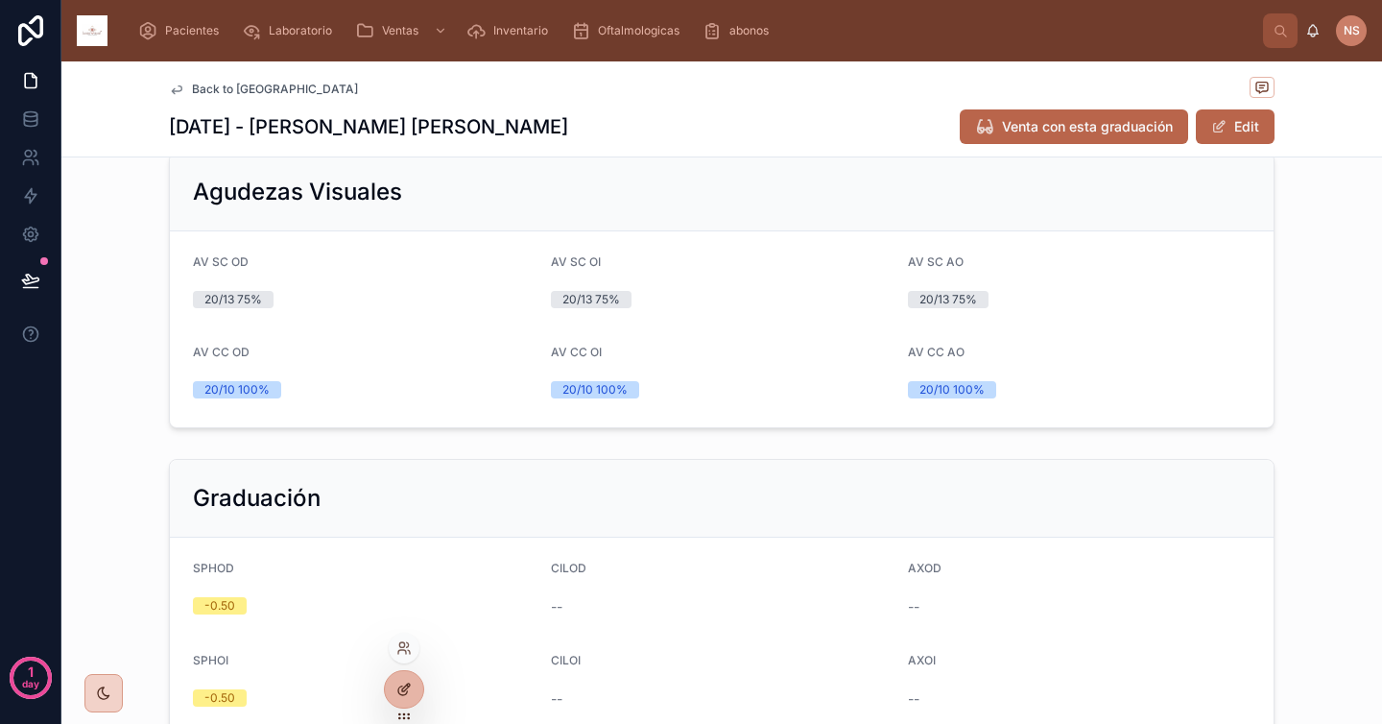
click at [411, 684] on icon at bounding box center [403, 688] width 15 height 15
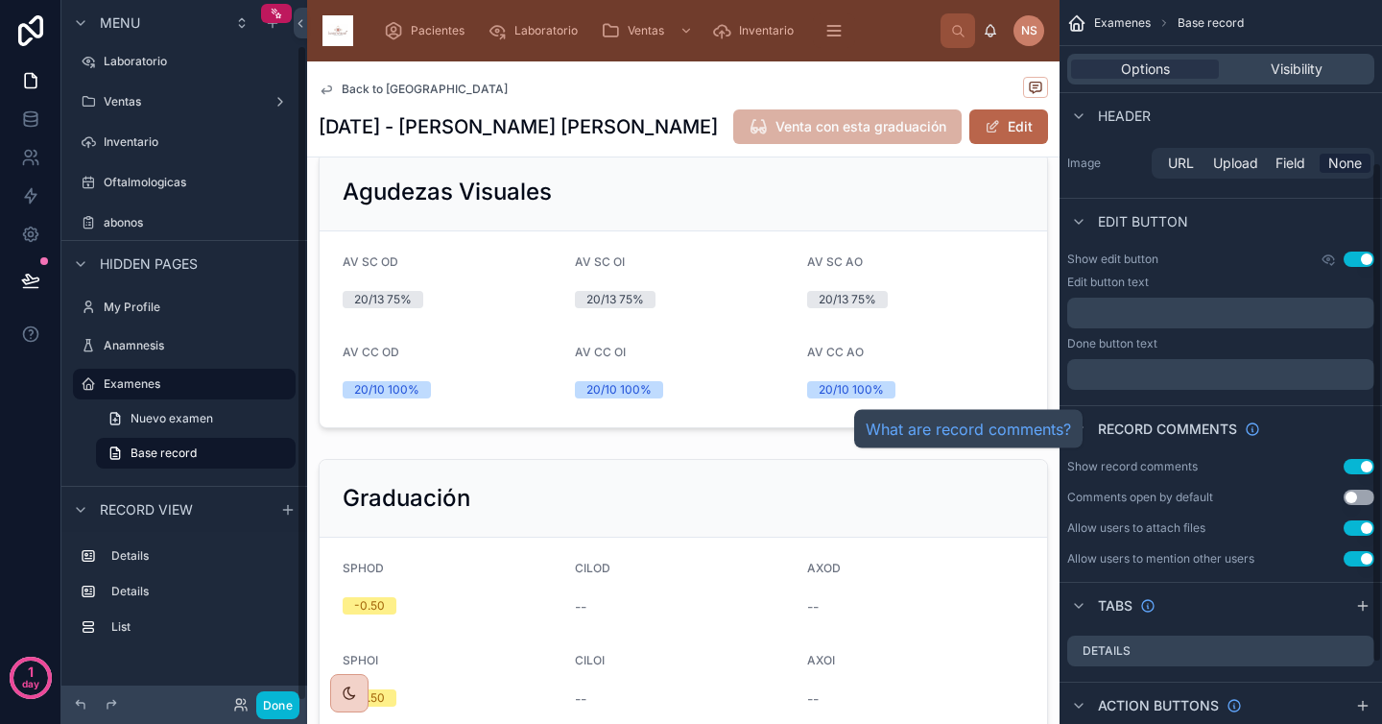
scroll to position [323, 0]
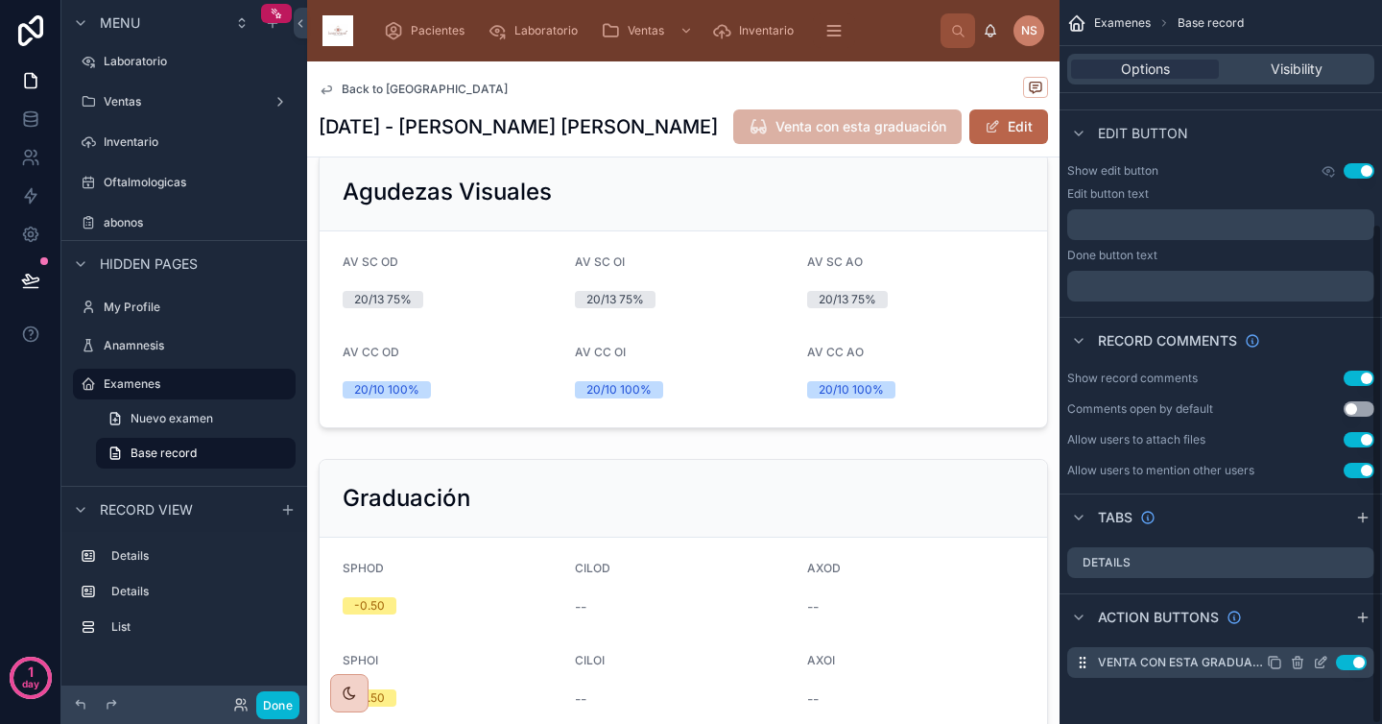
click at [1321, 662] on icon "scrollable content" at bounding box center [1320, 662] width 15 height 15
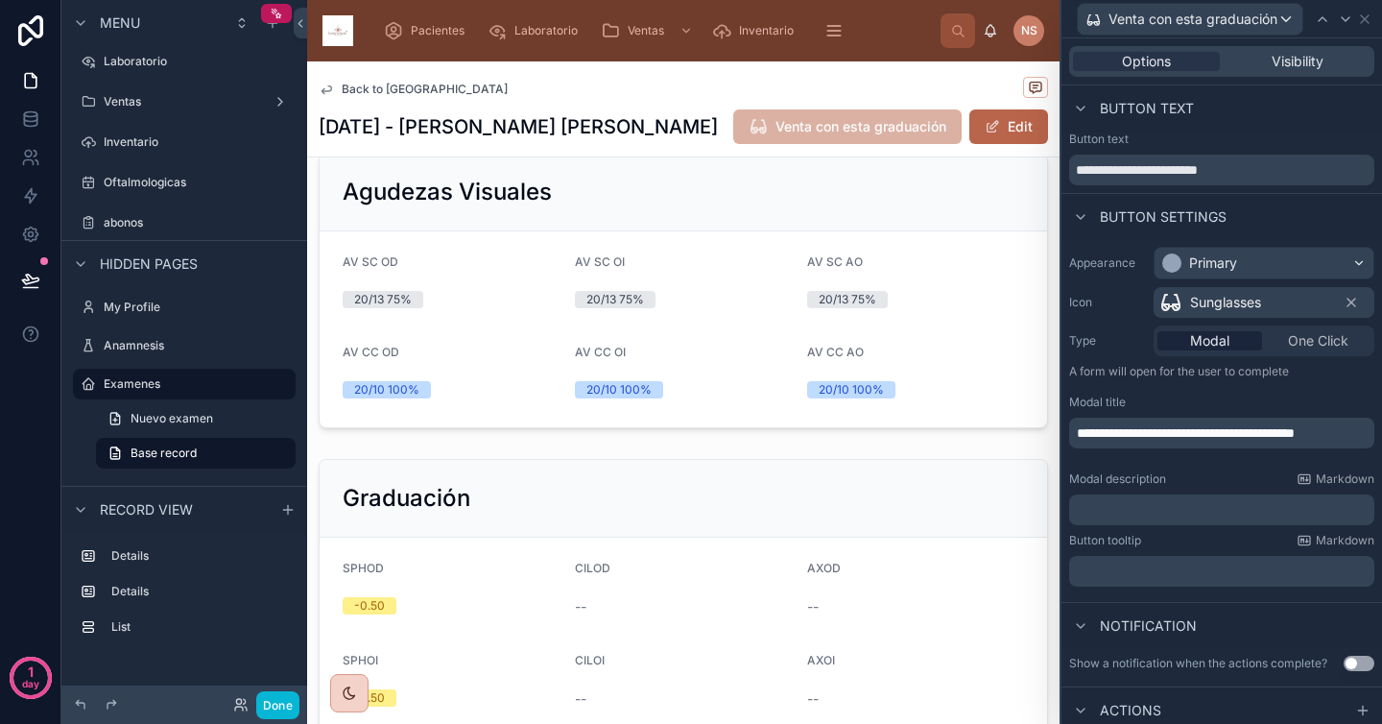
scroll to position [246, 0]
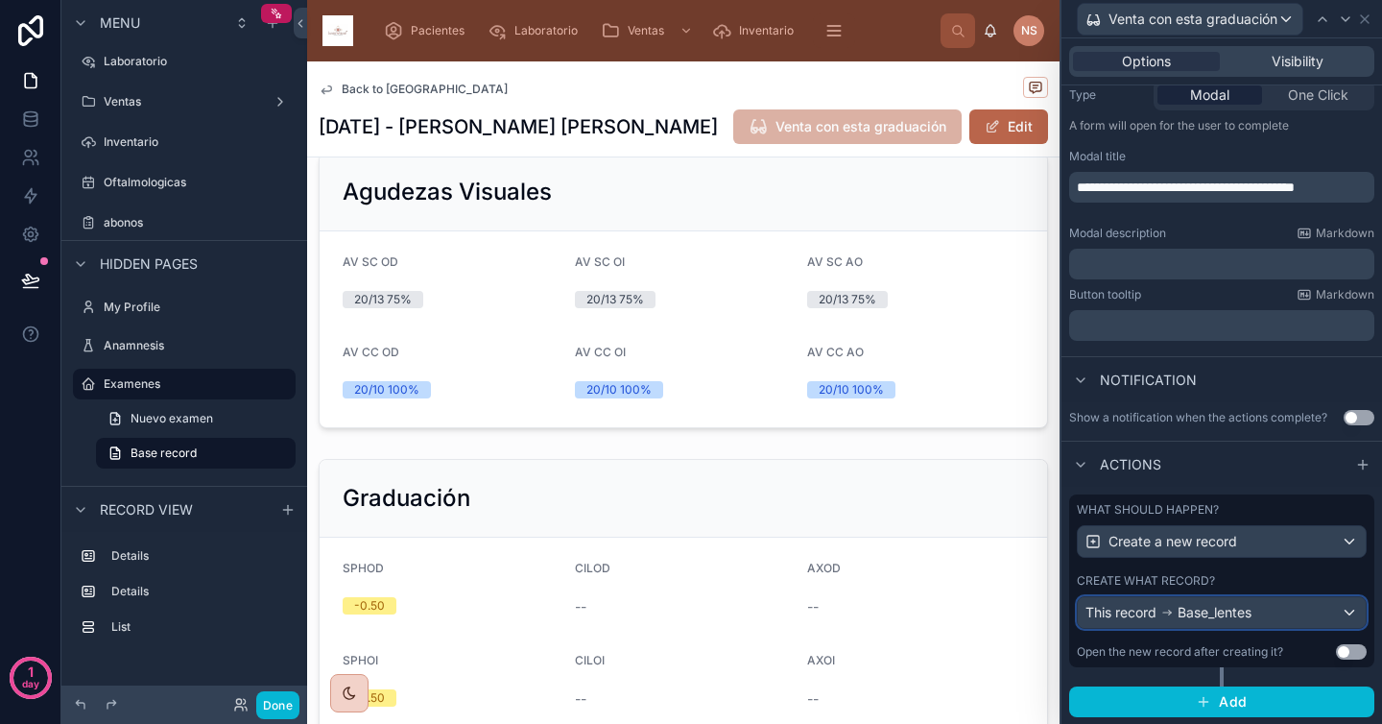
click at [1218, 614] on span "Base_lentes" at bounding box center [1215, 612] width 74 height 19
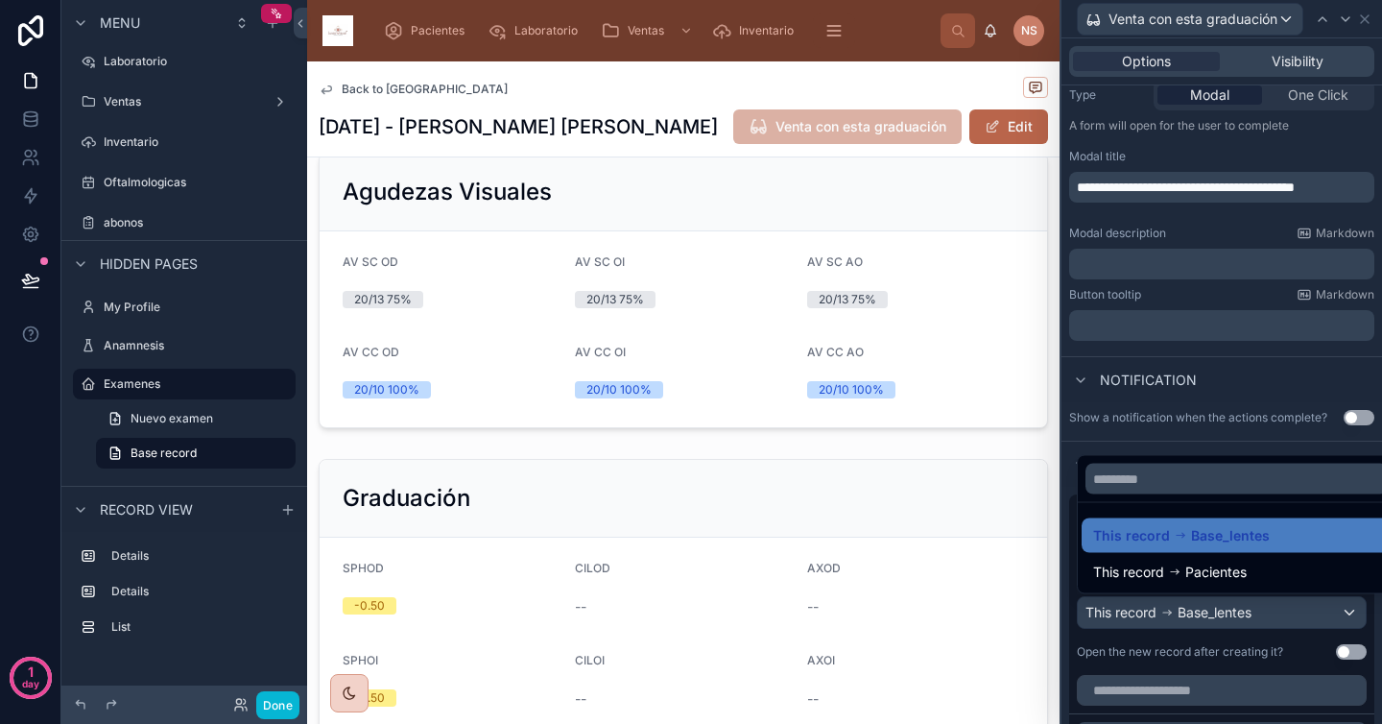
click at [1218, 614] on div at bounding box center [1222, 362] width 321 height 724
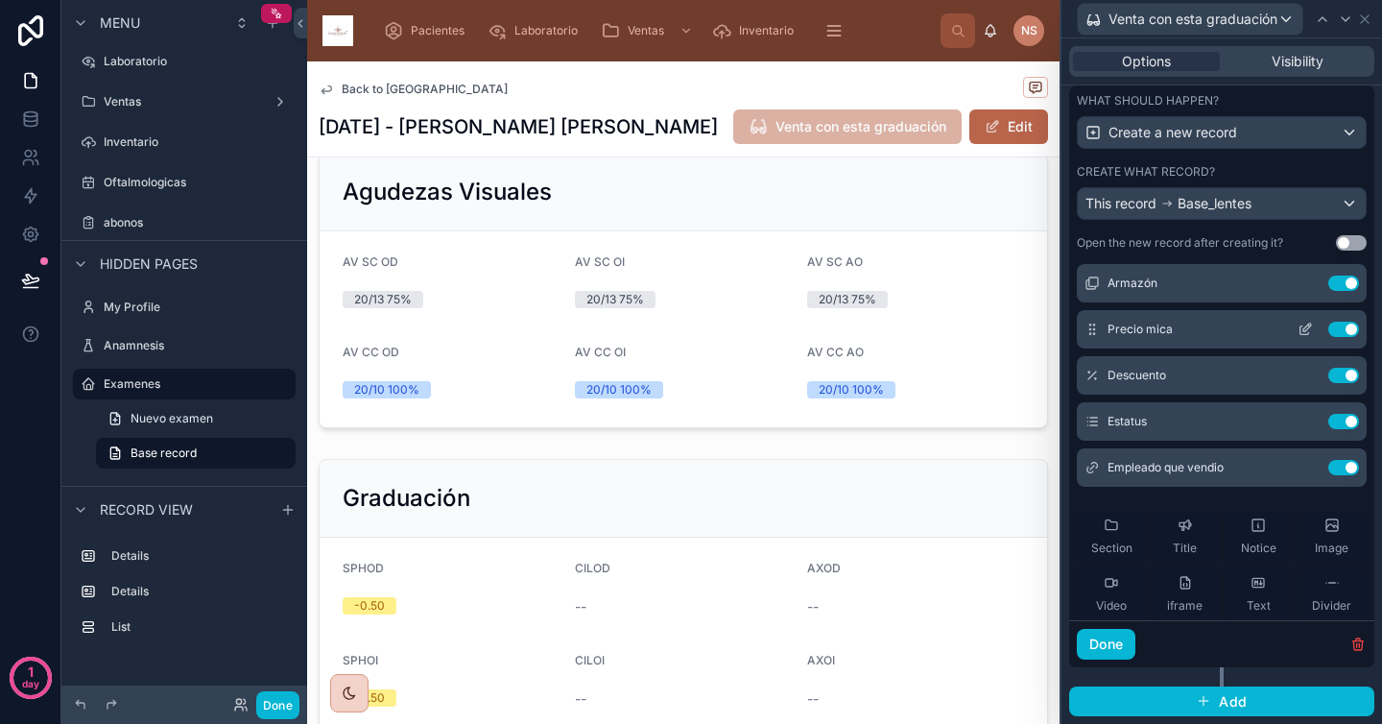
scroll to position [420, 0]
click at [1301, 423] on icon at bounding box center [1305, 420] width 9 height 9
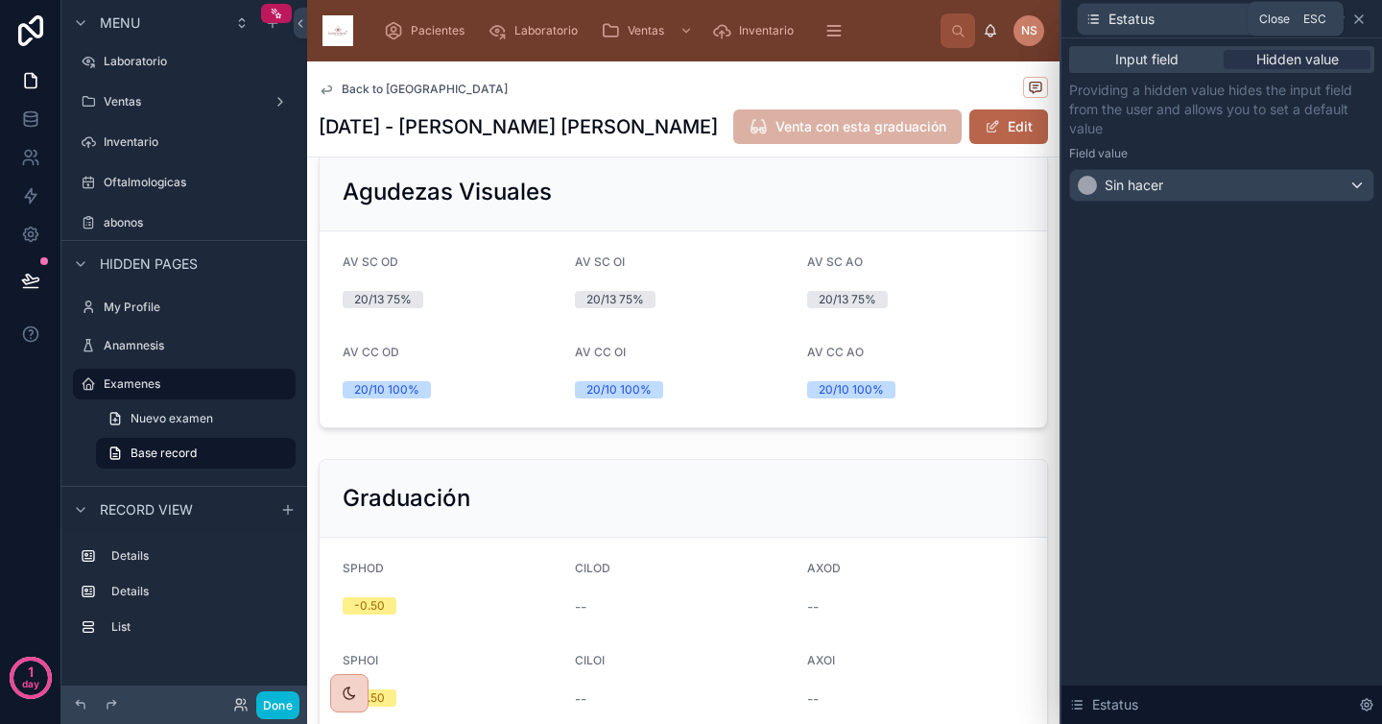
click at [1359, 18] on icon at bounding box center [1359, 19] width 8 height 8
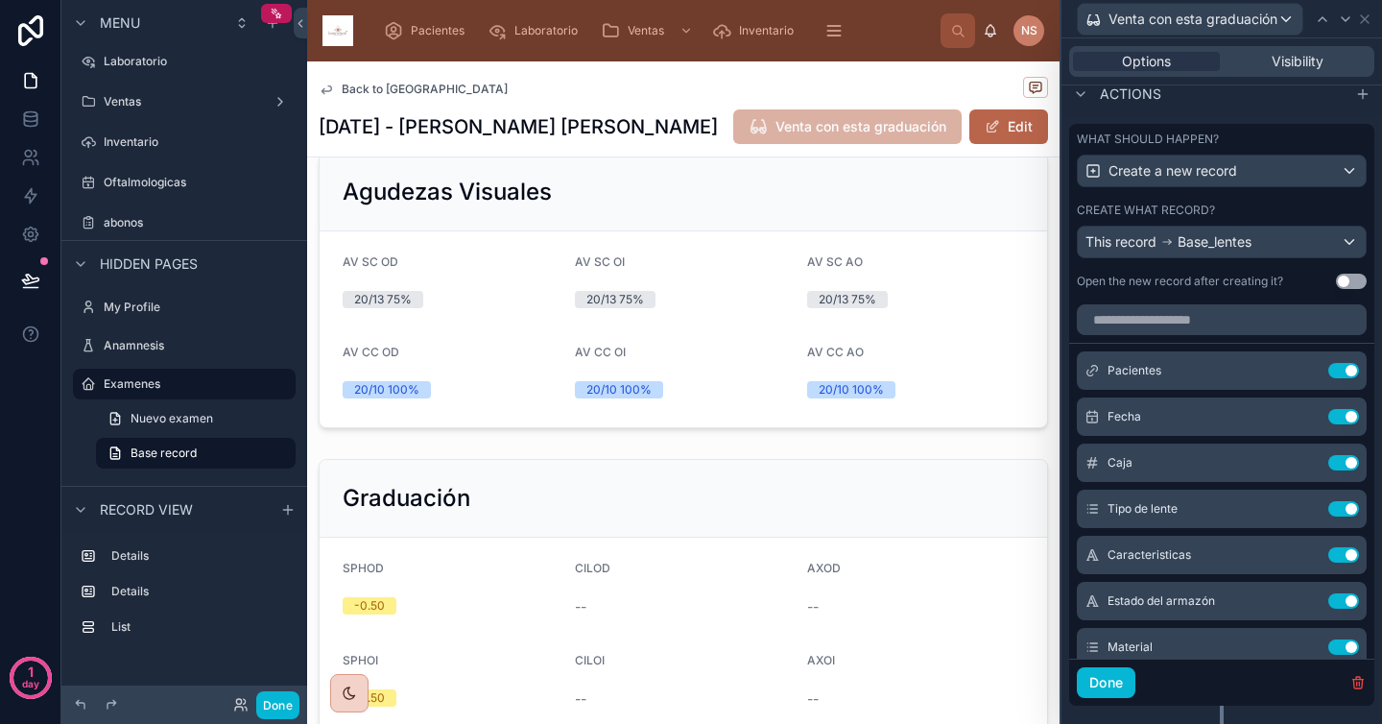
scroll to position [615, 0]
click at [1129, 687] on button "Done" at bounding box center [1106, 683] width 59 height 31
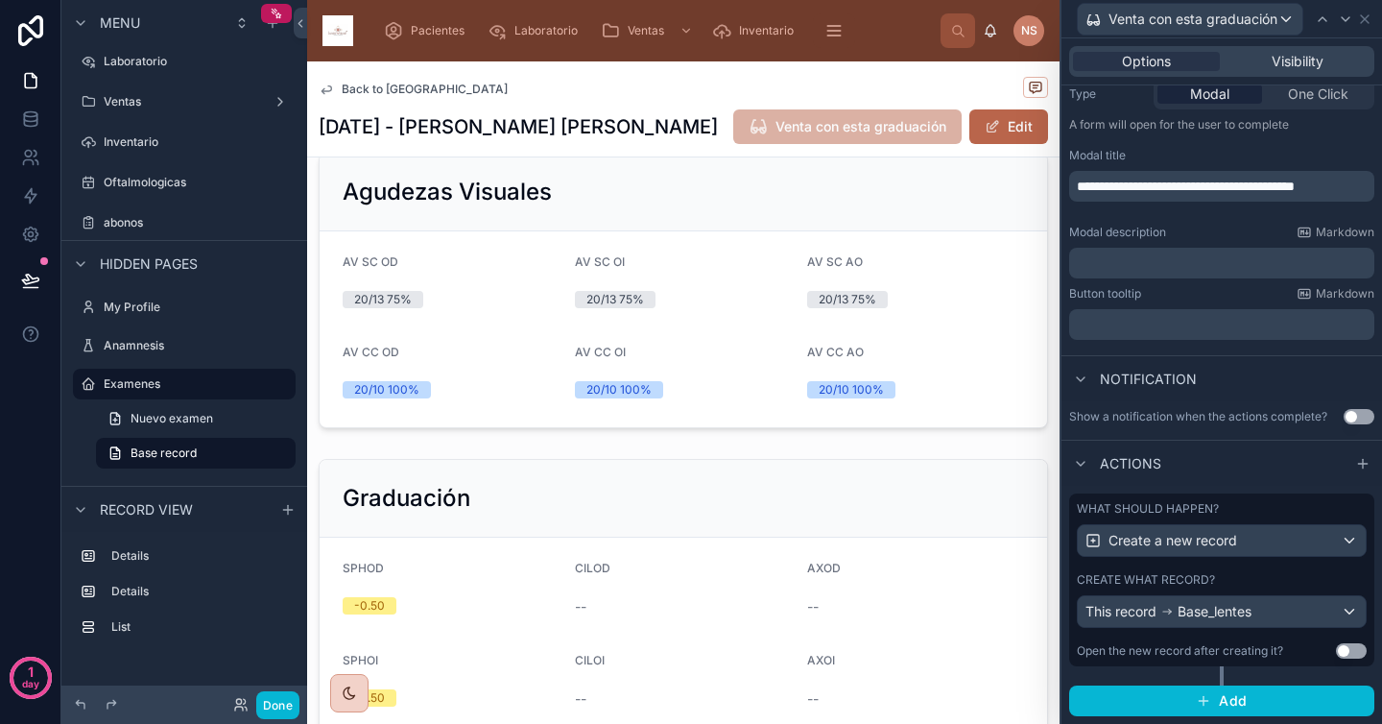
scroll to position [246, 0]
click at [1368, 17] on icon at bounding box center [1364, 19] width 15 height 15
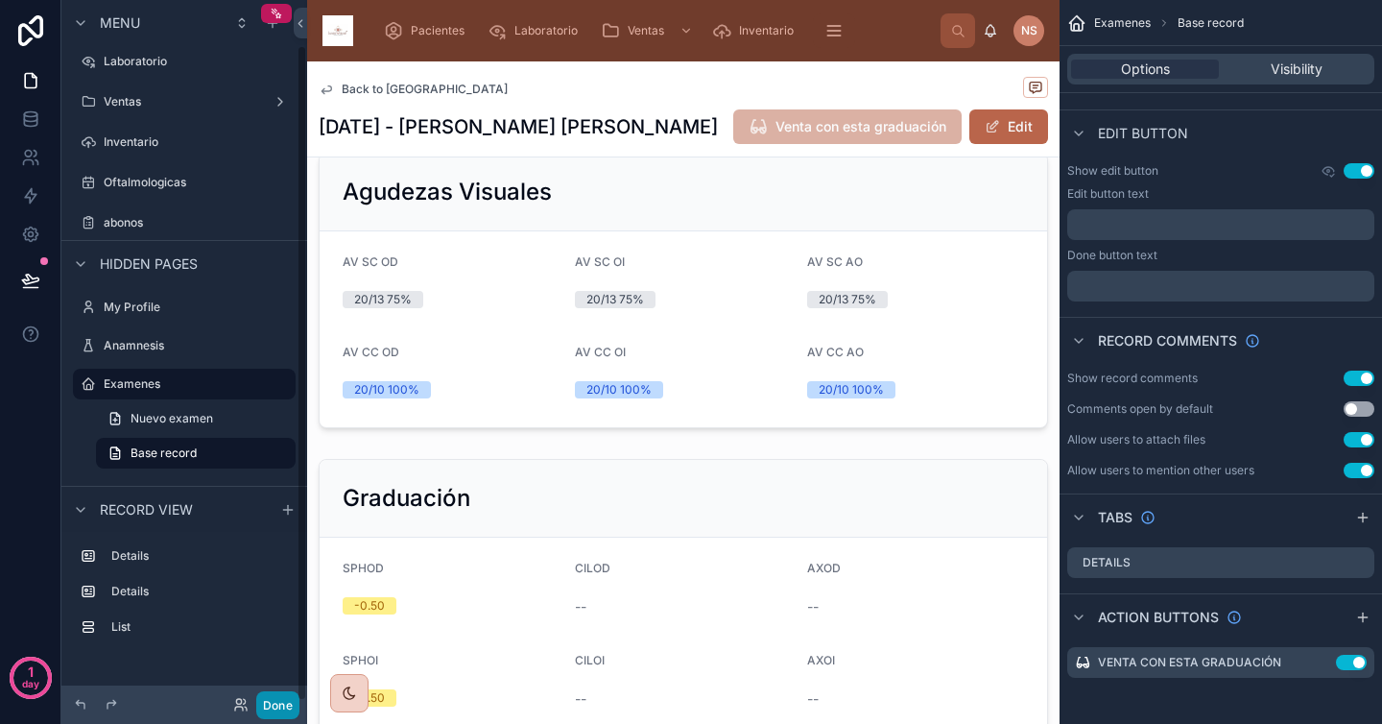
click at [273, 706] on button "Done" at bounding box center [277, 705] width 43 height 28
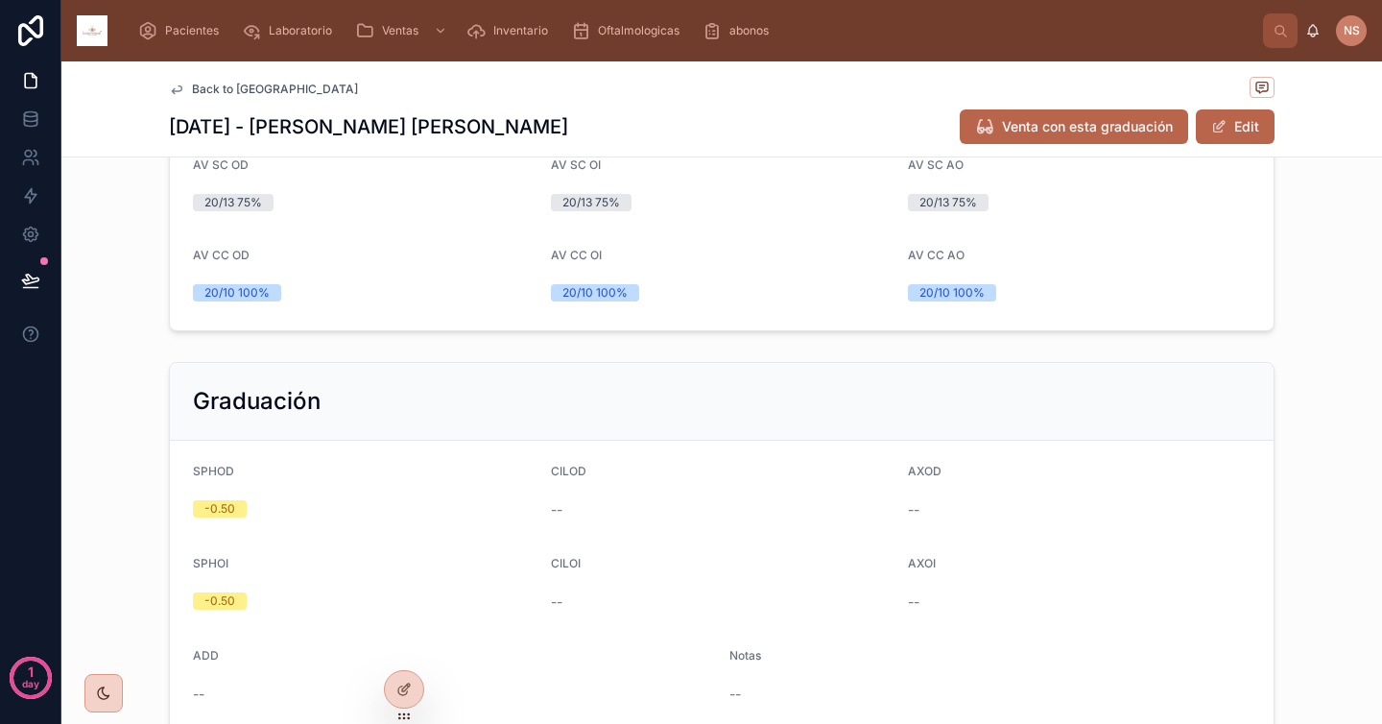
scroll to position [0, 0]
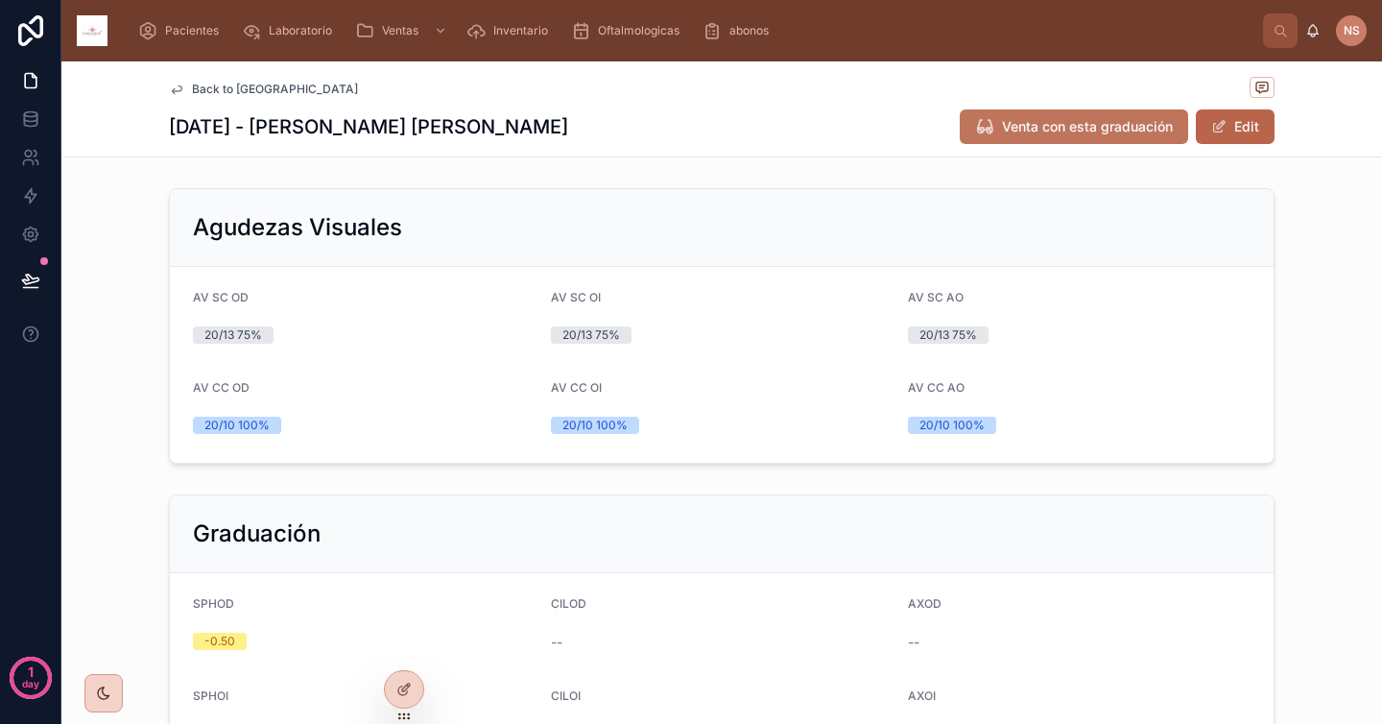
click at [1028, 129] on span "Venta con esta graduación" at bounding box center [1087, 126] width 171 height 19
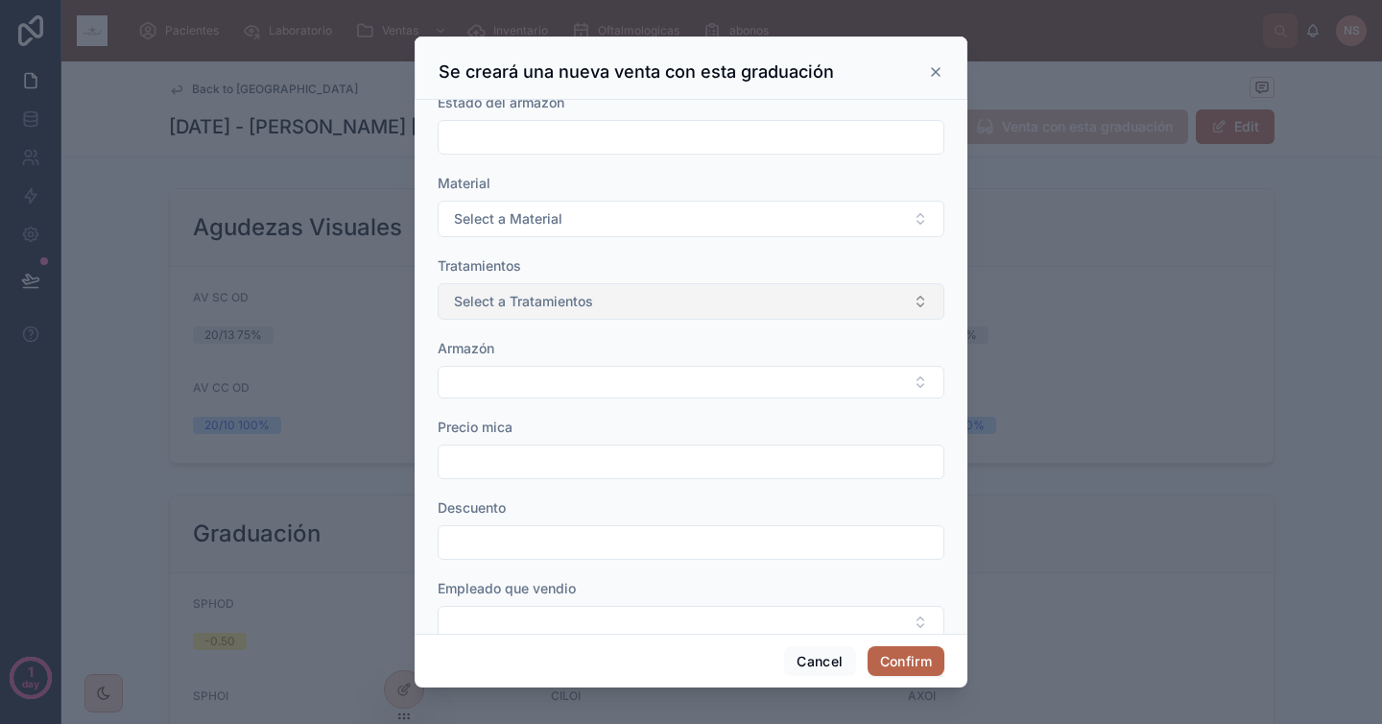
scroll to position [377, 0]
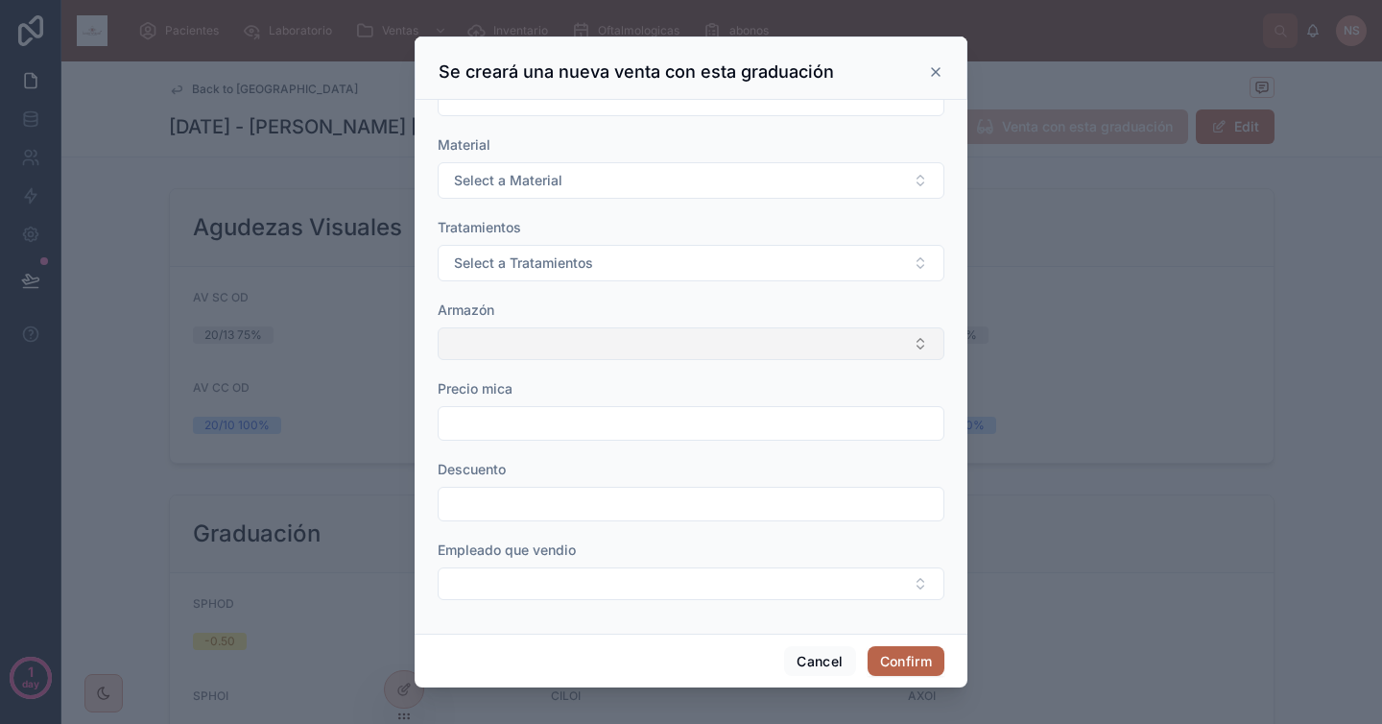
click at [637, 337] on button "Select Button" at bounding box center [691, 343] width 507 height 33
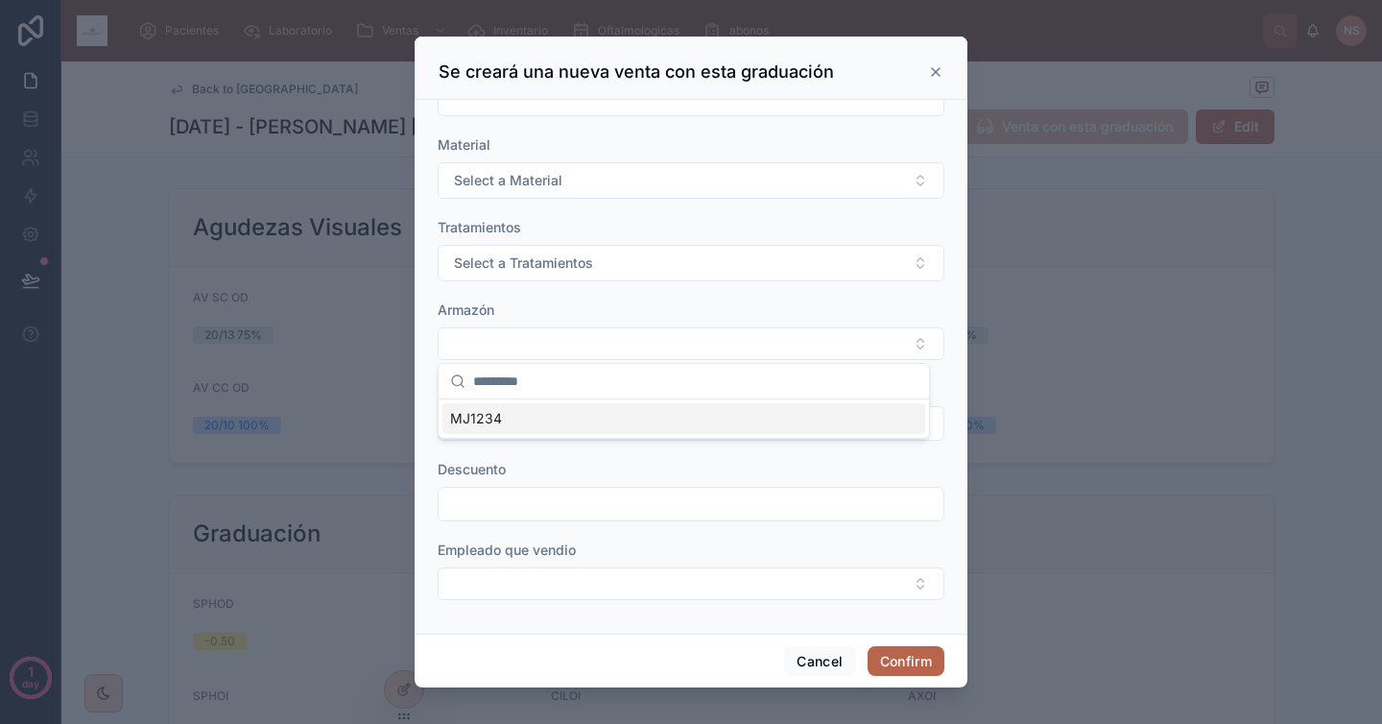
click at [563, 417] on div "MJ1234" at bounding box center [683, 418] width 483 height 31
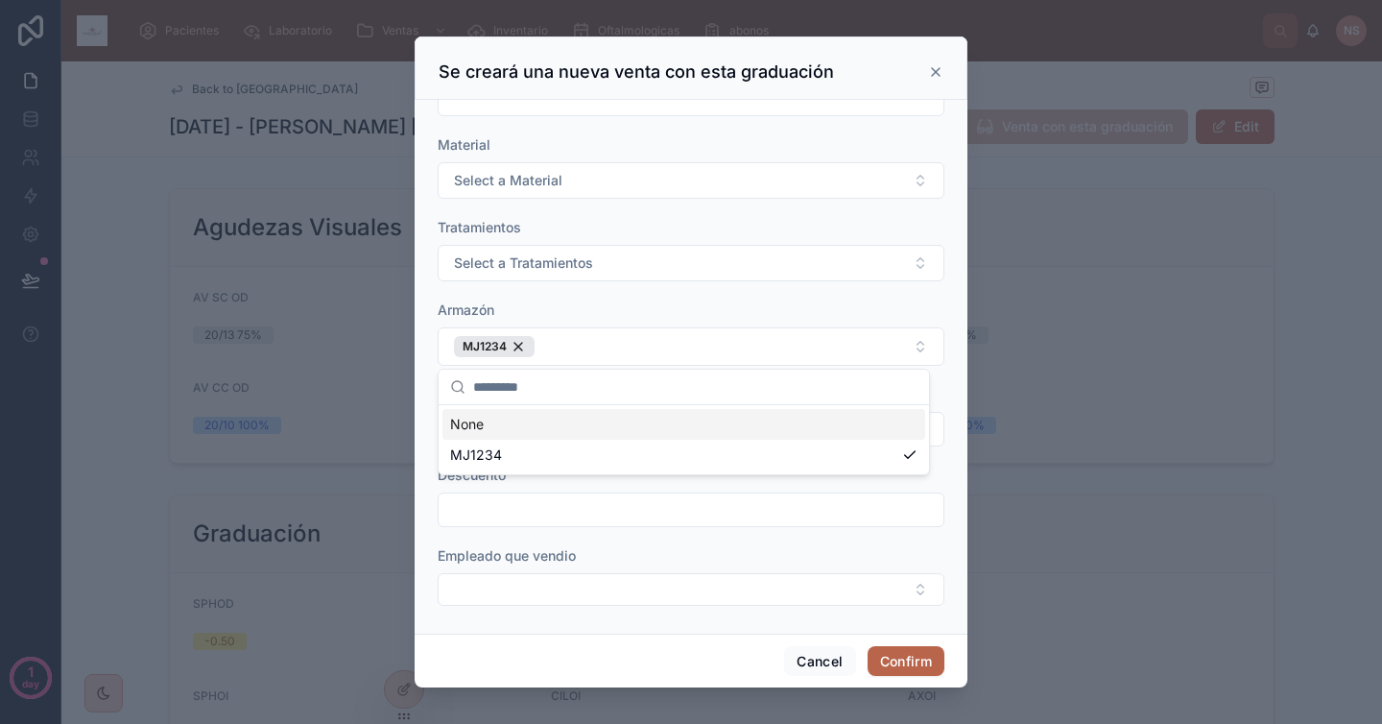
click at [623, 317] on div "Armazón" at bounding box center [691, 309] width 507 height 19
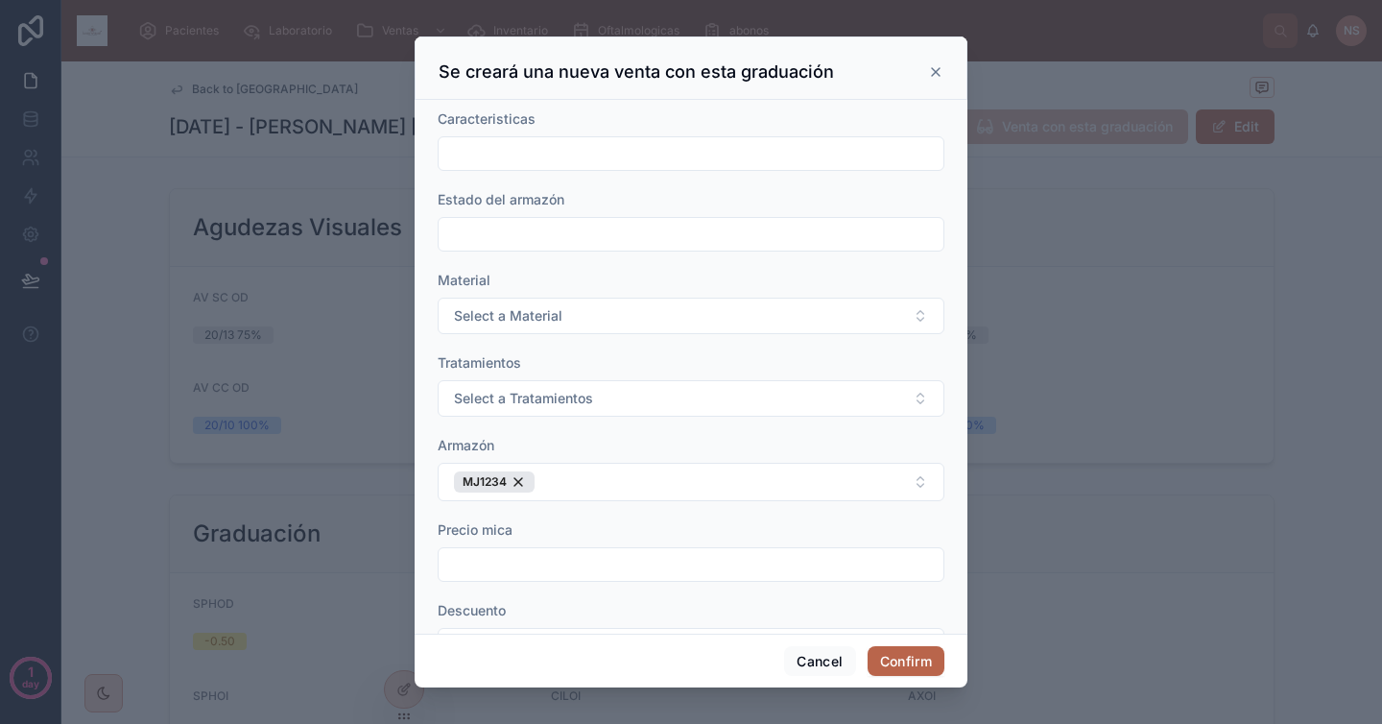
scroll to position [383, 0]
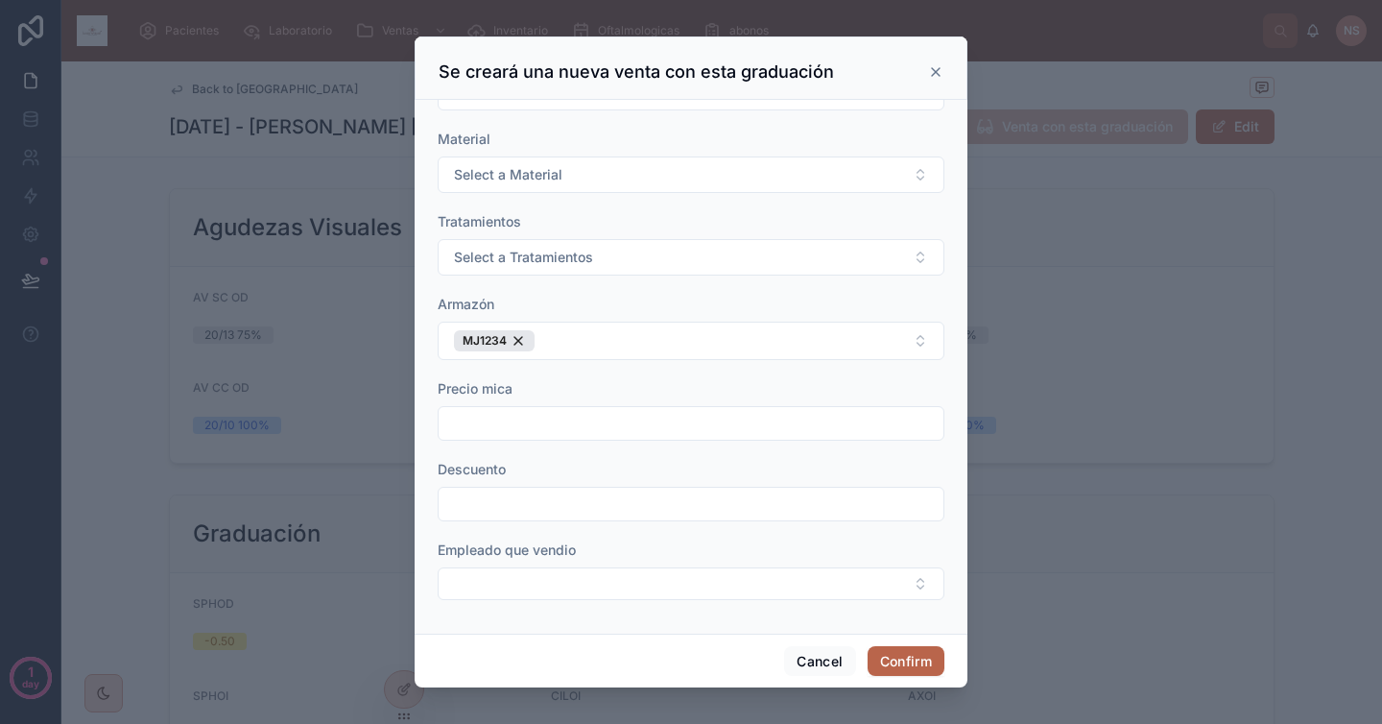
click at [933, 77] on icon at bounding box center [935, 71] width 15 height 15
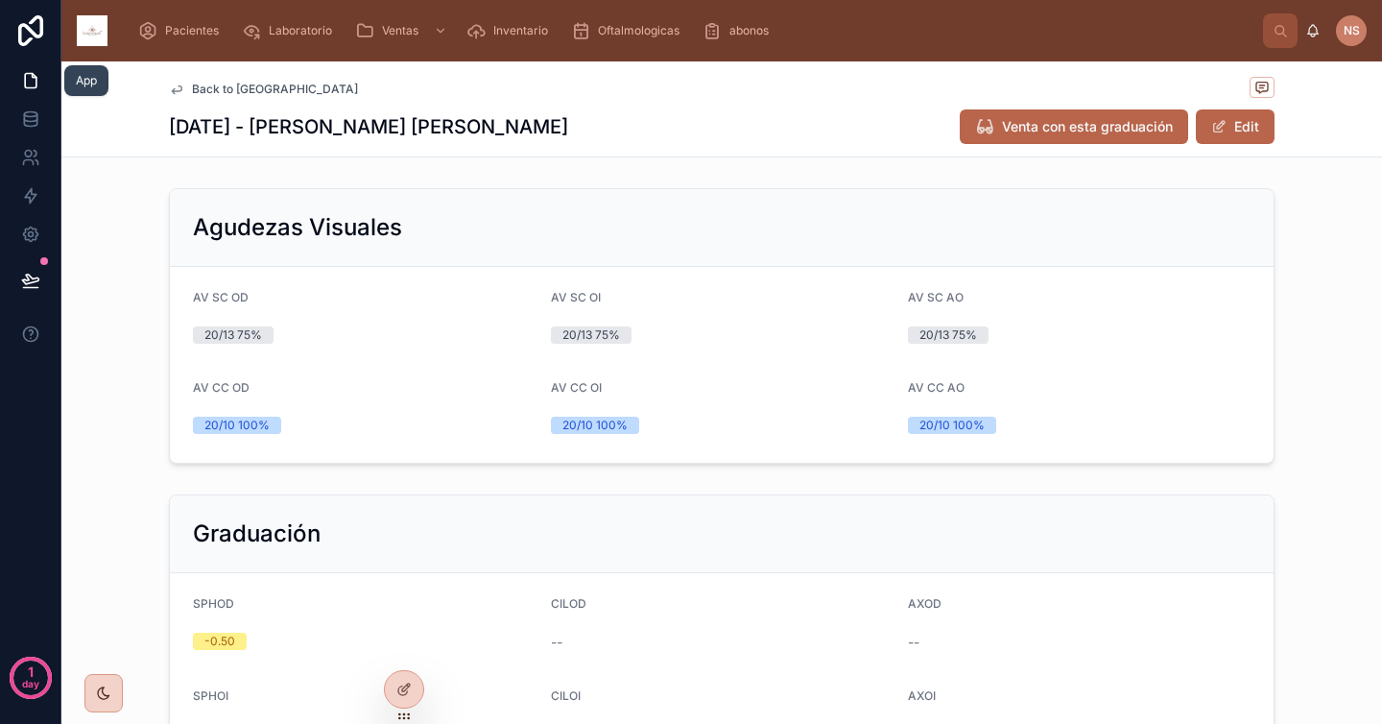
click at [41, 83] on link at bounding box center [30, 80] width 60 height 38
click at [407, 684] on icon at bounding box center [408, 685] width 2 height 2
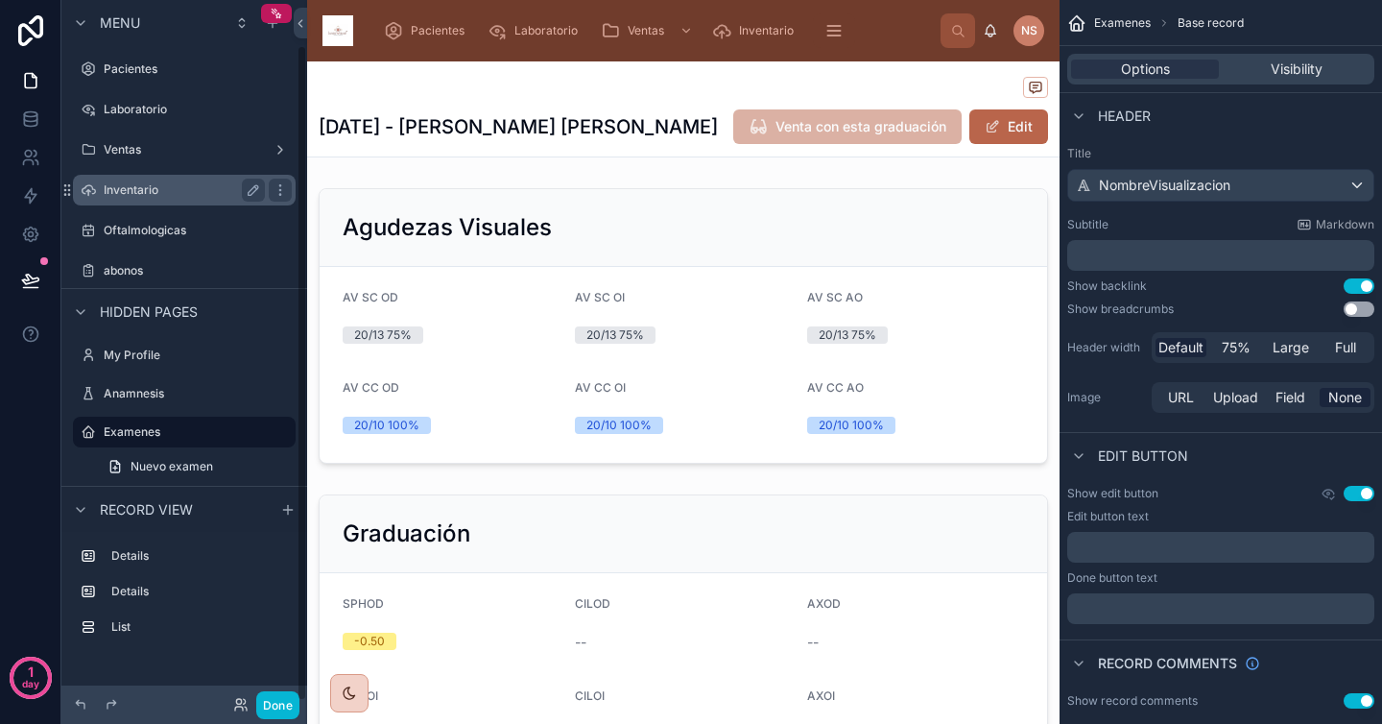
scroll to position [48, 0]
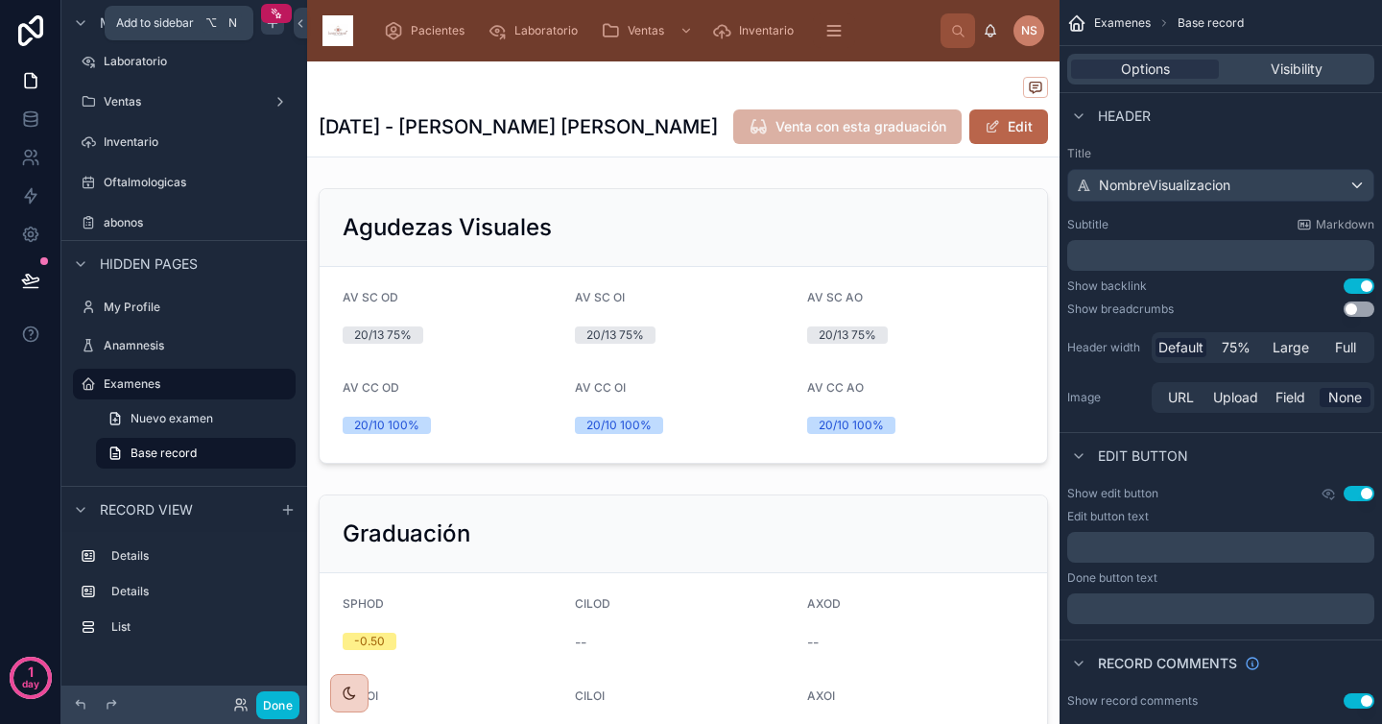
click at [275, 30] on icon "scrollable content" at bounding box center [272, 22] width 15 height 15
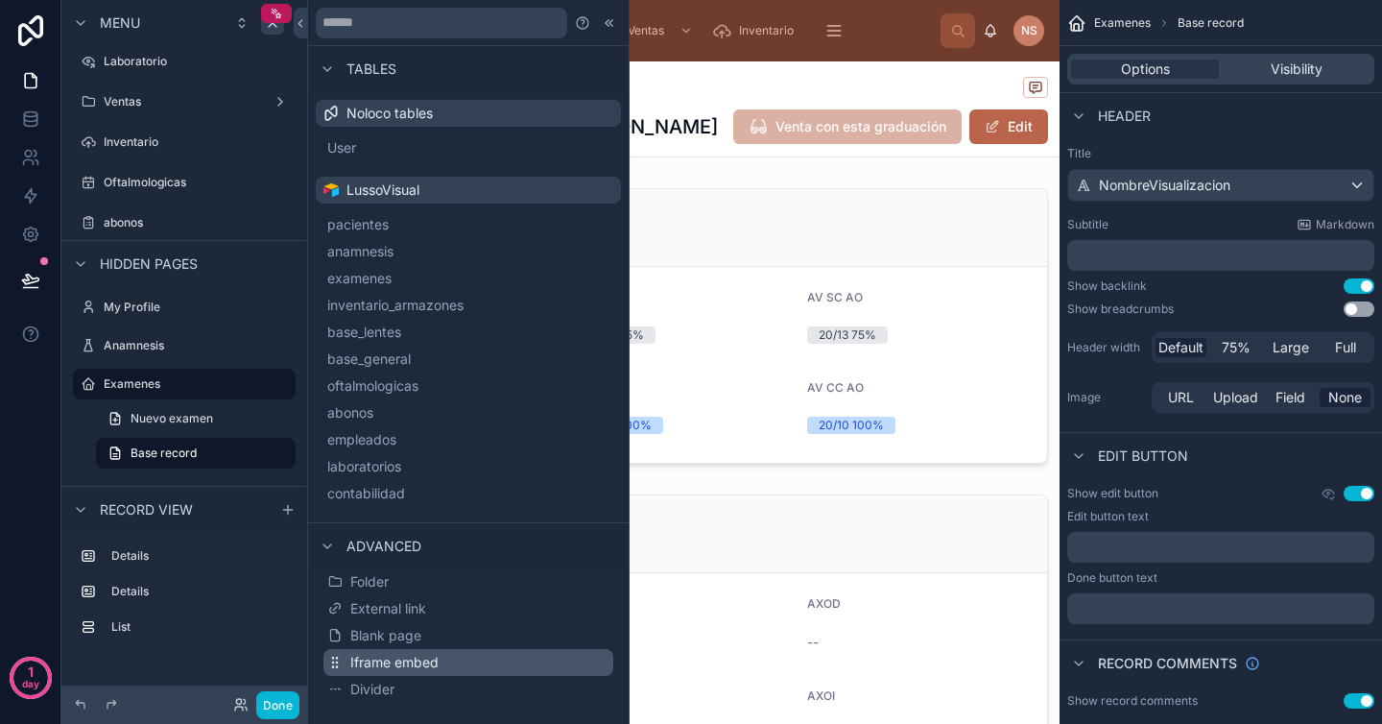
click at [444, 654] on button "Iframe embed" at bounding box center [468, 662] width 290 height 27
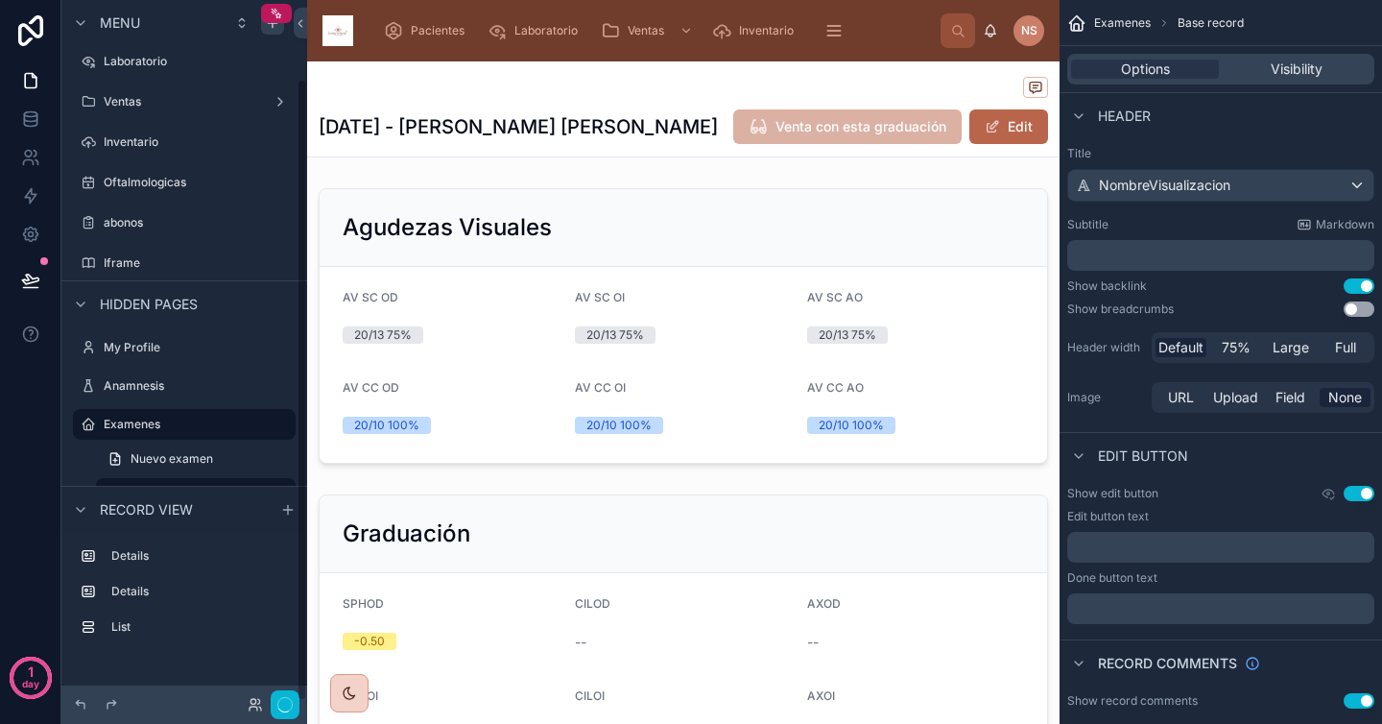
scroll to position [88, 0]
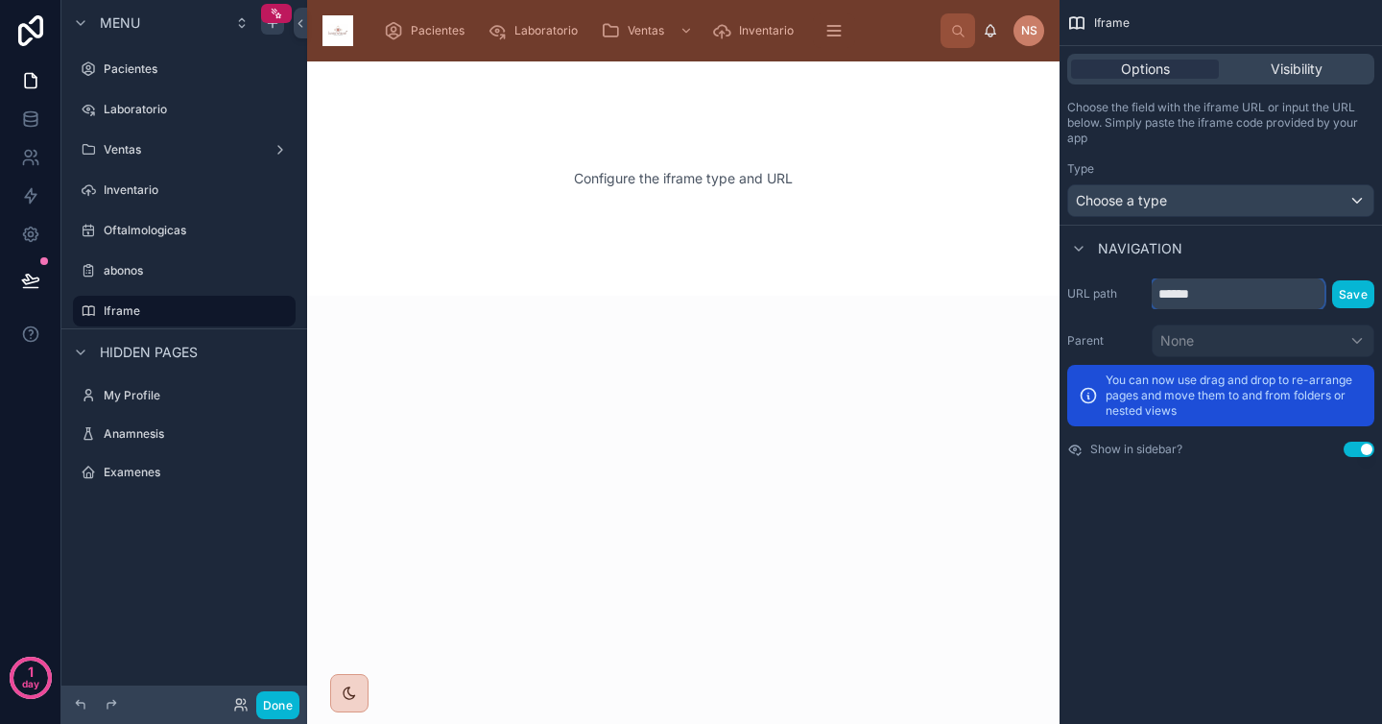
click at [1224, 298] on input "******" at bounding box center [1238, 293] width 173 height 31
click at [1200, 203] on div "Choose a type" at bounding box center [1220, 200] width 305 height 31
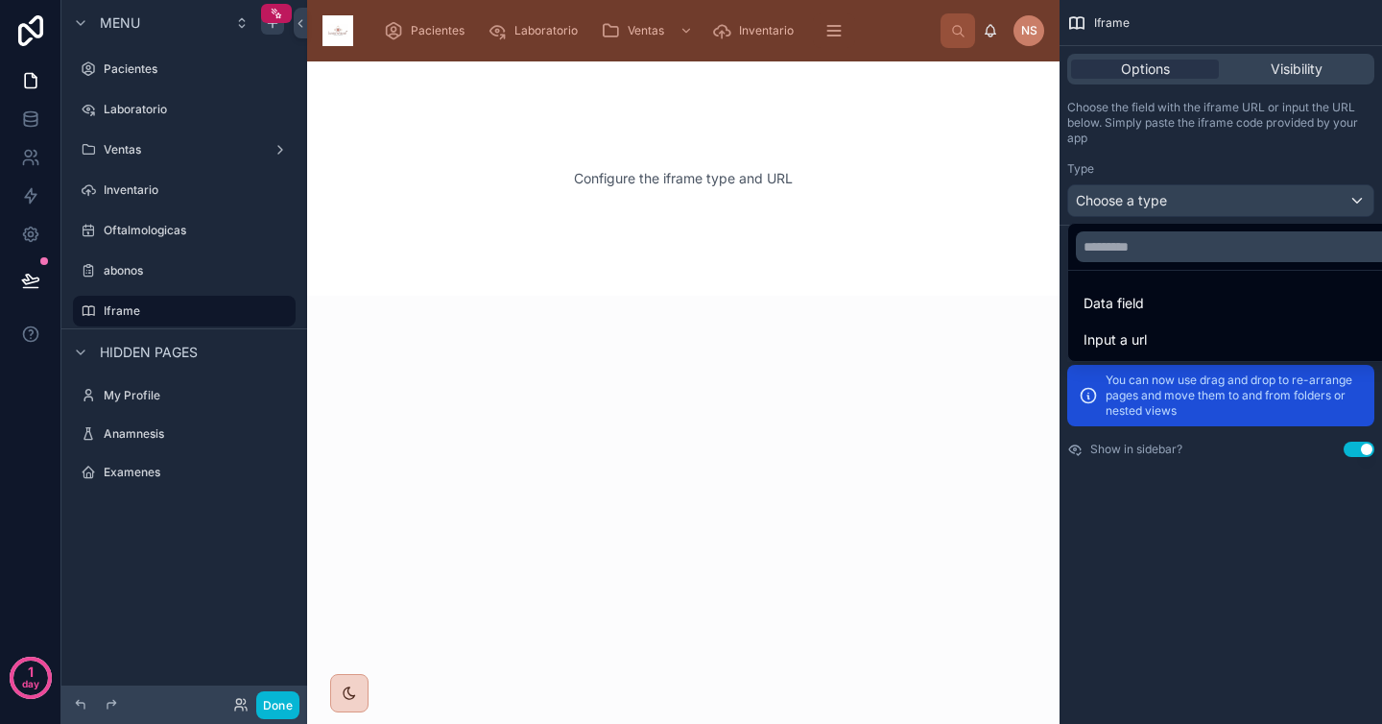
click at [1172, 334] on div "Input a url" at bounding box center [1243, 339] width 319 height 23
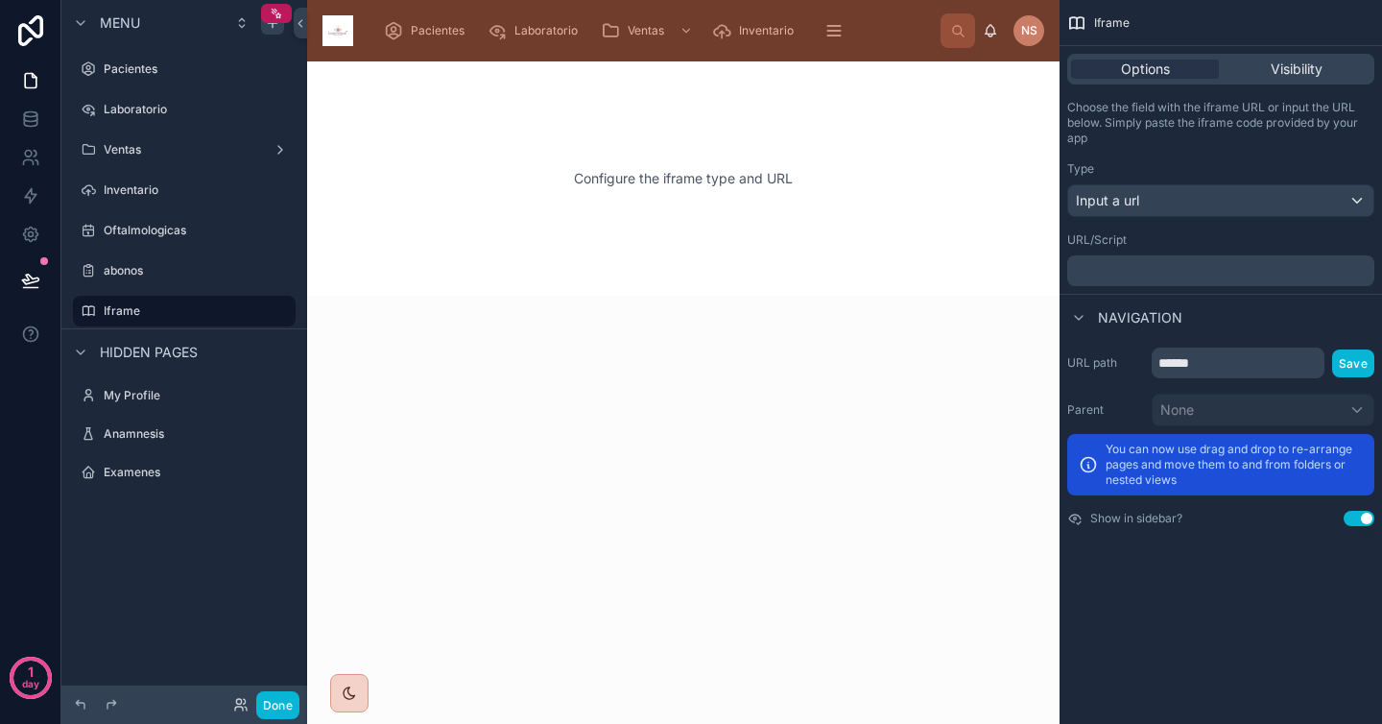
click at [1156, 278] on div "﻿" at bounding box center [1220, 270] width 307 height 31
click at [1152, 271] on p "﻿" at bounding box center [1223, 270] width 296 height 15
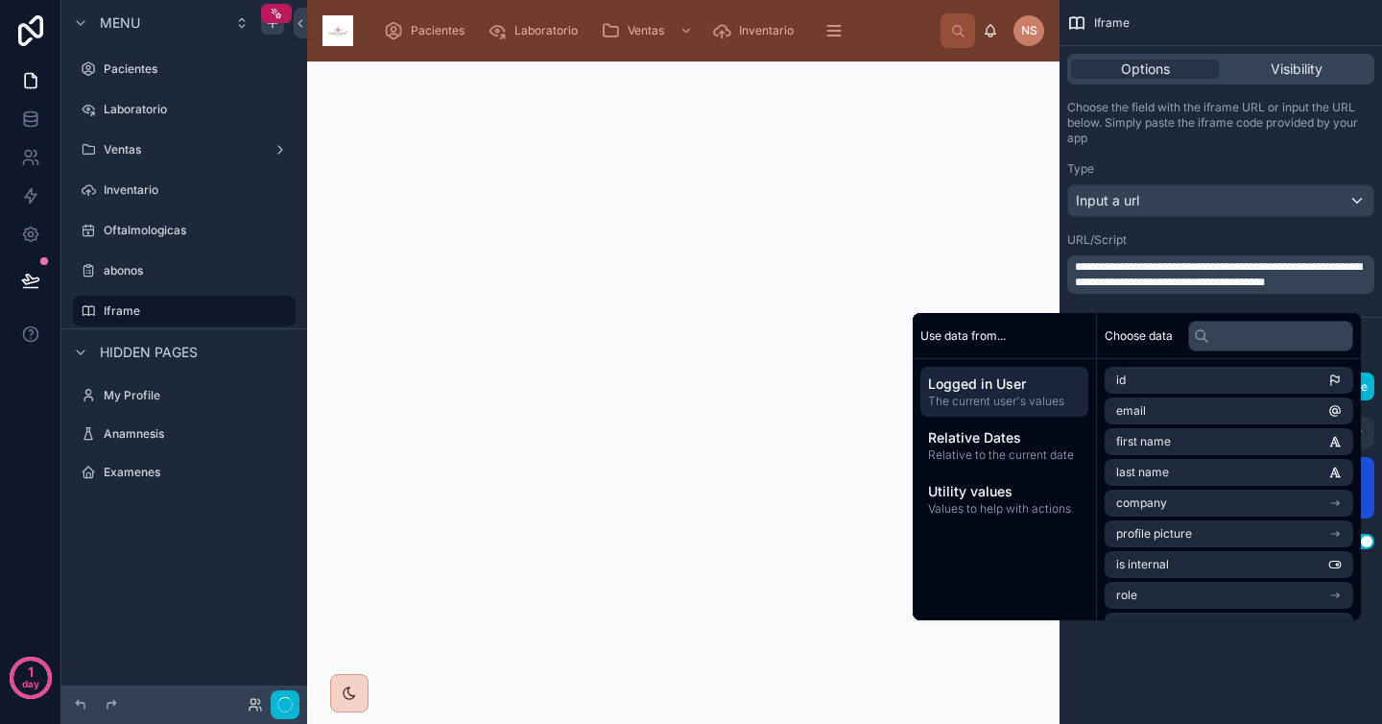
click at [1188, 234] on div "URL/Script" at bounding box center [1220, 239] width 307 height 15
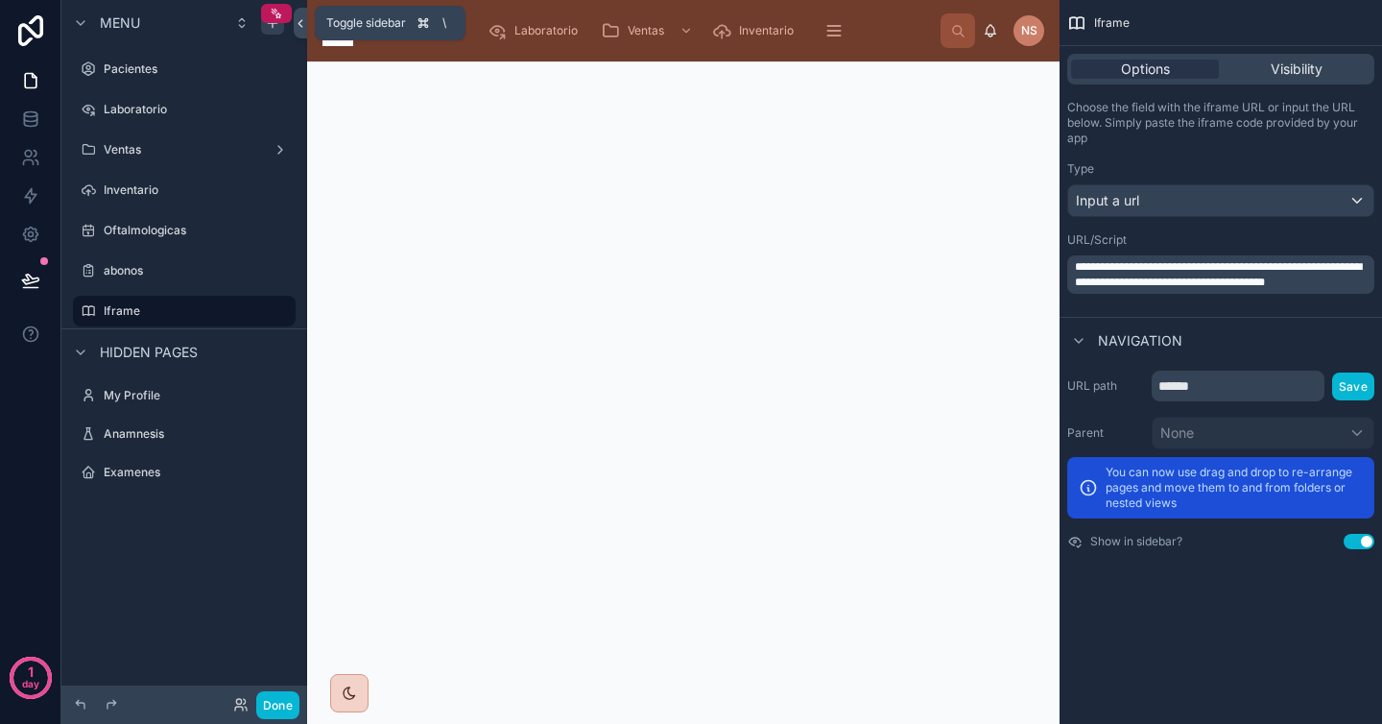
click at [301, 27] on icon at bounding box center [300, 23] width 13 height 14
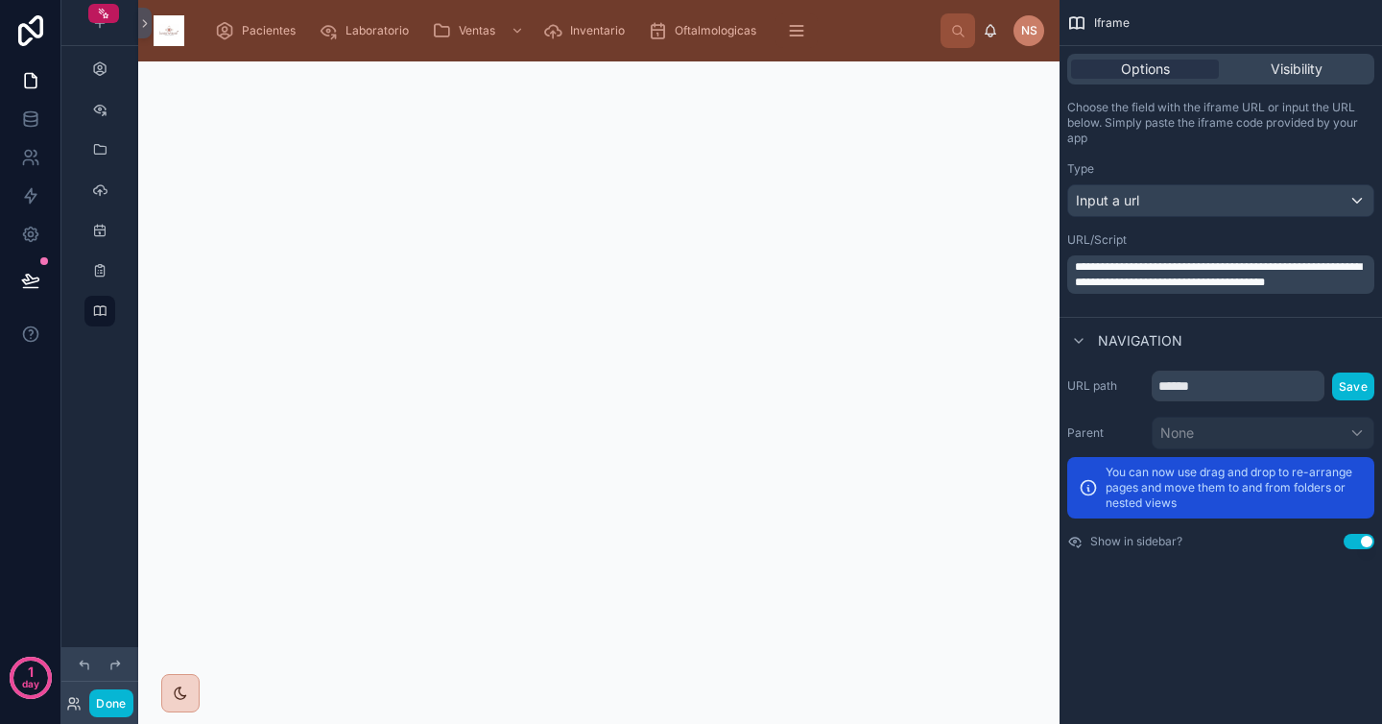
scroll to position [33, 0]
